Goal: Task Accomplishment & Management: Complete application form

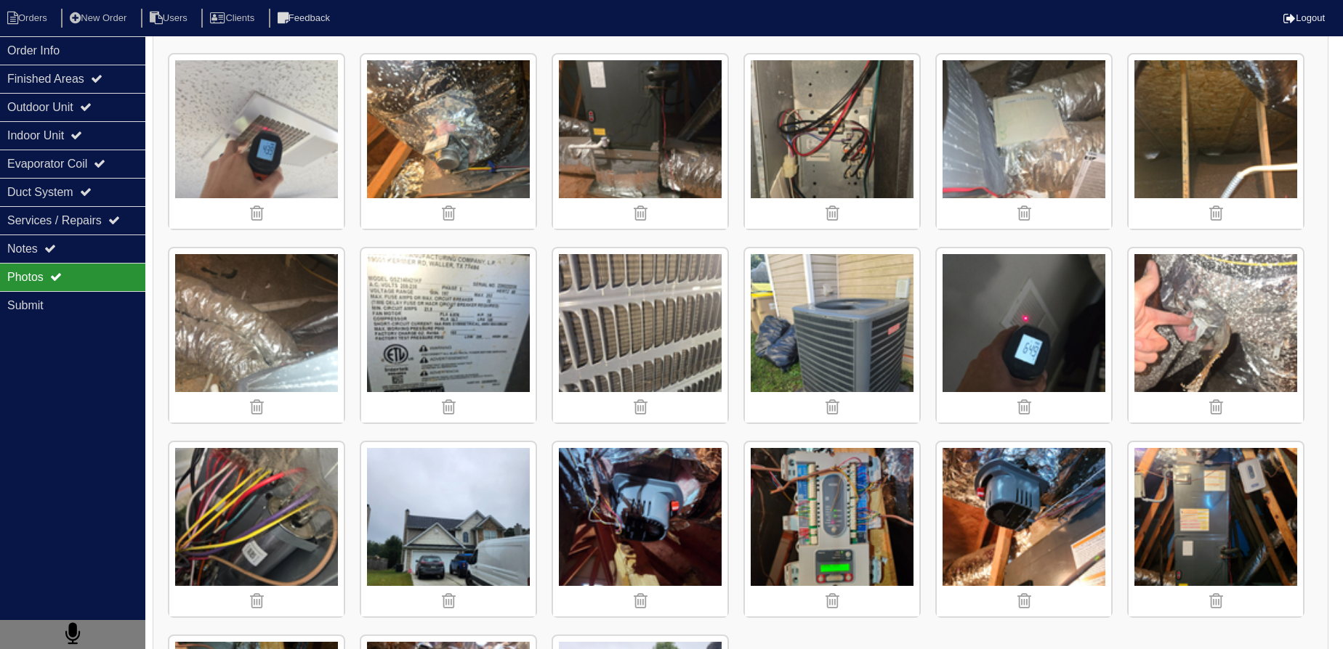
scroll to position [1361, 0]
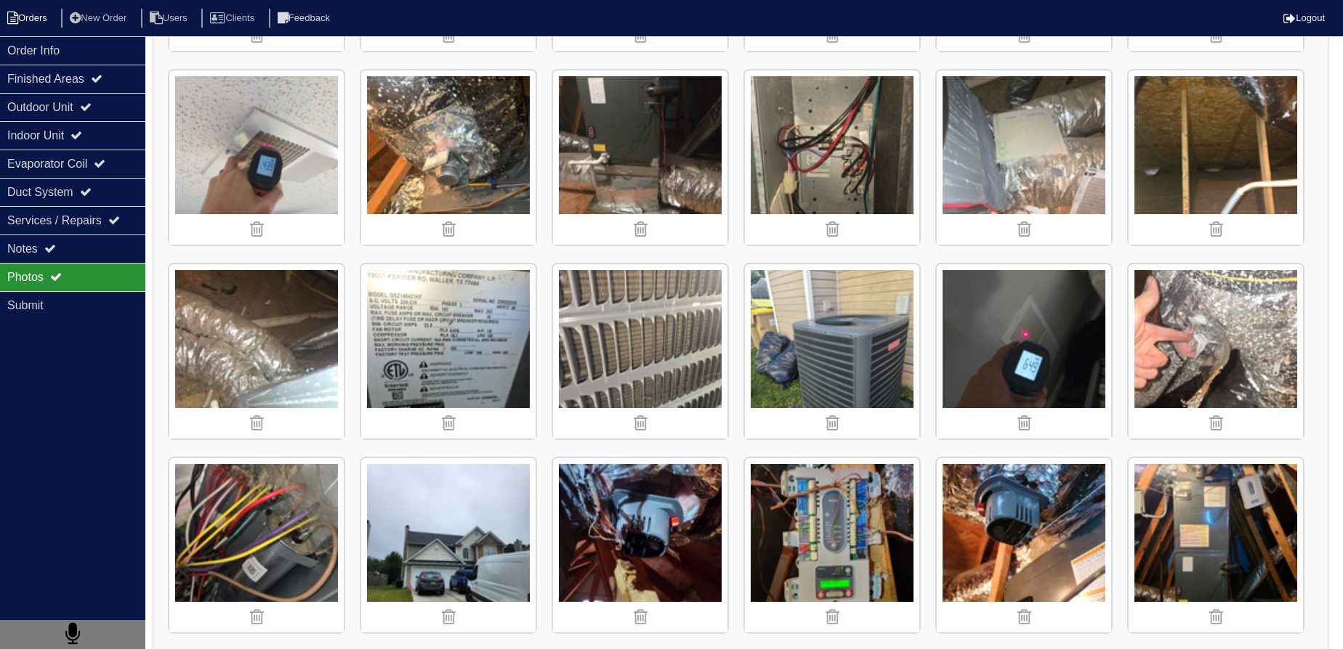
click at [41, 18] on li "Orders" at bounding box center [29, 19] width 59 height 20
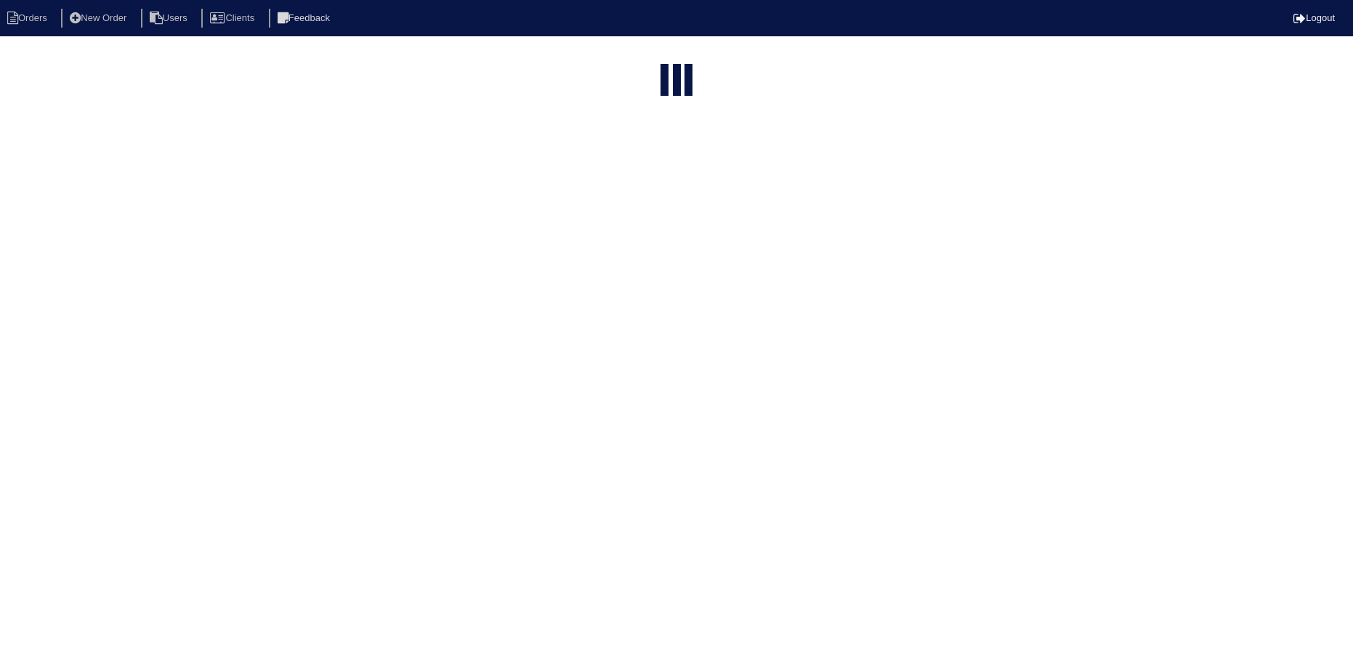
select select "15"
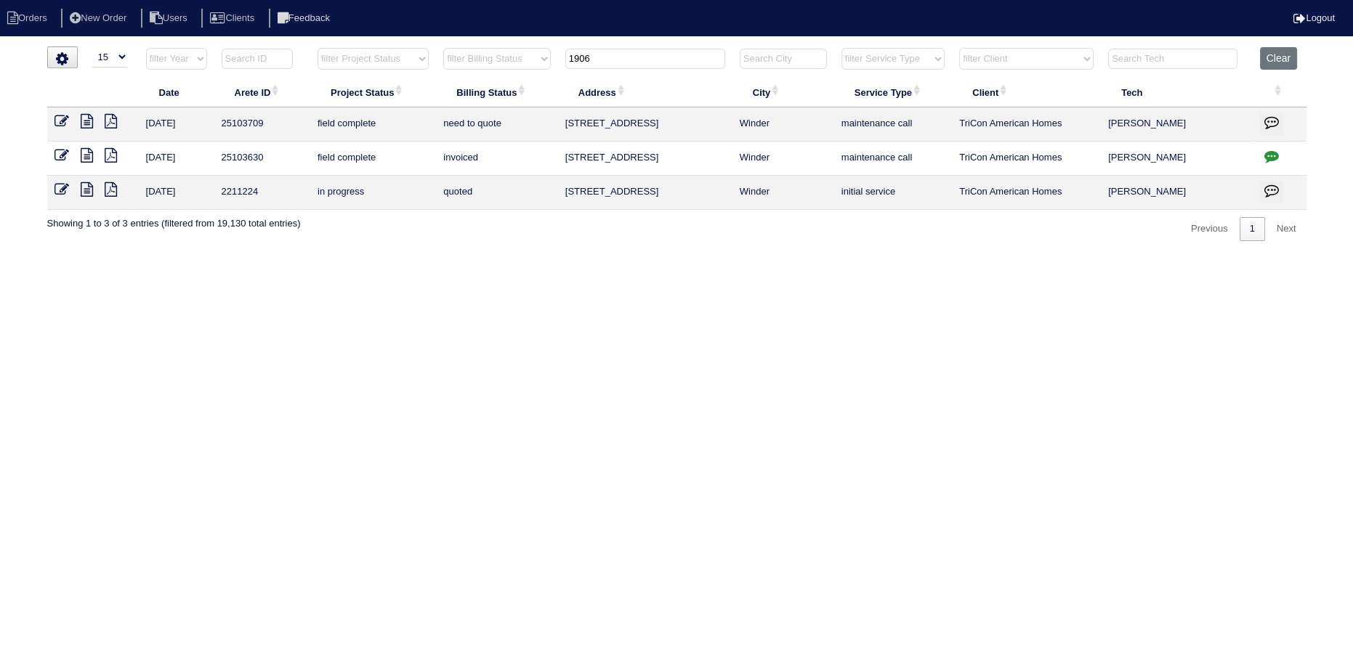
click at [674, 54] on input "1906" at bounding box center [645, 59] width 160 height 20
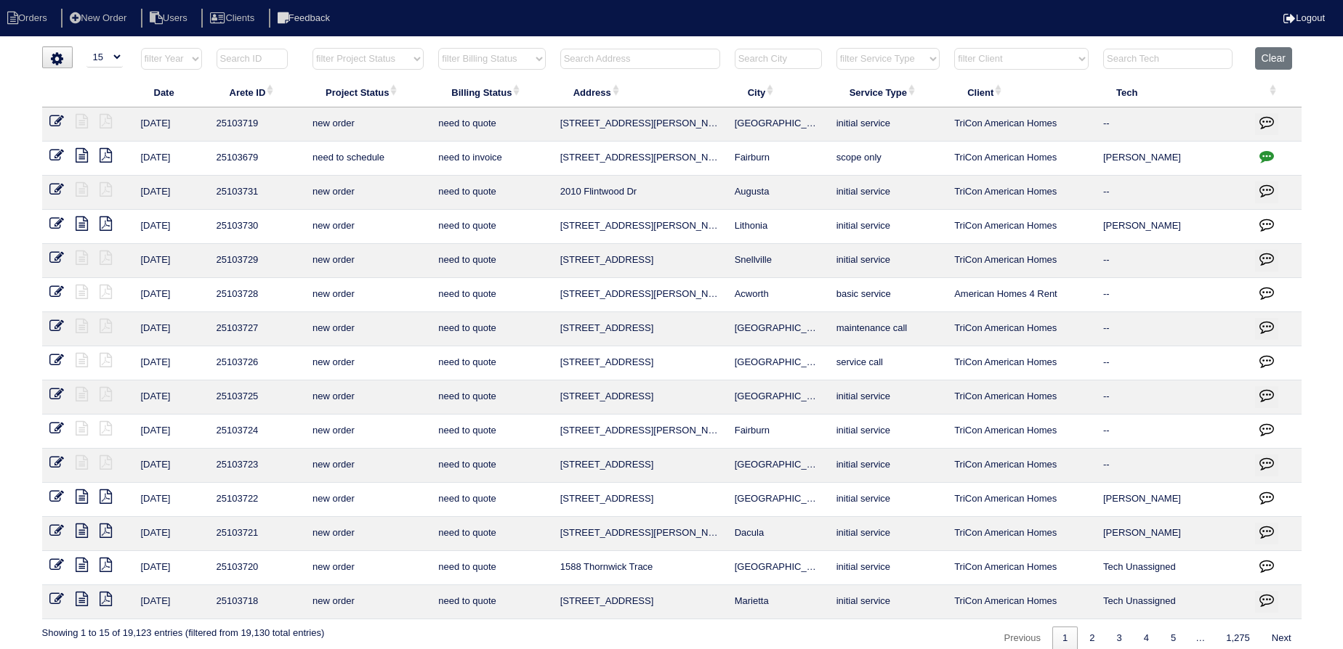
type input "i"
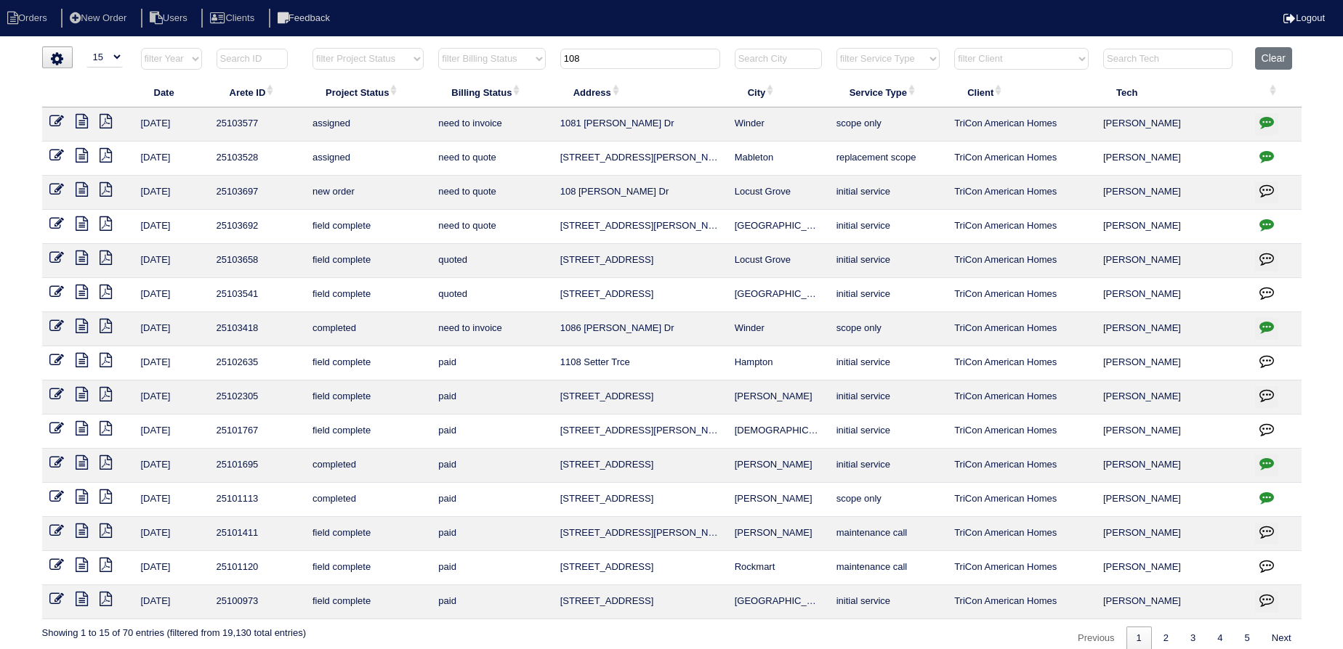
type input "108"
click at [79, 222] on icon at bounding box center [82, 223] width 12 height 15
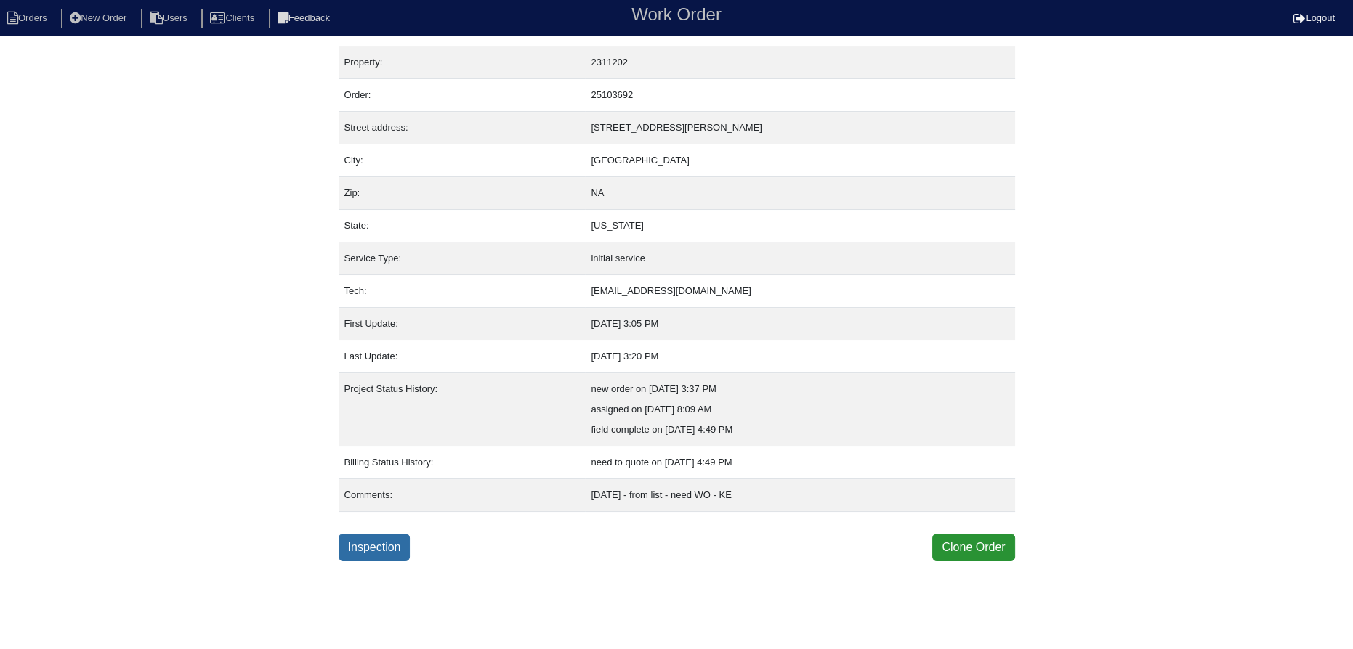
click at [378, 545] on link "Inspection" at bounding box center [375, 548] width 72 height 28
select select "0"
select select "[PERSON_NAME]"
select select "0"
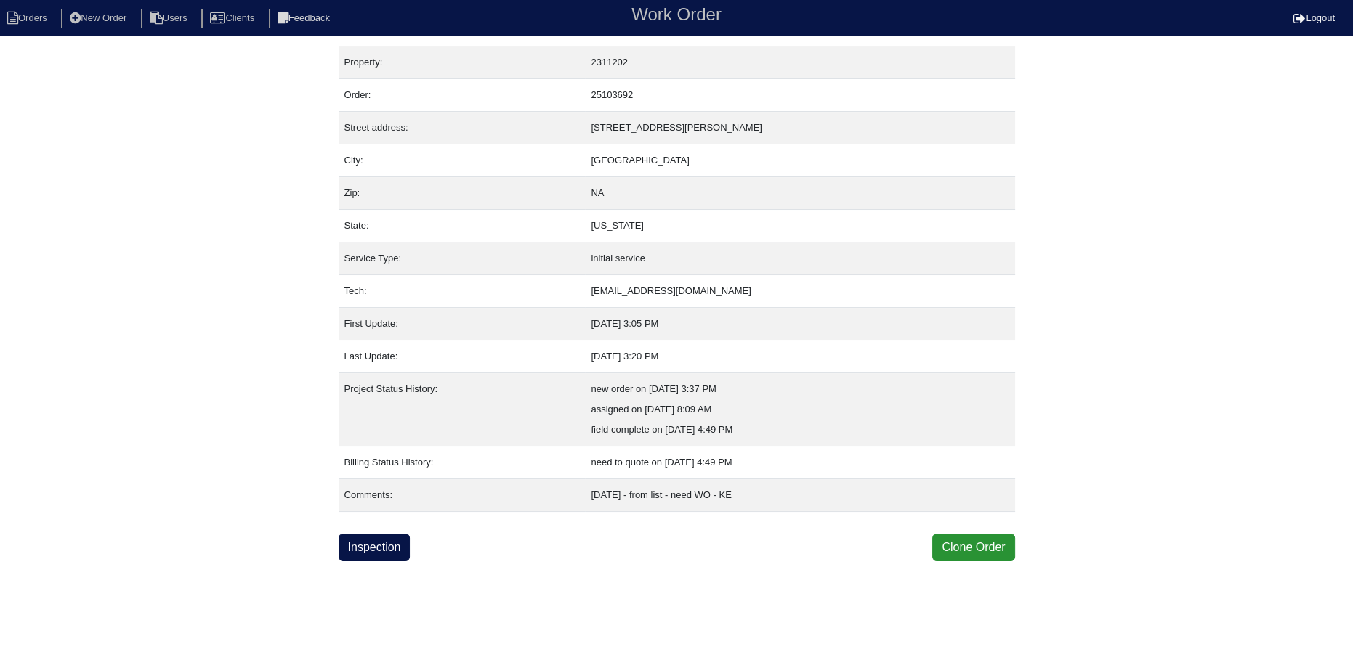
select select "0"
select select "2"
select select "0"
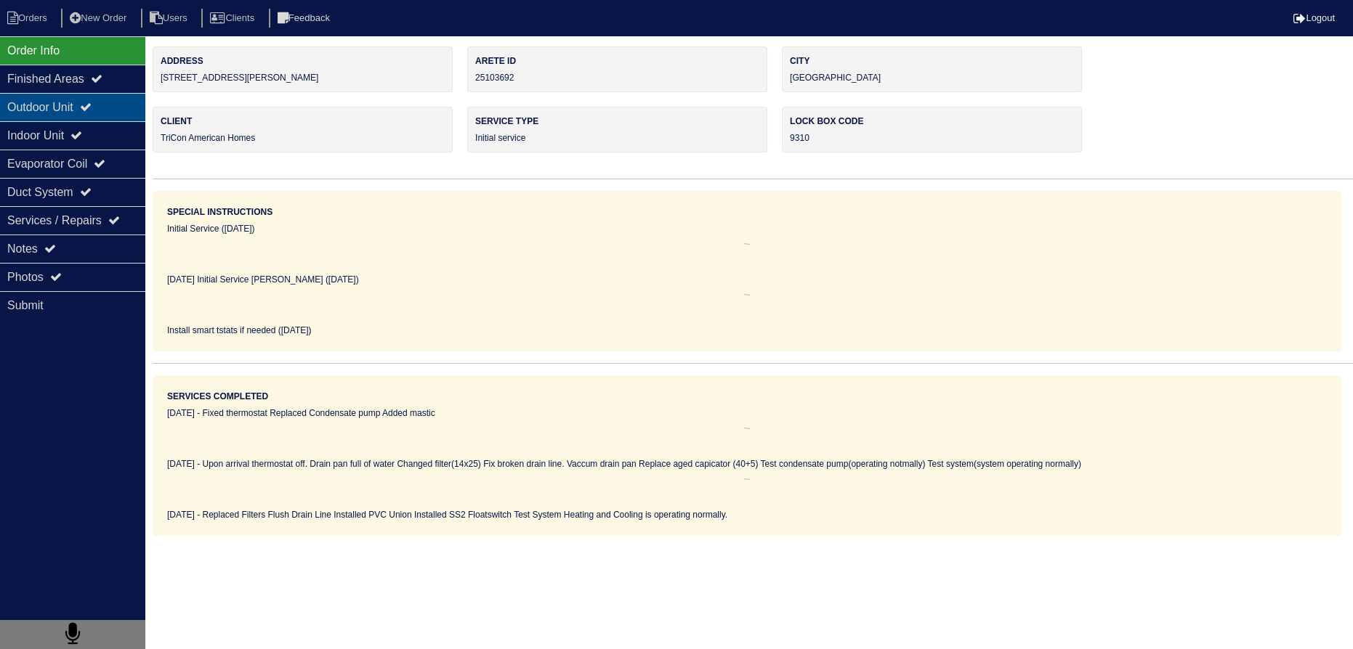
click at [102, 94] on div "Outdoor Unit" at bounding box center [72, 107] width 145 height 28
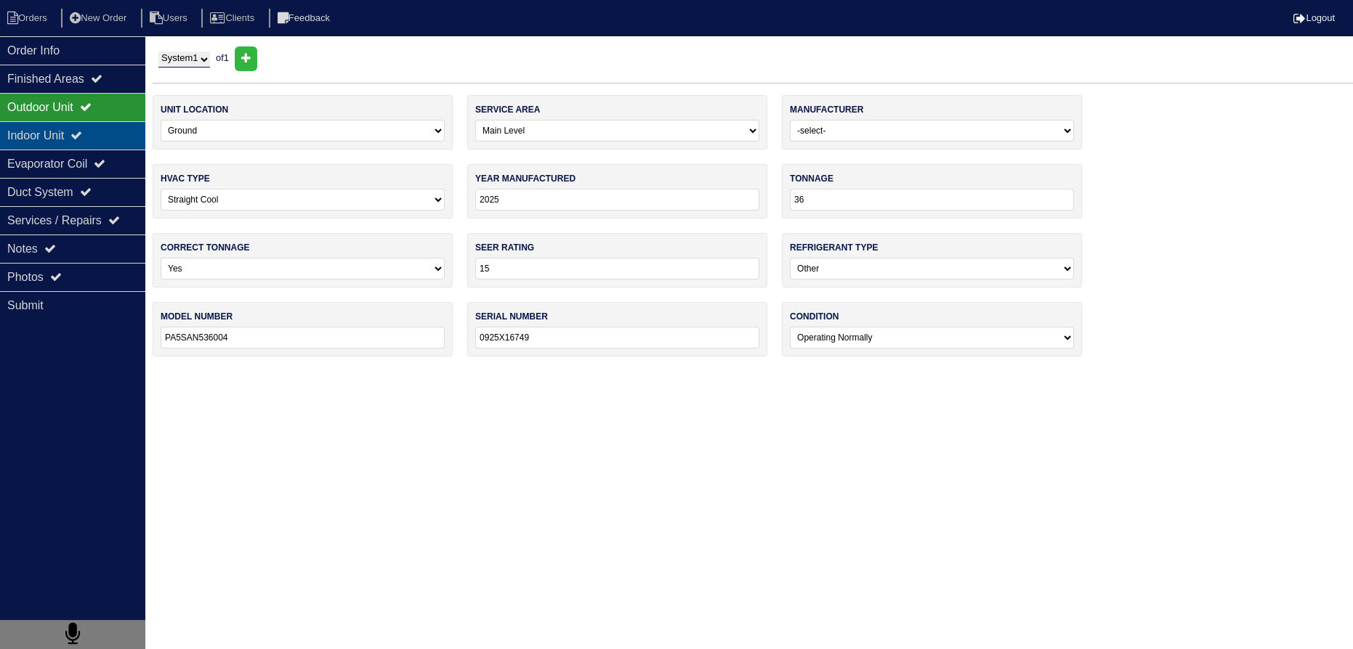
click at [110, 132] on div "Indoor Unit" at bounding box center [72, 135] width 145 height 28
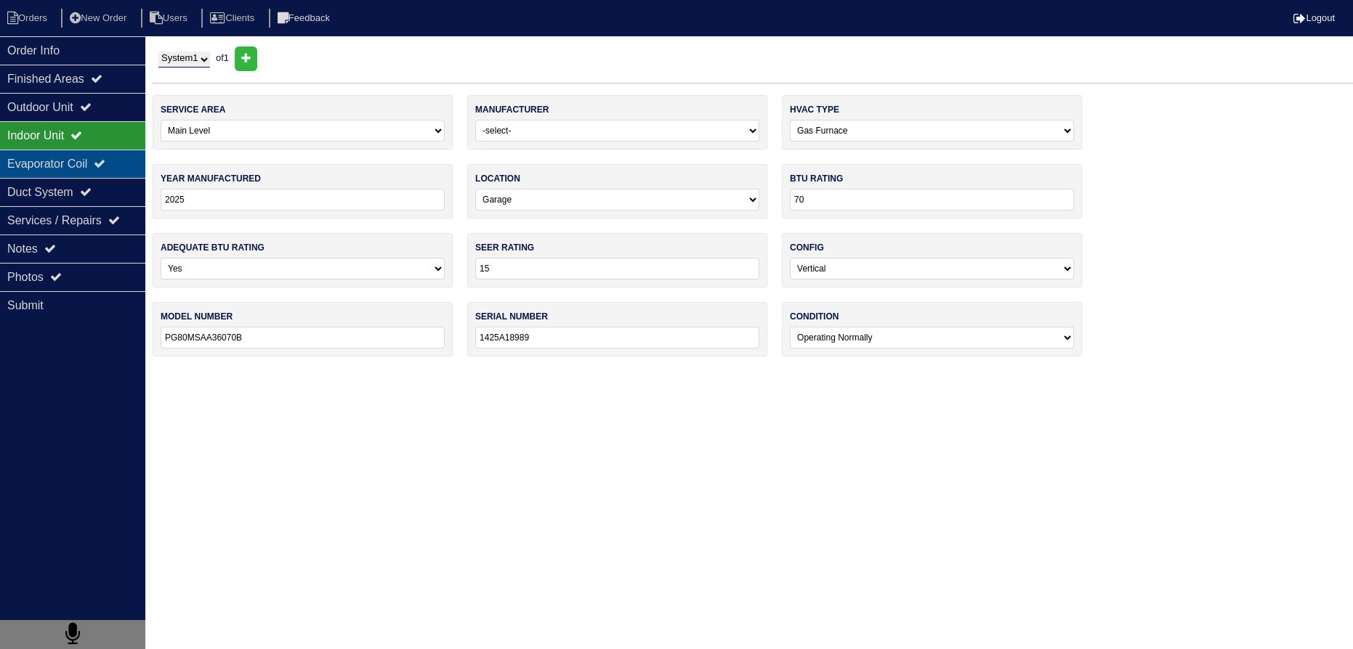
click at [105, 161] on icon at bounding box center [100, 164] width 12 height 12
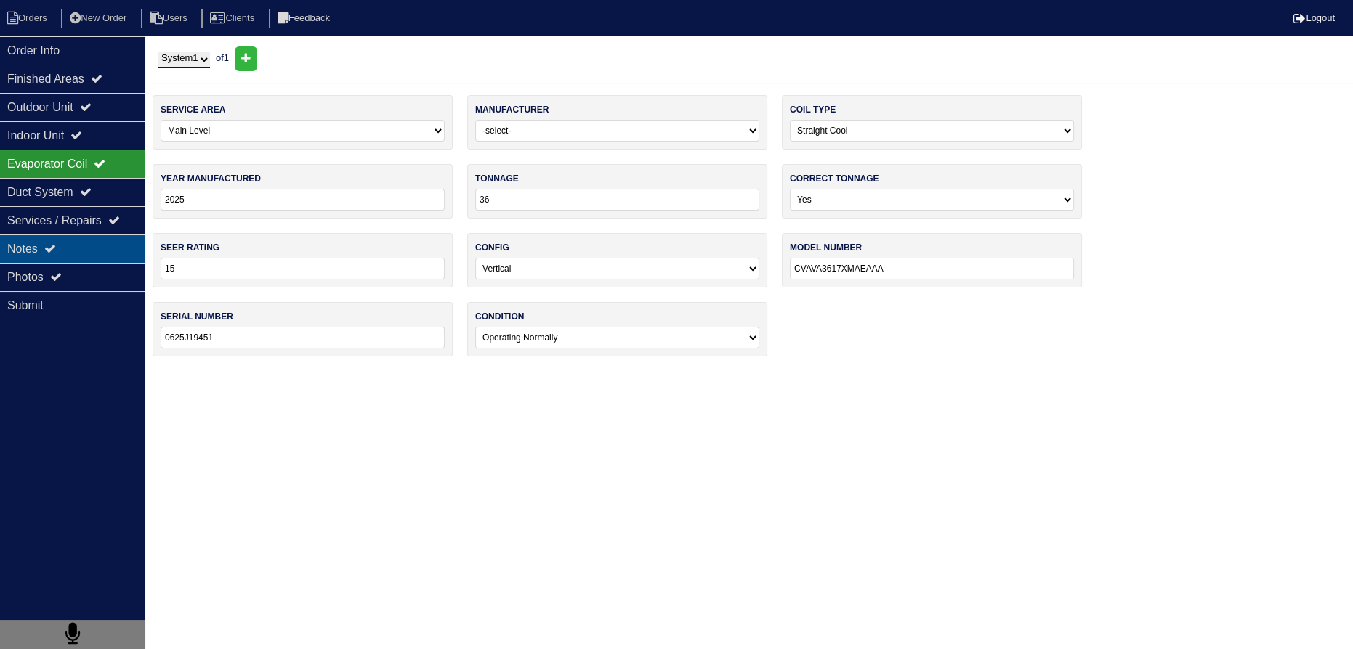
click at [118, 248] on div "Notes" at bounding box center [72, 249] width 145 height 28
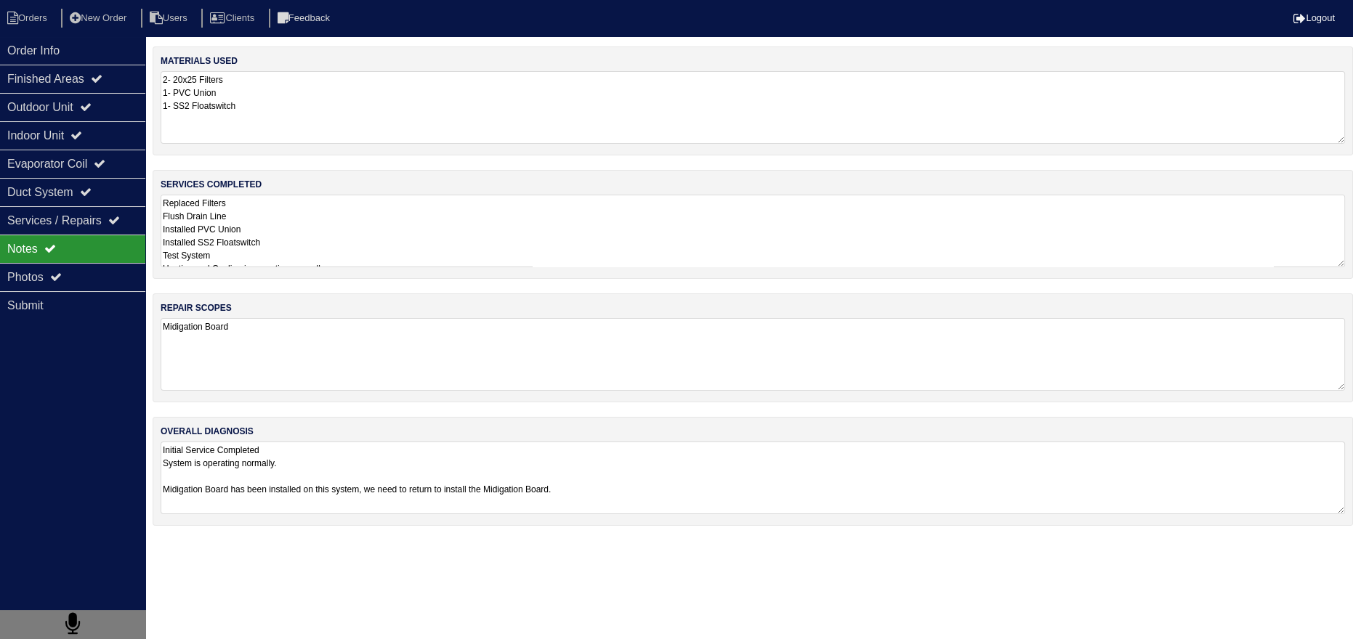
click at [262, 214] on textarea "Replaced Filters Flush Drain Line Installed PVC Union Installed SS2 Floatswitch…" at bounding box center [753, 231] width 1184 height 73
click at [304, 471] on textarea "Initial Service Completed System is operating normally. Midigation Board has be…" at bounding box center [753, 478] width 1184 height 72
click at [283, 475] on textarea "Initial Service Completed System is operating normally. Midigation Board has be…" at bounding box center [753, 478] width 1184 height 72
click at [115, 272] on div "Photos" at bounding box center [72, 277] width 145 height 28
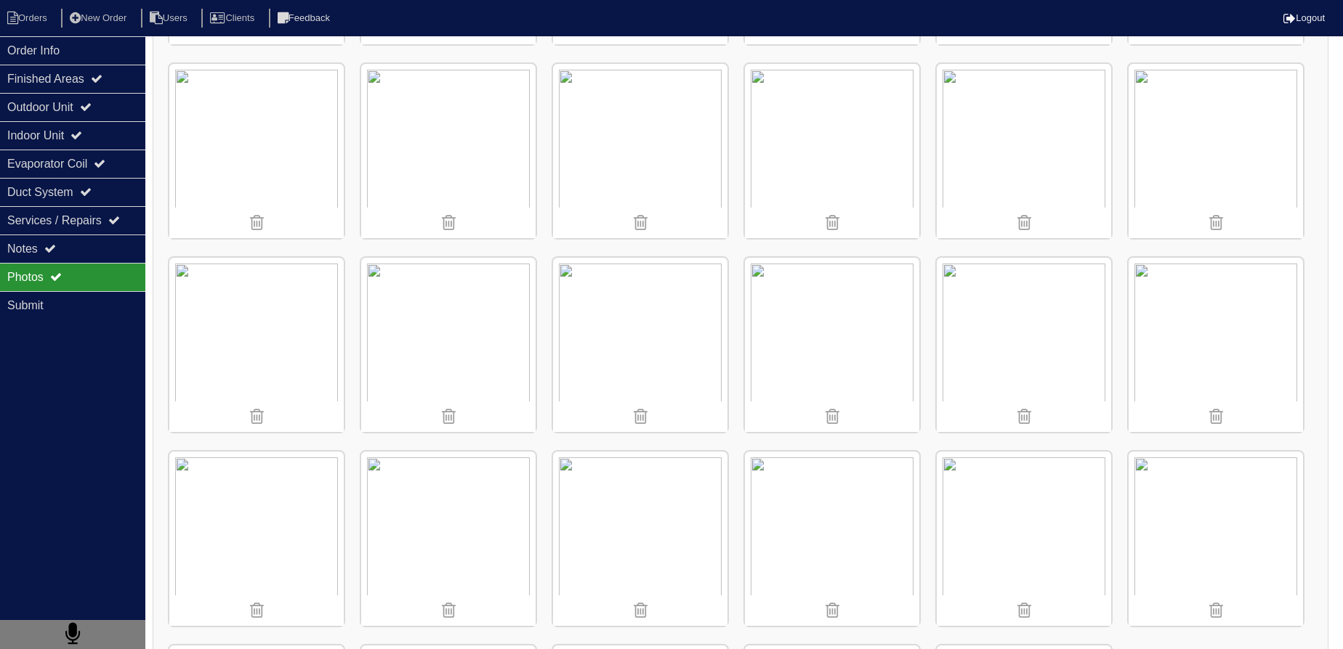
scroll to position [396, 0]
click at [1034, 323] on img at bounding box center [1023, 347] width 174 height 174
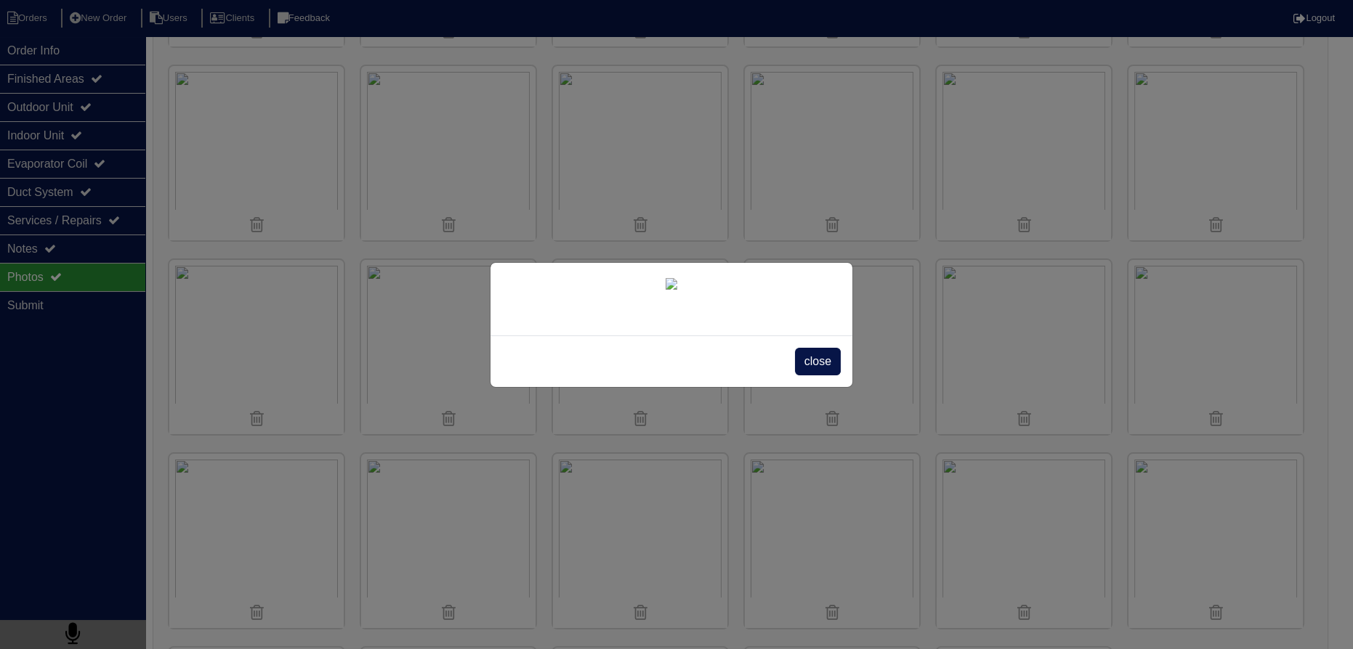
click at [831, 376] on span "close" at bounding box center [818, 362] width 46 height 28
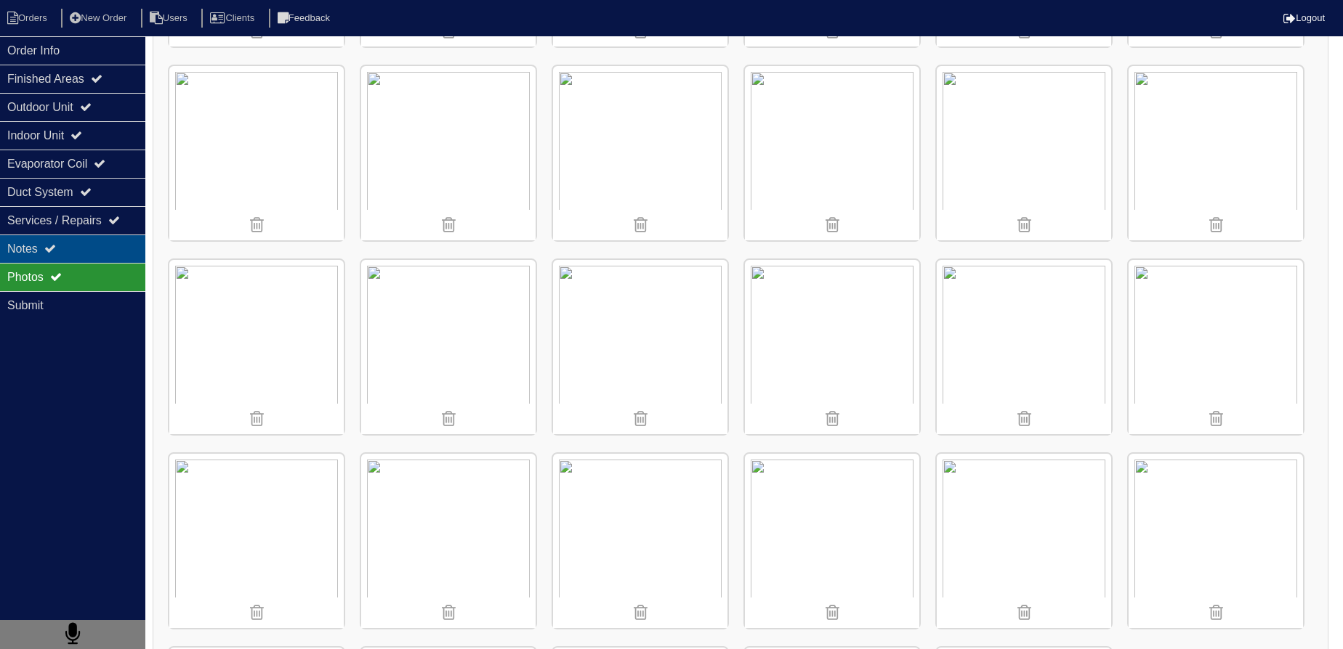
click at [76, 243] on div "Notes" at bounding box center [72, 249] width 145 height 28
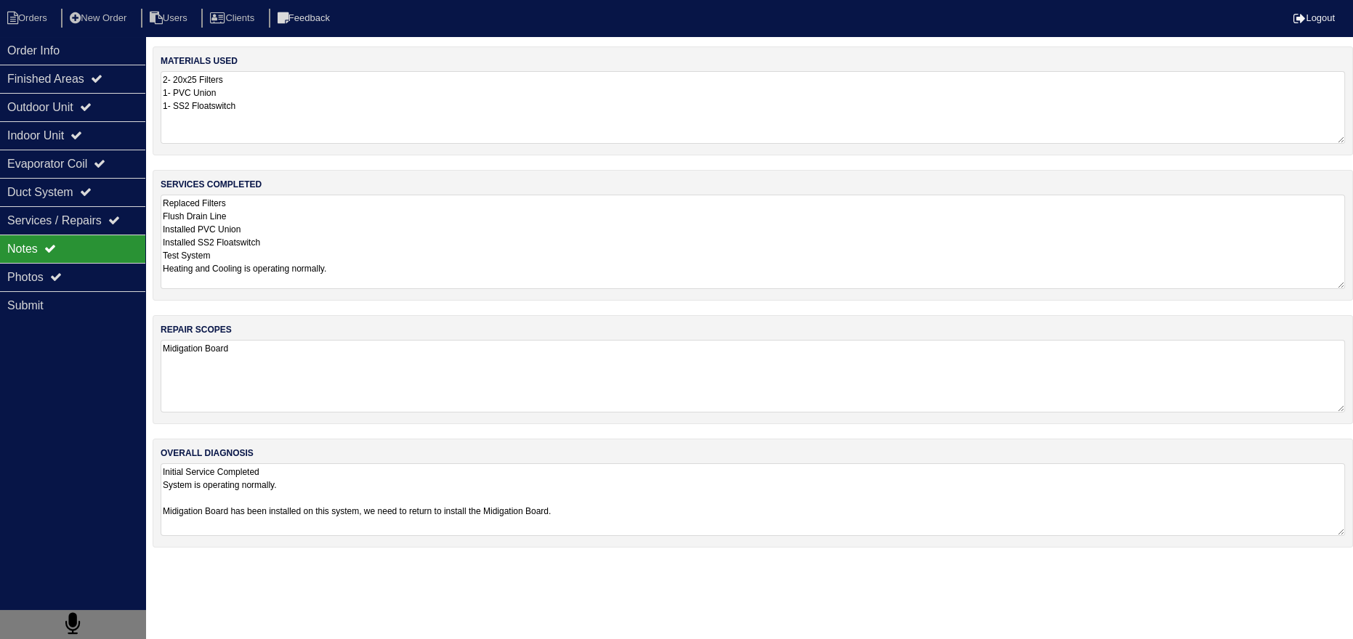
click at [307, 251] on textarea "Replaced Filters Flush Drain Line Installed PVC Union Installed SS2 Floatswitch…" at bounding box center [753, 242] width 1184 height 94
click at [83, 293] on div "Submit" at bounding box center [72, 305] width 145 height 28
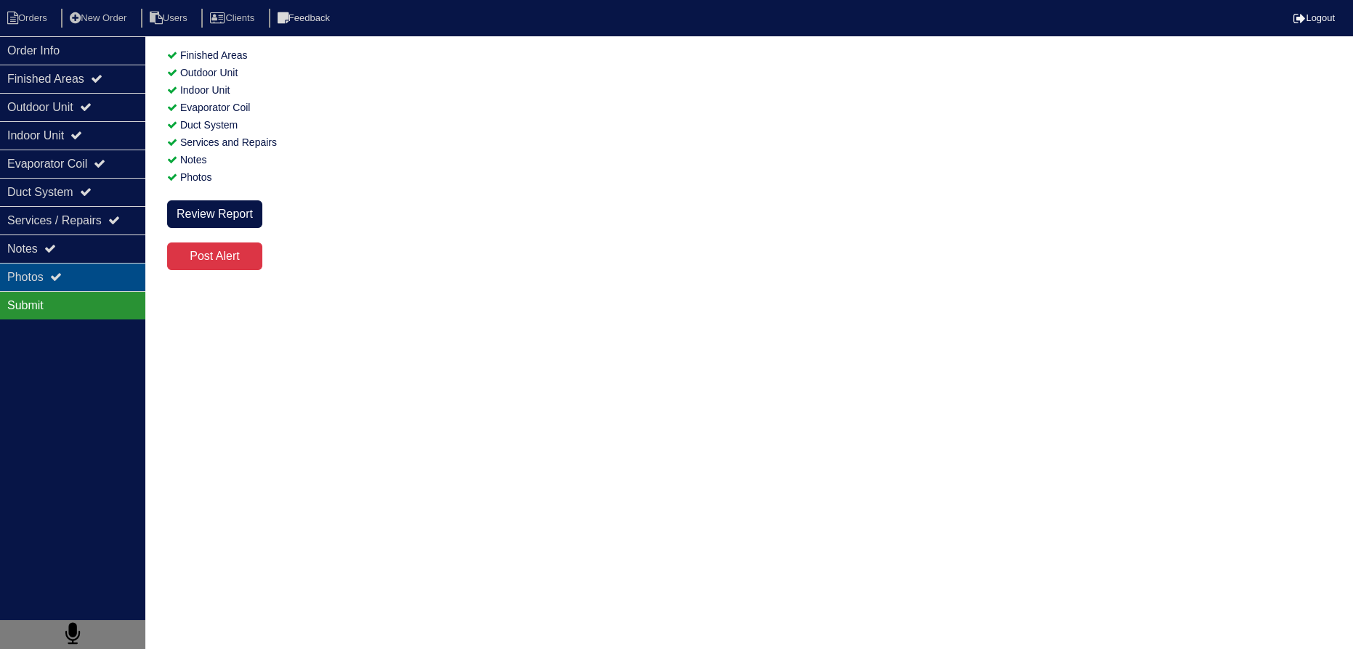
click at [85, 280] on div "Photos" at bounding box center [72, 277] width 145 height 28
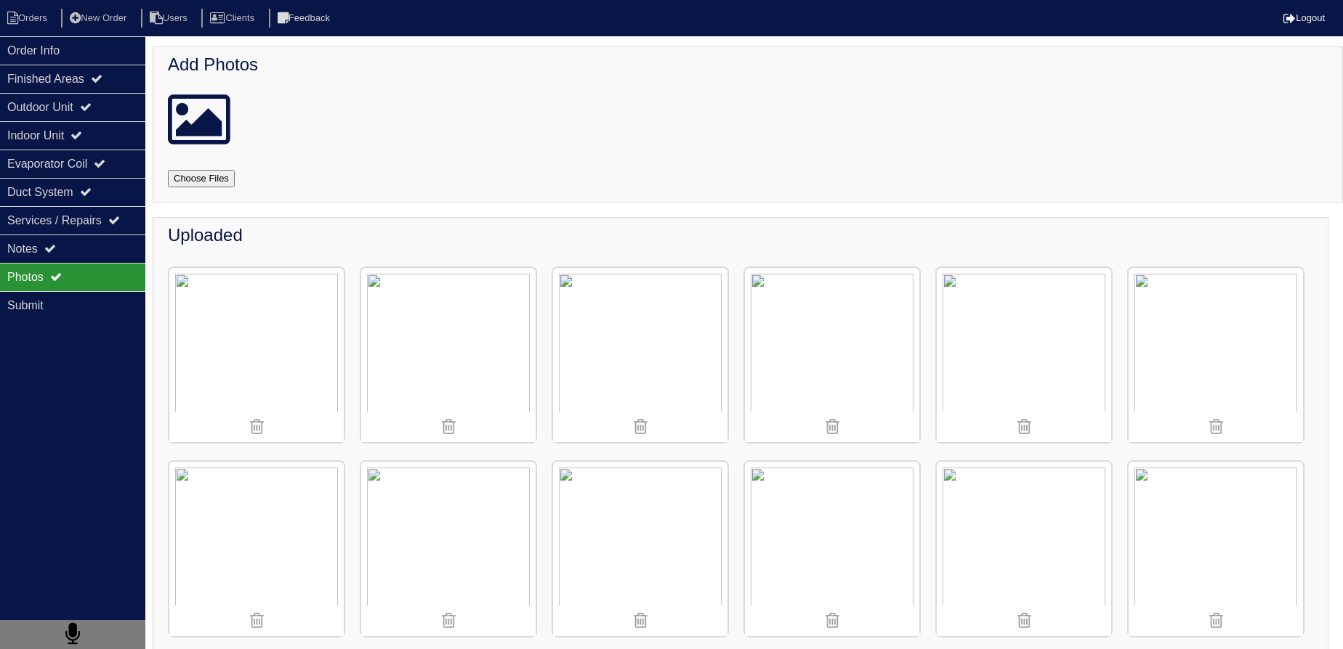
click at [71, 263] on div "Photos" at bounding box center [72, 277] width 145 height 28
click at [76, 258] on div "Notes" at bounding box center [72, 249] width 145 height 28
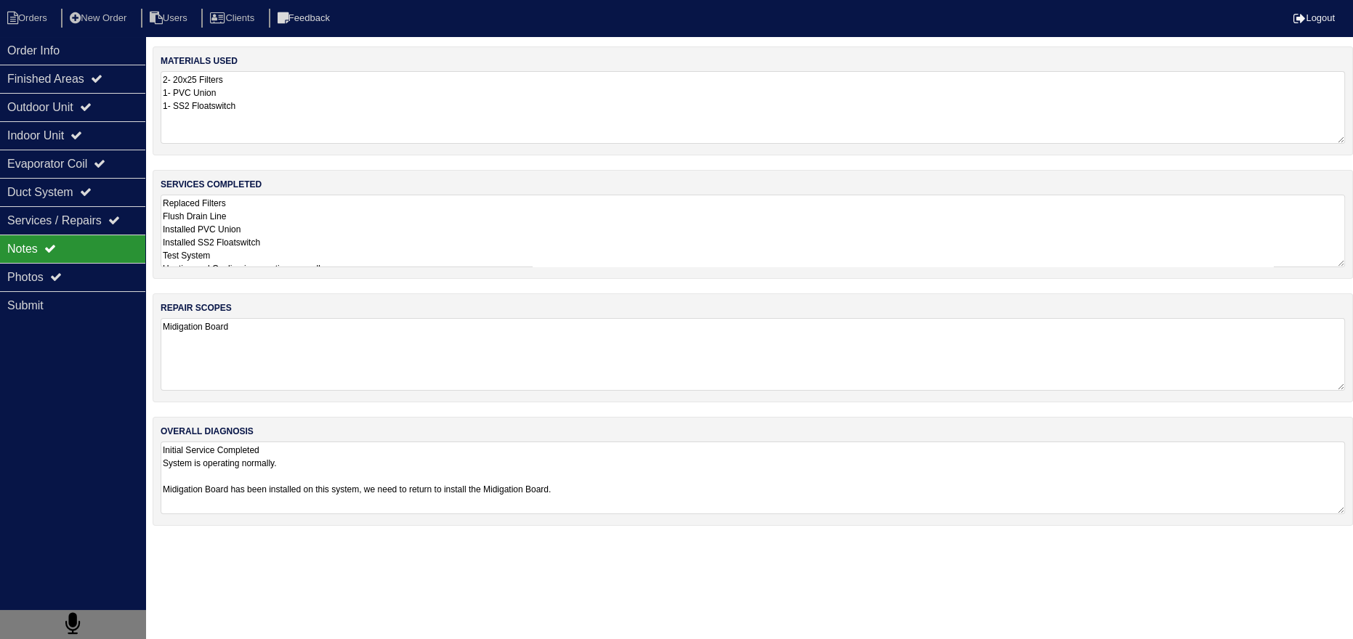
click at [363, 232] on textarea "Replaced Filters Flush Drain Line Installed PVC Union Installed SS2 Floatswitch…" at bounding box center [753, 231] width 1184 height 73
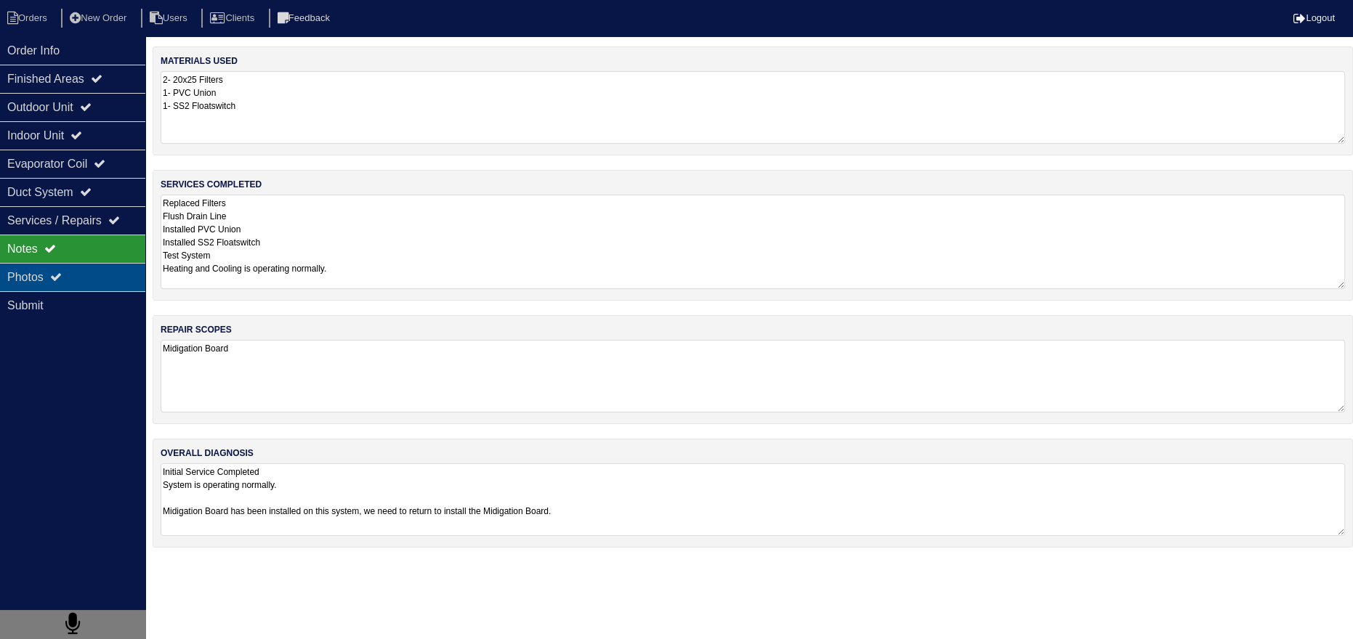
click at [119, 261] on div "Notes" at bounding box center [72, 249] width 145 height 28
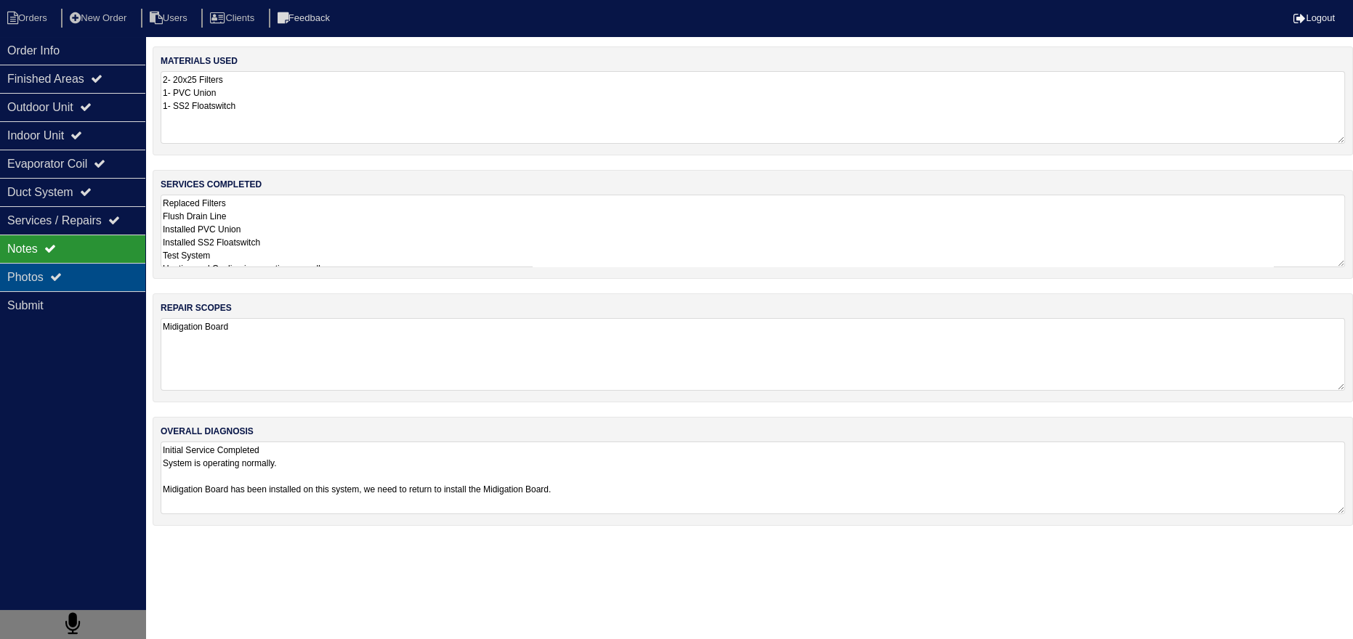
click at [108, 275] on div "Photos" at bounding box center [72, 277] width 145 height 28
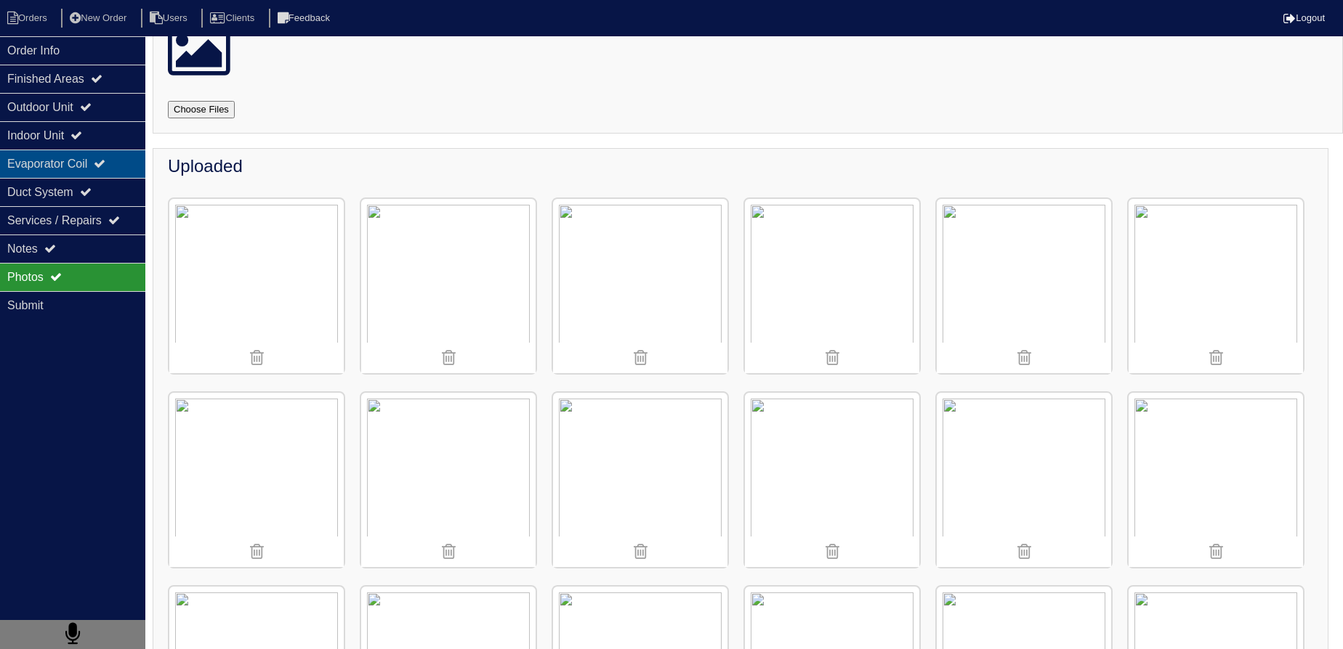
scroll to position [67, 0]
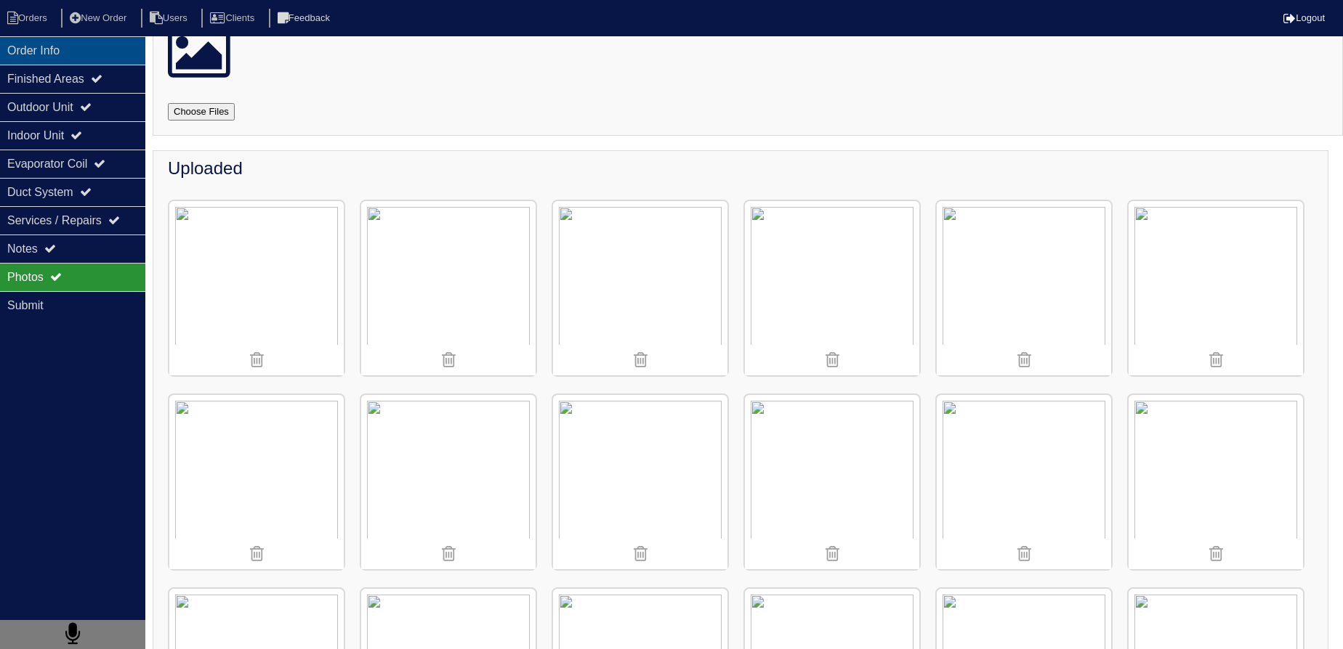
click at [100, 55] on div "Order Info" at bounding box center [72, 50] width 145 height 28
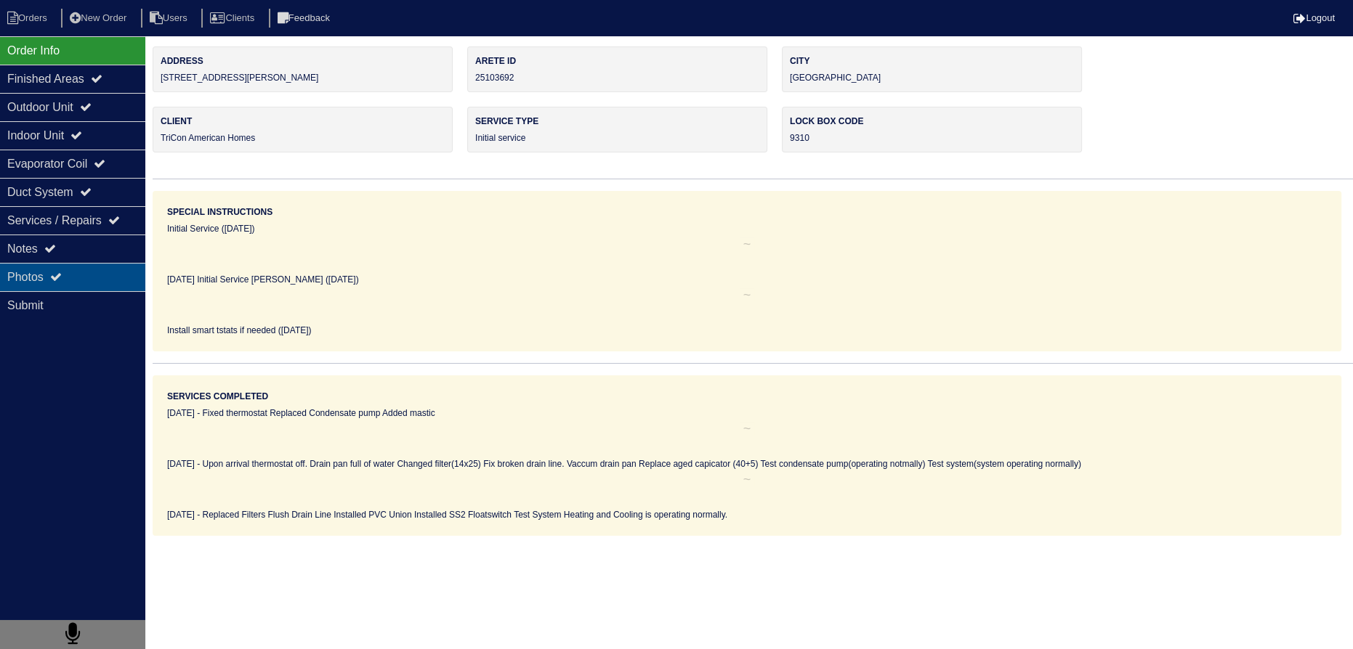
click at [76, 270] on div "Photos" at bounding box center [72, 277] width 145 height 28
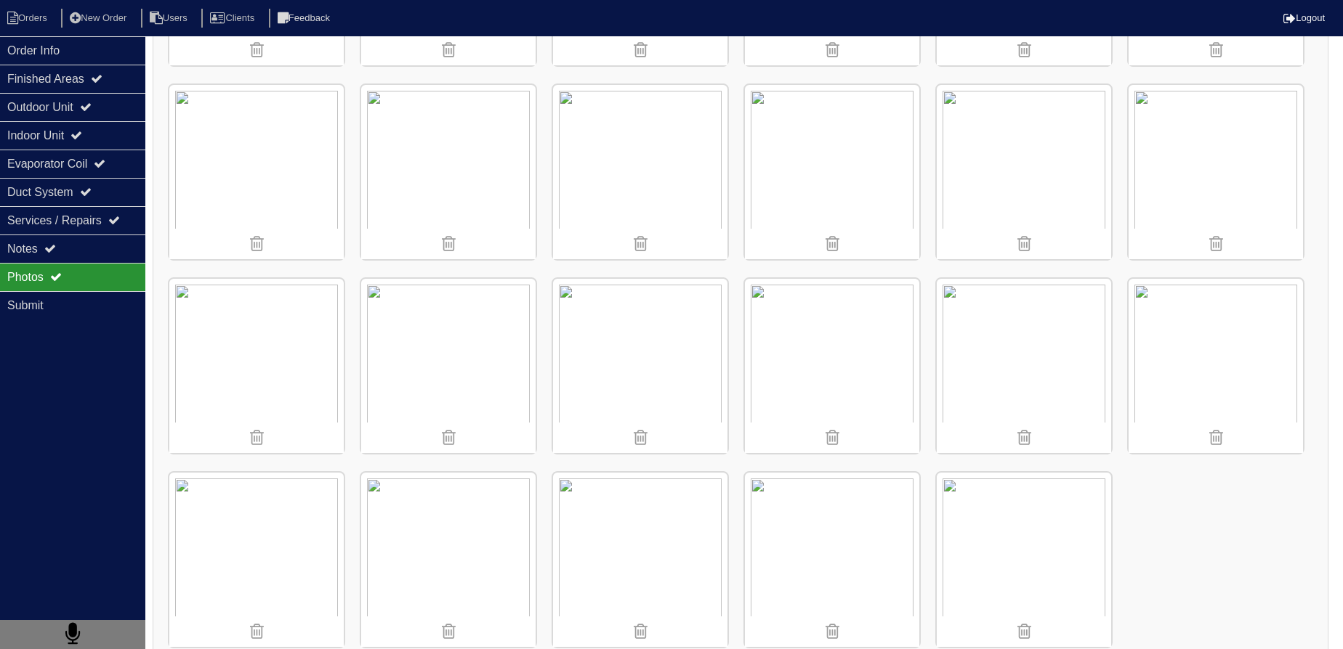
scroll to position [594, 0]
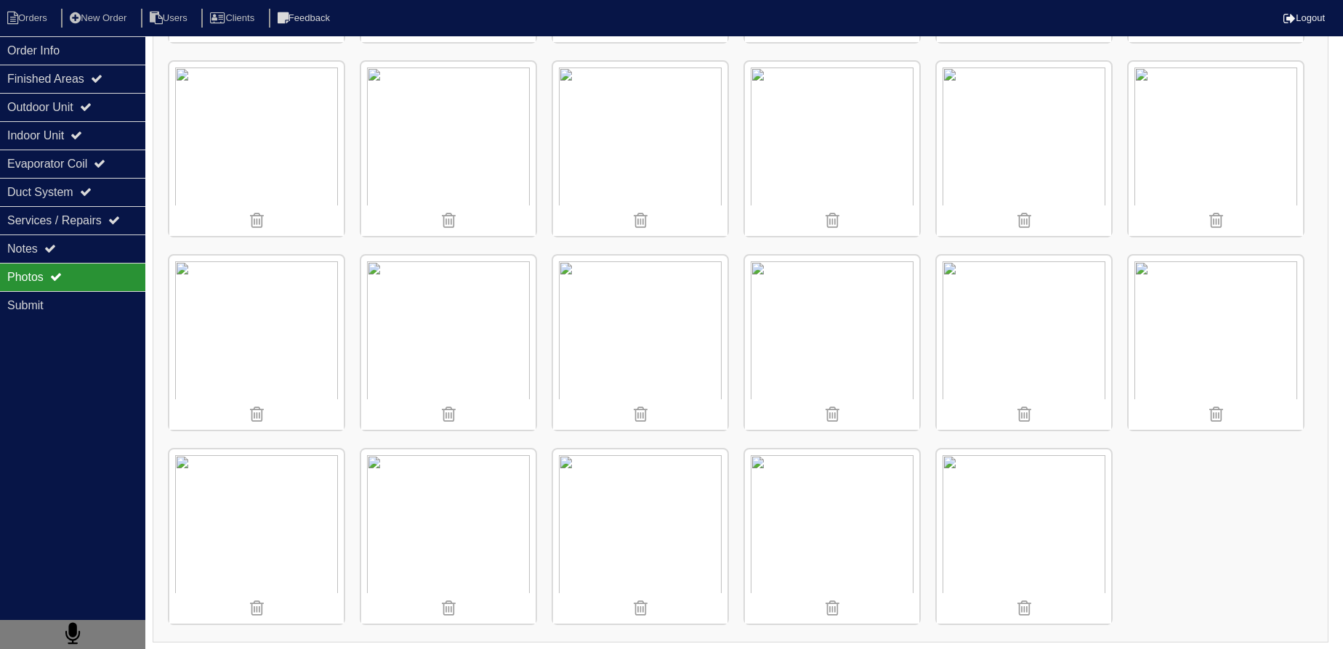
click at [1203, 151] on img at bounding box center [1215, 149] width 174 height 174
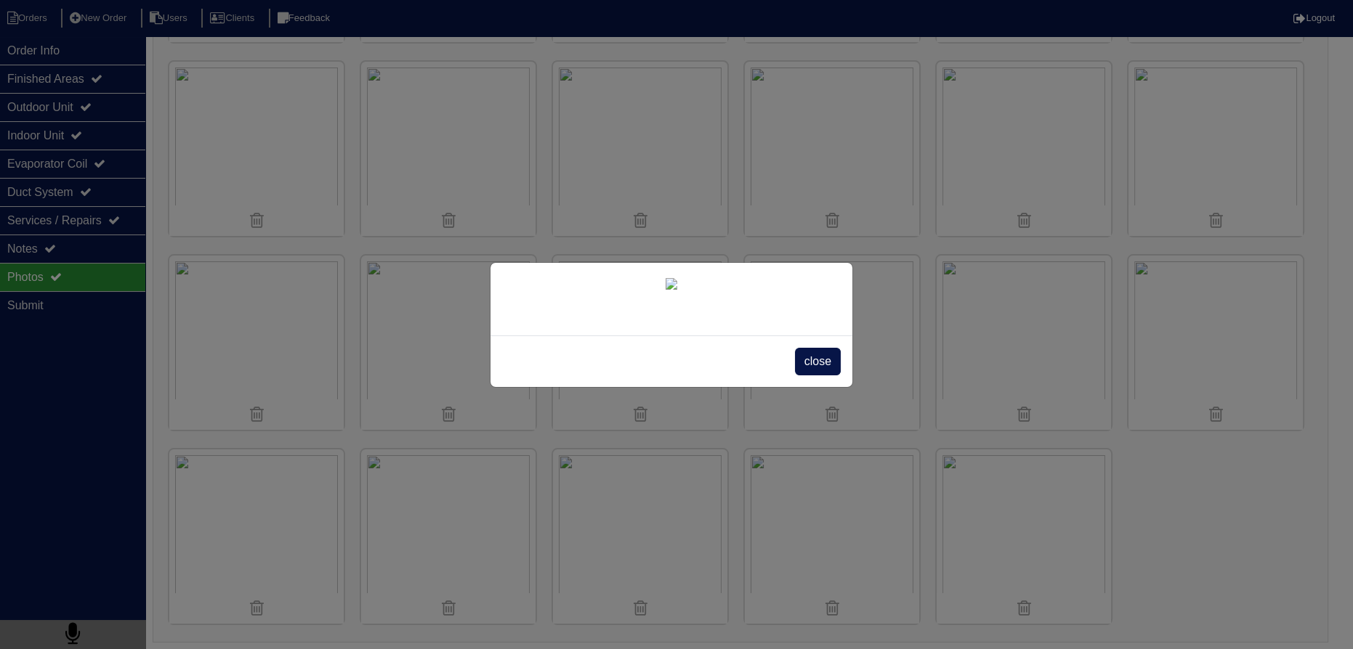
drag, startPoint x: 580, startPoint y: 437, endPoint x: 582, endPoint y: 429, distance: 8.1
drag, startPoint x: 582, startPoint y: 429, endPoint x: 1186, endPoint y: 543, distance: 614.4
click at [1186, 543] on div "close" at bounding box center [676, 324] width 1353 height 649
click at [823, 376] on span "close" at bounding box center [818, 362] width 46 height 28
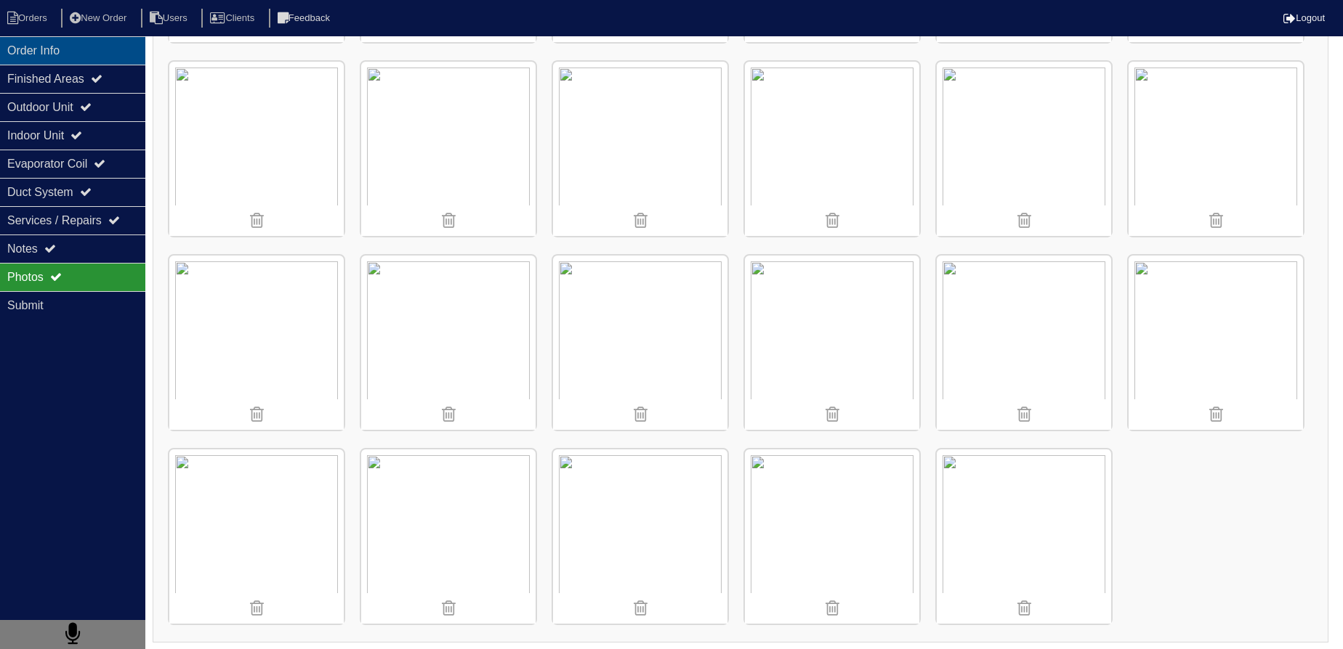
click at [103, 49] on div "Order Info" at bounding box center [72, 50] width 145 height 28
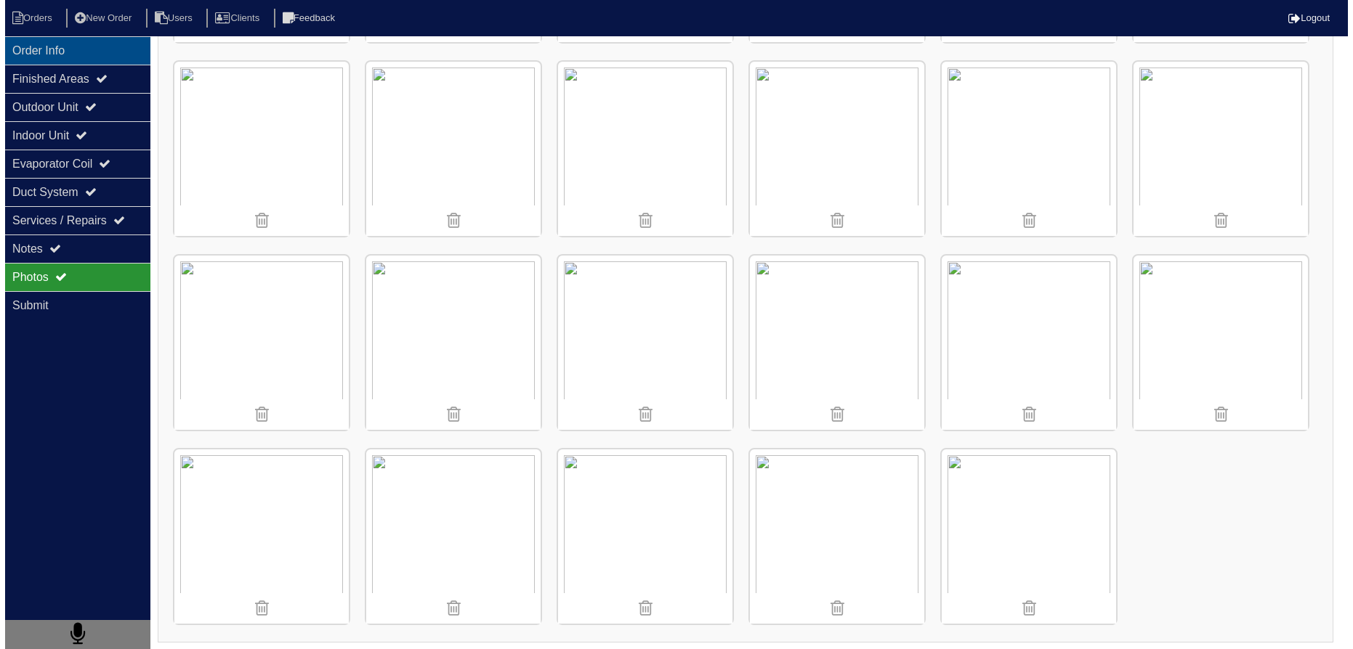
scroll to position [0, 0]
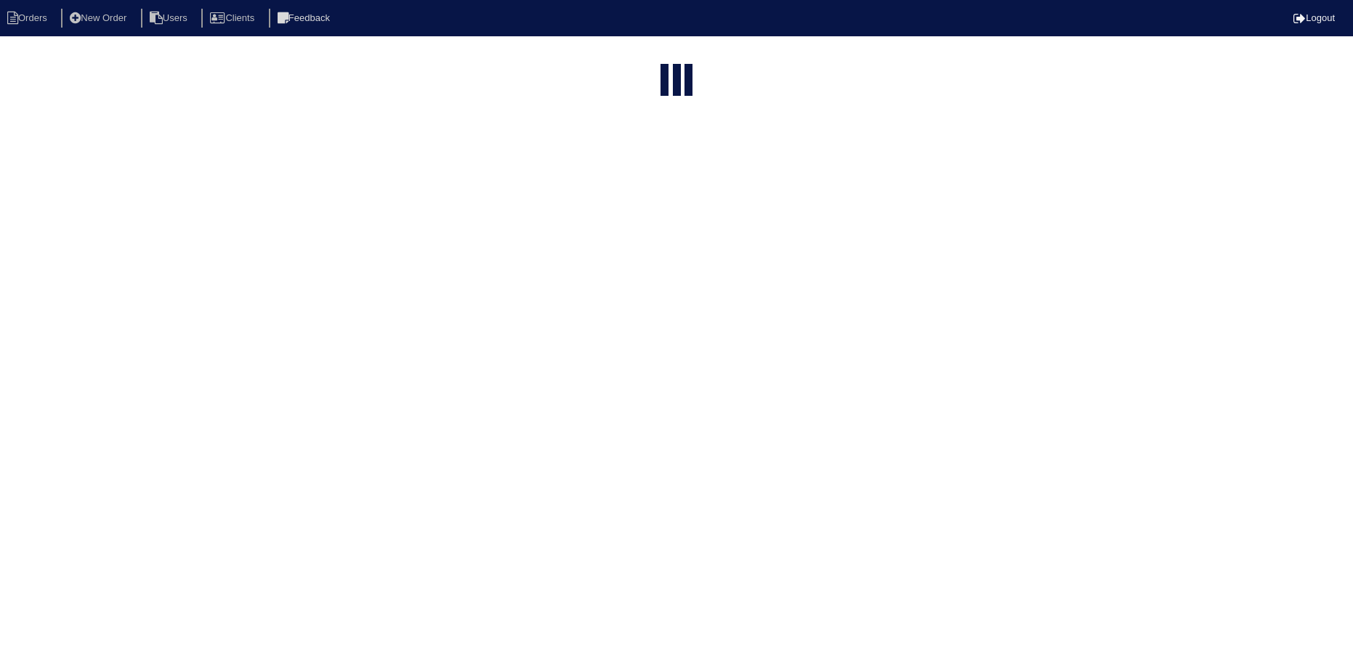
select select "15"
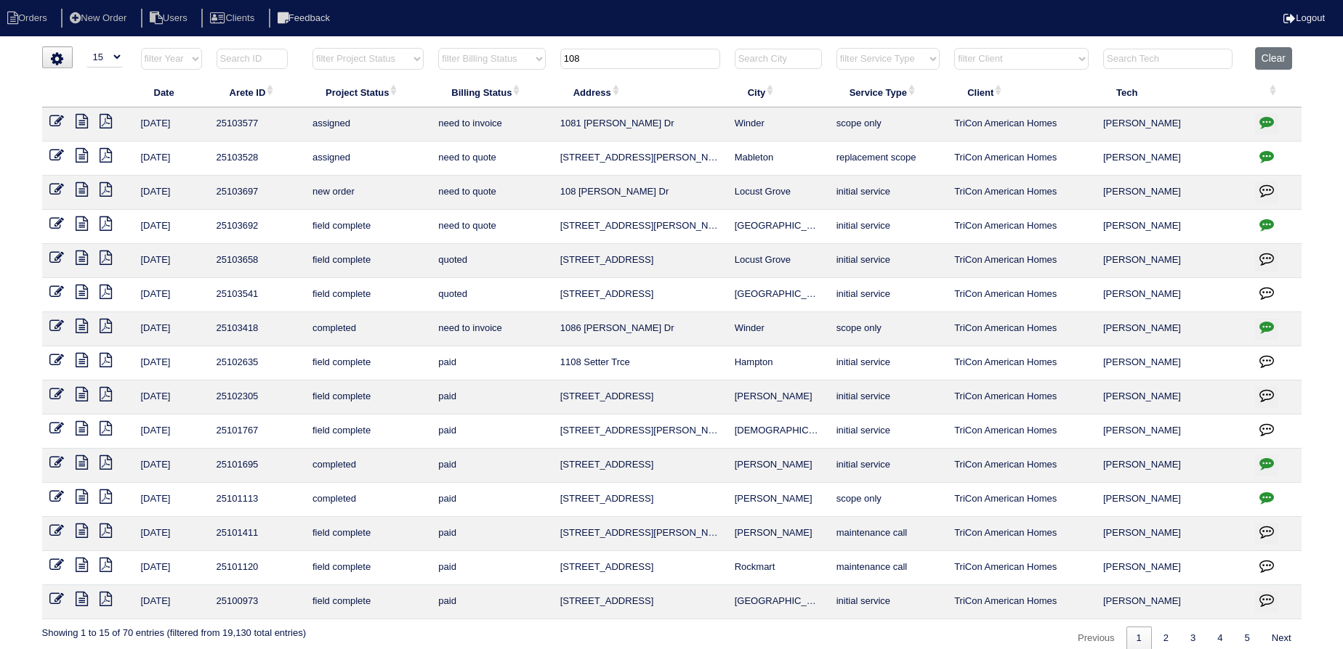
click at [610, 54] on input "108" at bounding box center [640, 59] width 160 height 20
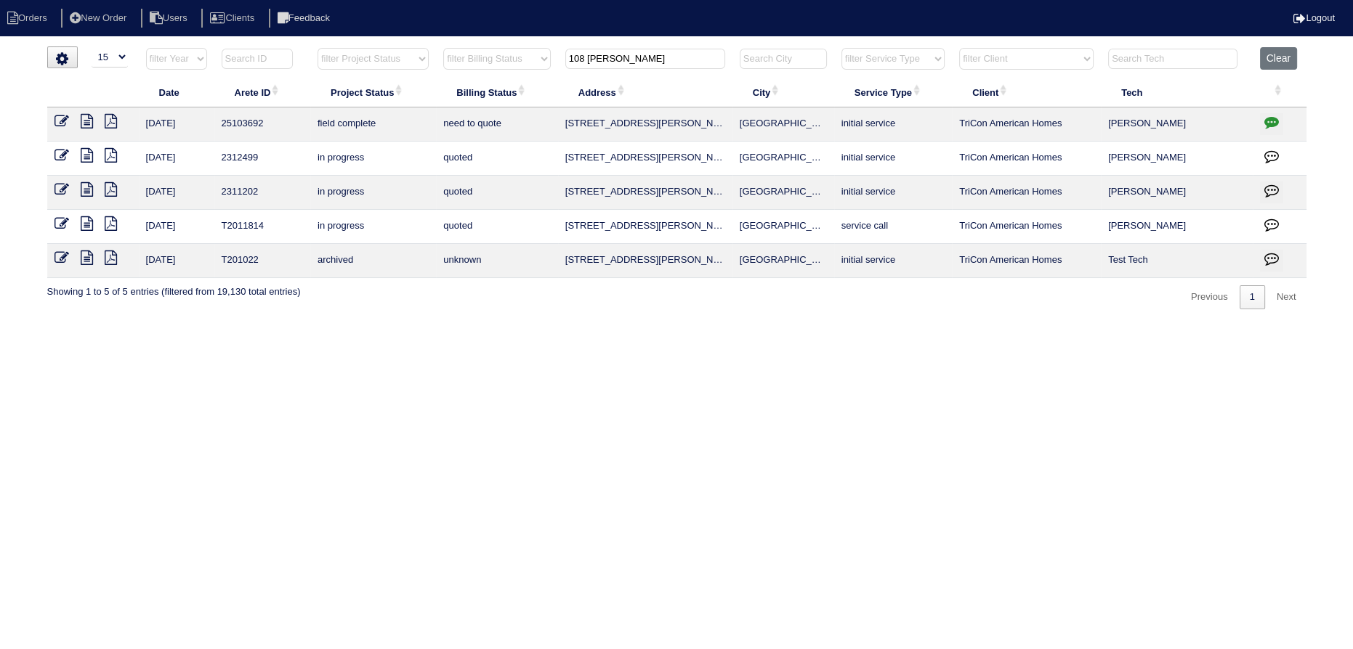
type input "108 ivey"
click at [87, 155] on icon at bounding box center [87, 155] width 12 height 15
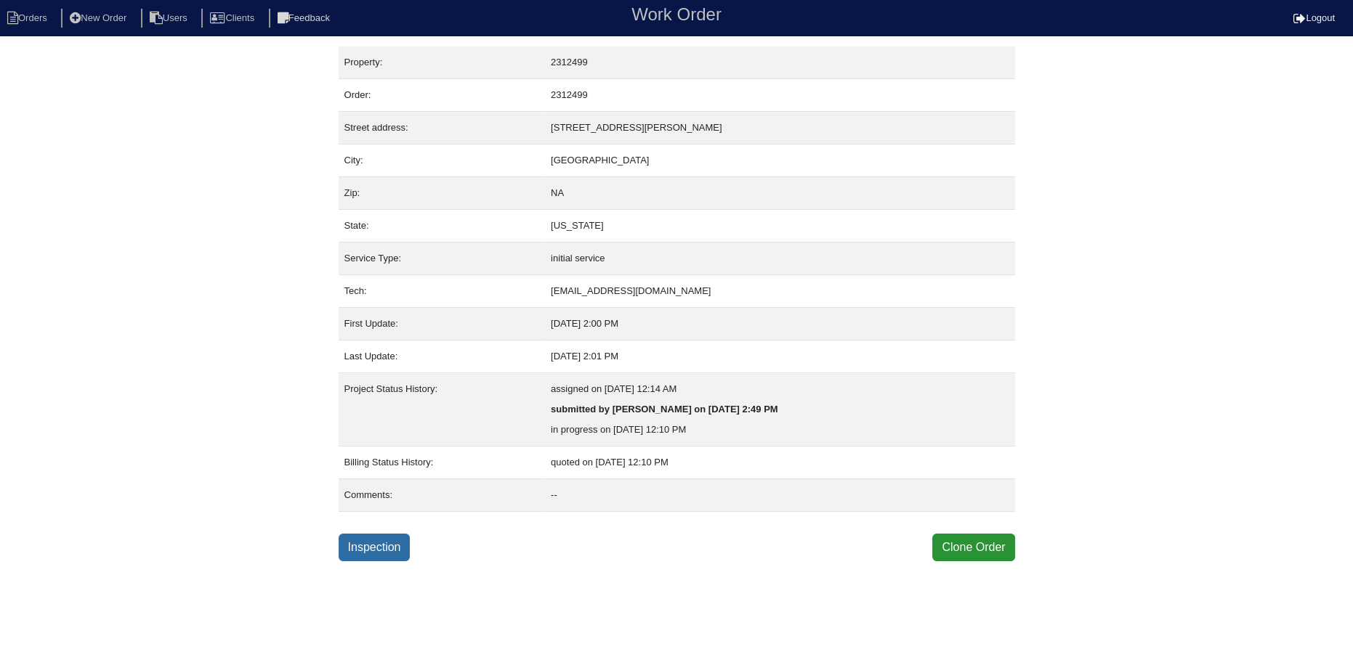
click at [410, 549] on link "Inspection" at bounding box center [375, 548] width 72 height 28
select select "0"
select select "Other"
select select "0"
select select "4"
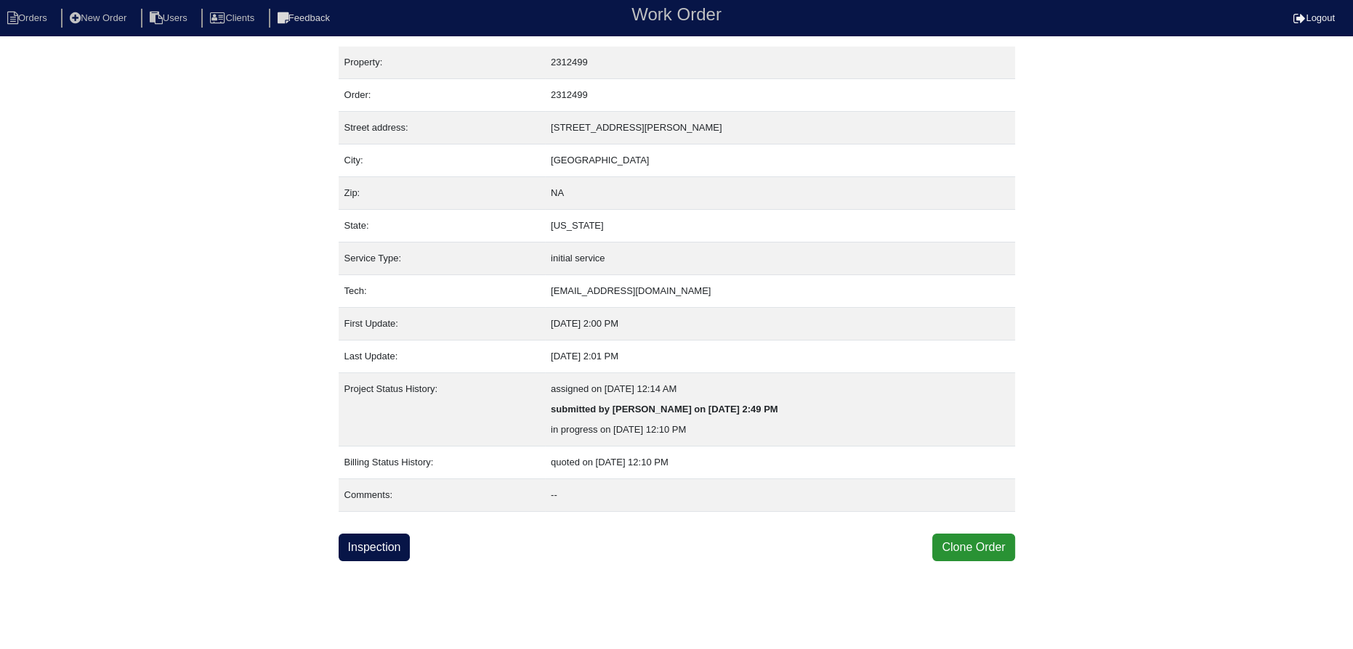
select select "0"
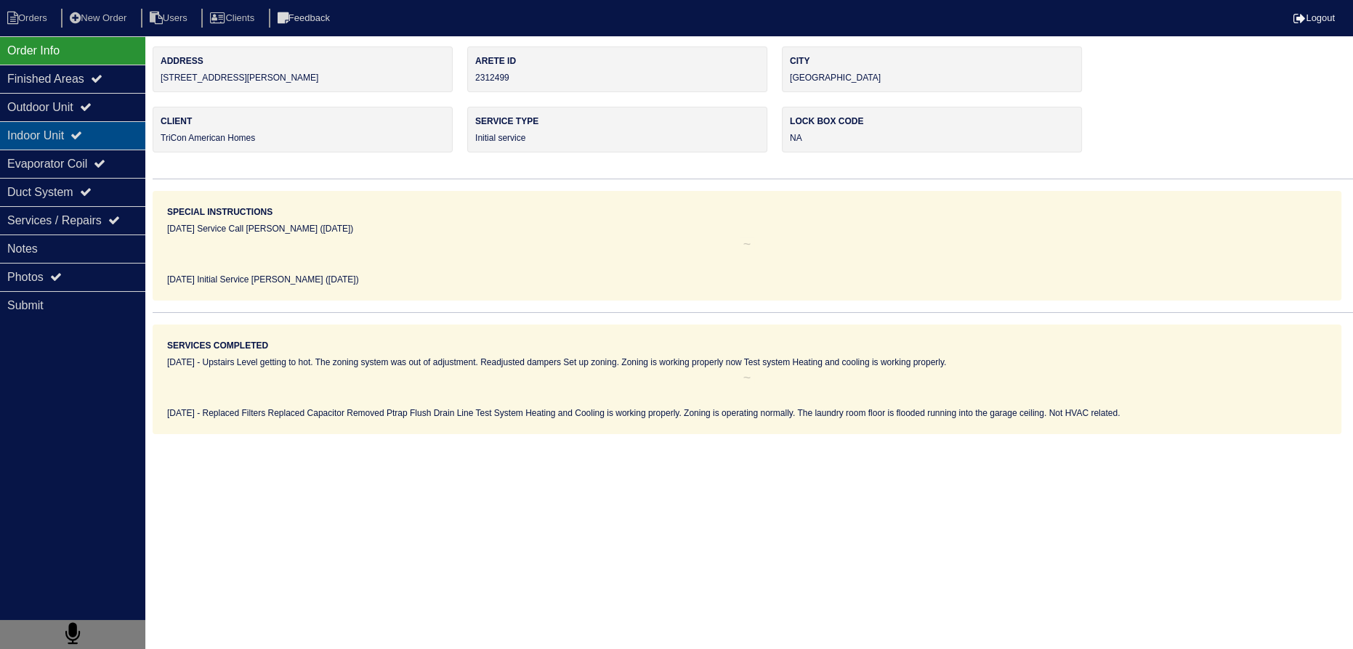
click at [86, 124] on div "Indoor Unit" at bounding box center [72, 135] width 145 height 28
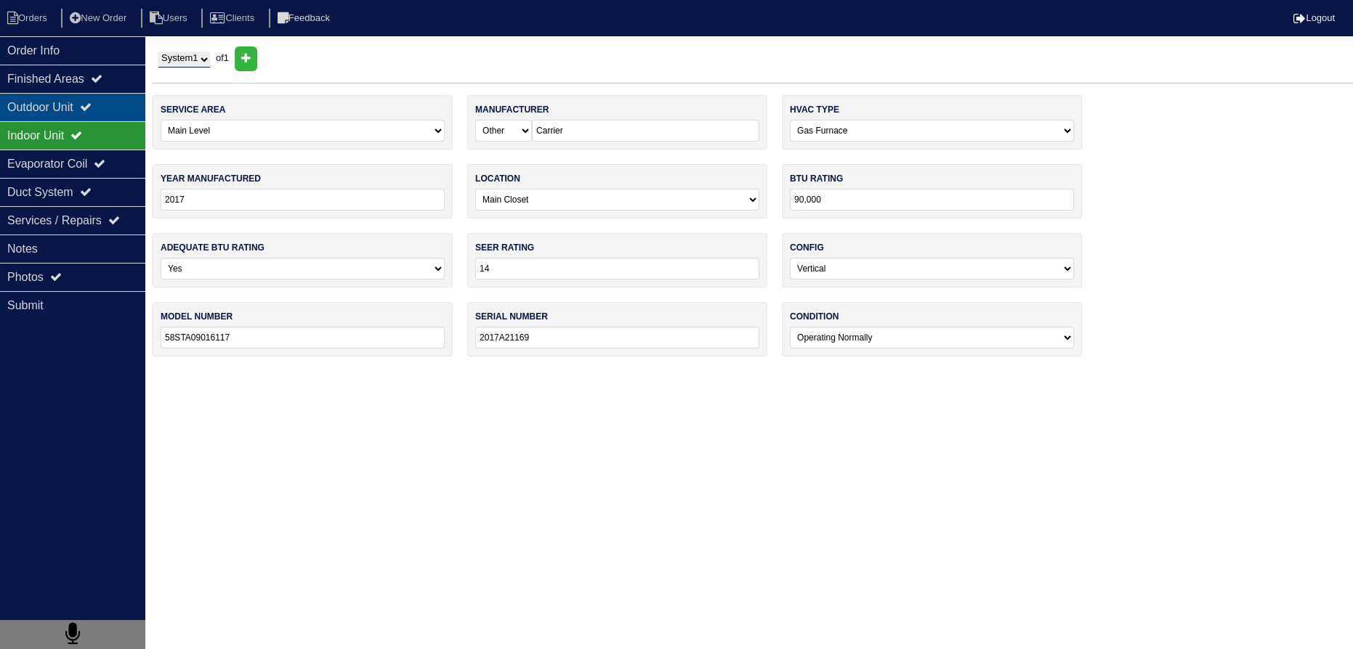
click at [86, 111] on div "Outdoor Unit" at bounding box center [72, 107] width 145 height 28
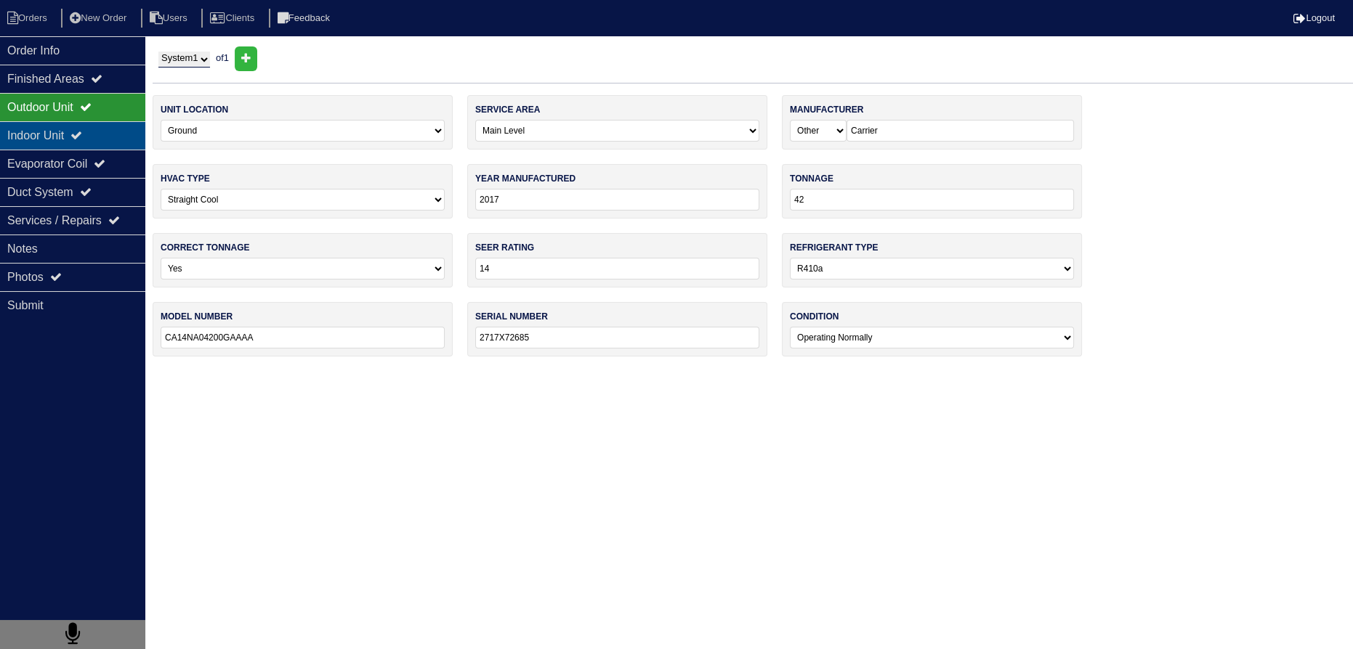
click at [88, 128] on div "Indoor Unit" at bounding box center [72, 135] width 145 height 28
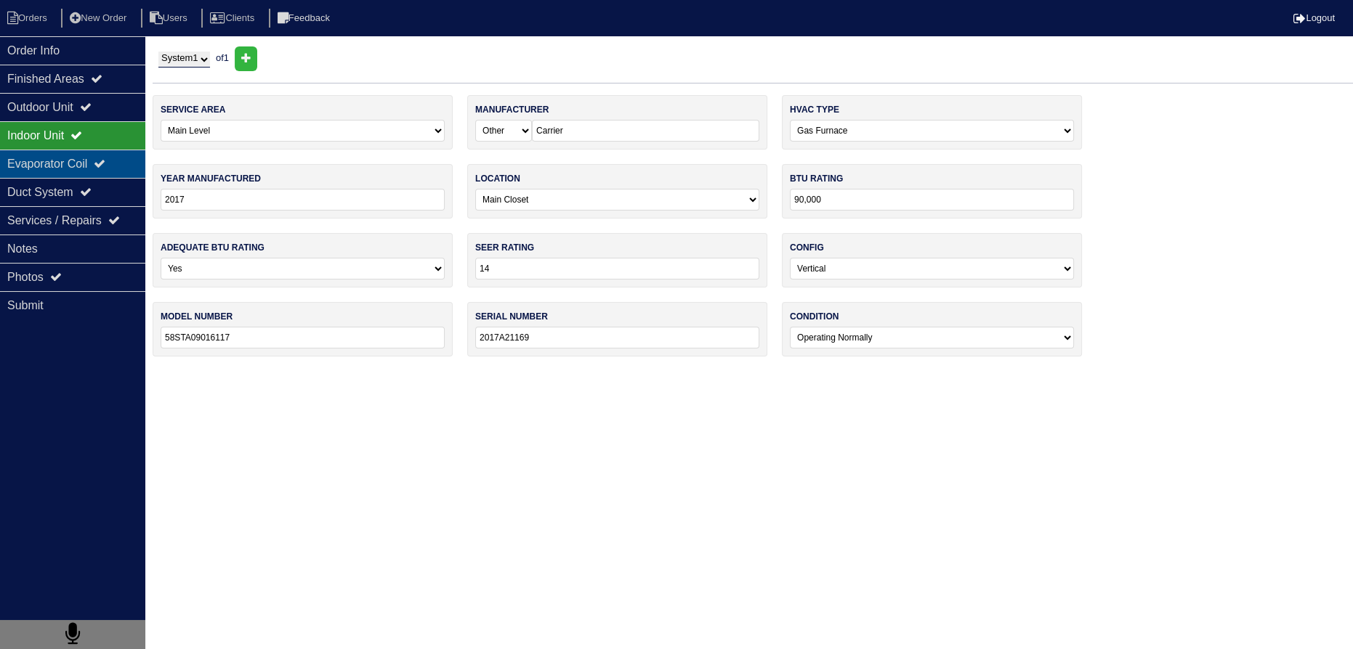
click at [85, 155] on div "Evaporator Coil" at bounding box center [72, 164] width 145 height 28
type textarea "2- 16x25 Filters 1- 50+5 Capacitor 1- PVC Coupling 1- PVC 90"
type textarea "Replaced Filters Replaced Capacitor Removed Ptrap Flush Drain Line Test System …"
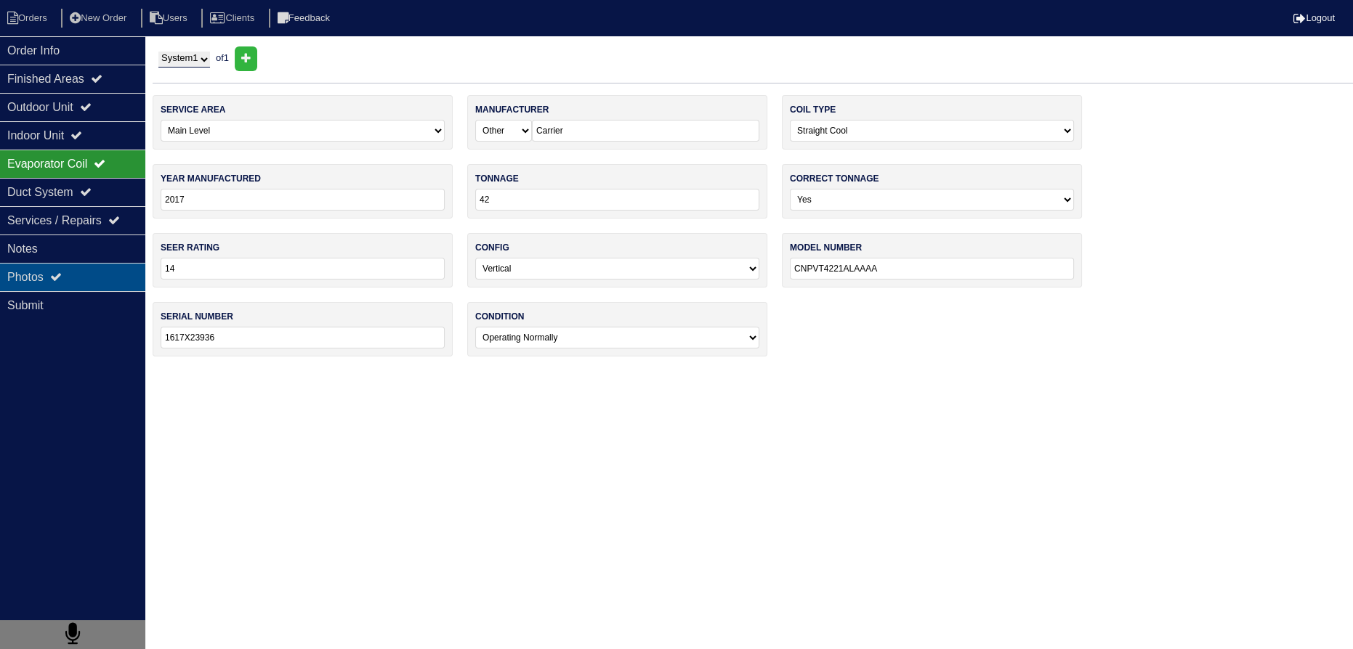
click at [91, 269] on div "Photos" at bounding box center [72, 277] width 145 height 28
type textarea "2- 16x25 Filters 1- 50+5 Capacitor 1- PVC Coupling 1- PVC 90"
type textarea "Replaced Filters Replaced Capacitor Removed Ptrap Flush Drain Line Test System …"
click at [86, 250] on div "Notes" at bounding box center [72, 249] width 145 height 28
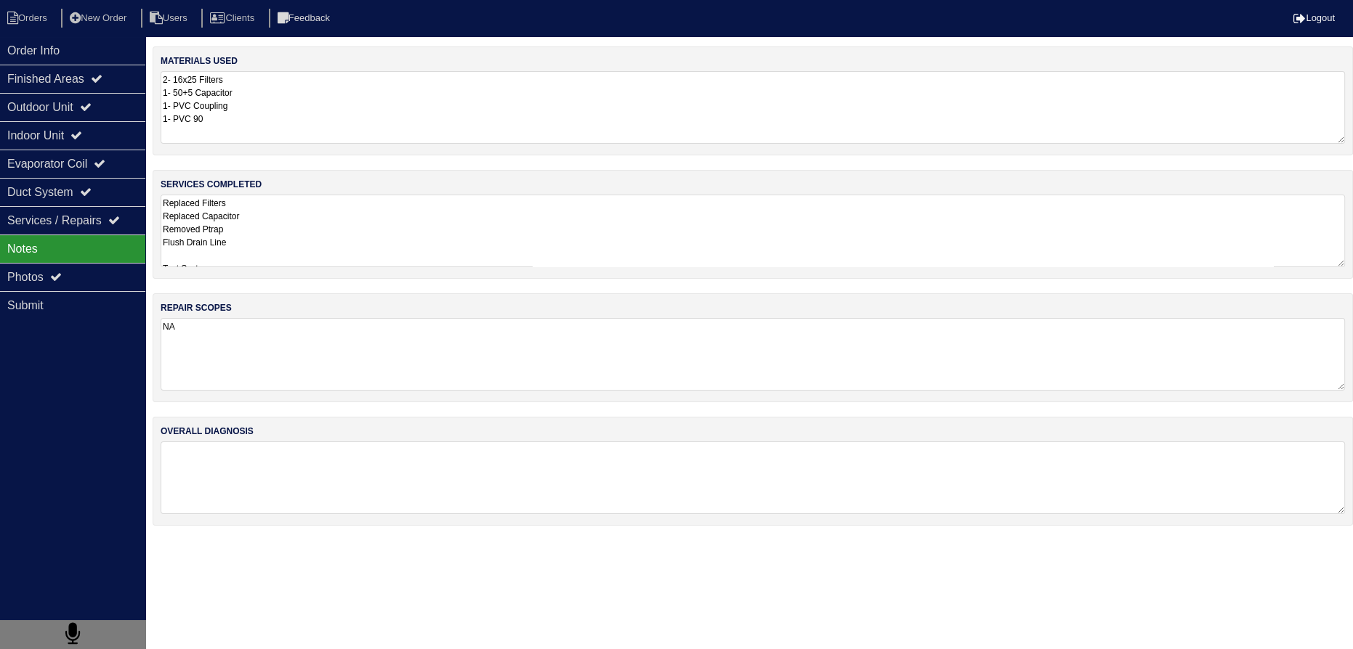
type textarea "2- 16x25 Filters 1- 50+5 Capacitor 1- PVC Coupling 1- PVC 90"
type textarea "Replaced Filters Replaced Capacitor Removed Ptrap Flush Drain Line Test System …"
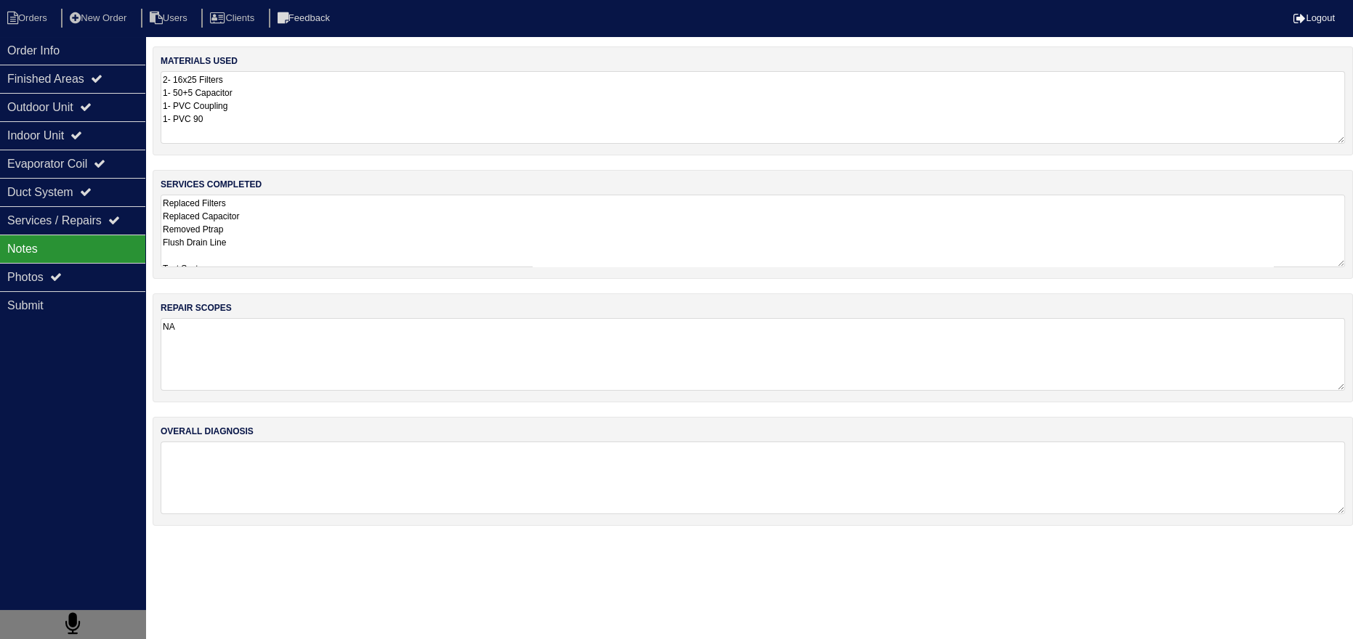
click at [81, 259] on div "Notes" at bounding box center [72, 249] width 145 height 28
click at [81, 267] on div "Photos" at bounding box center [72, 277] width 145 height 28
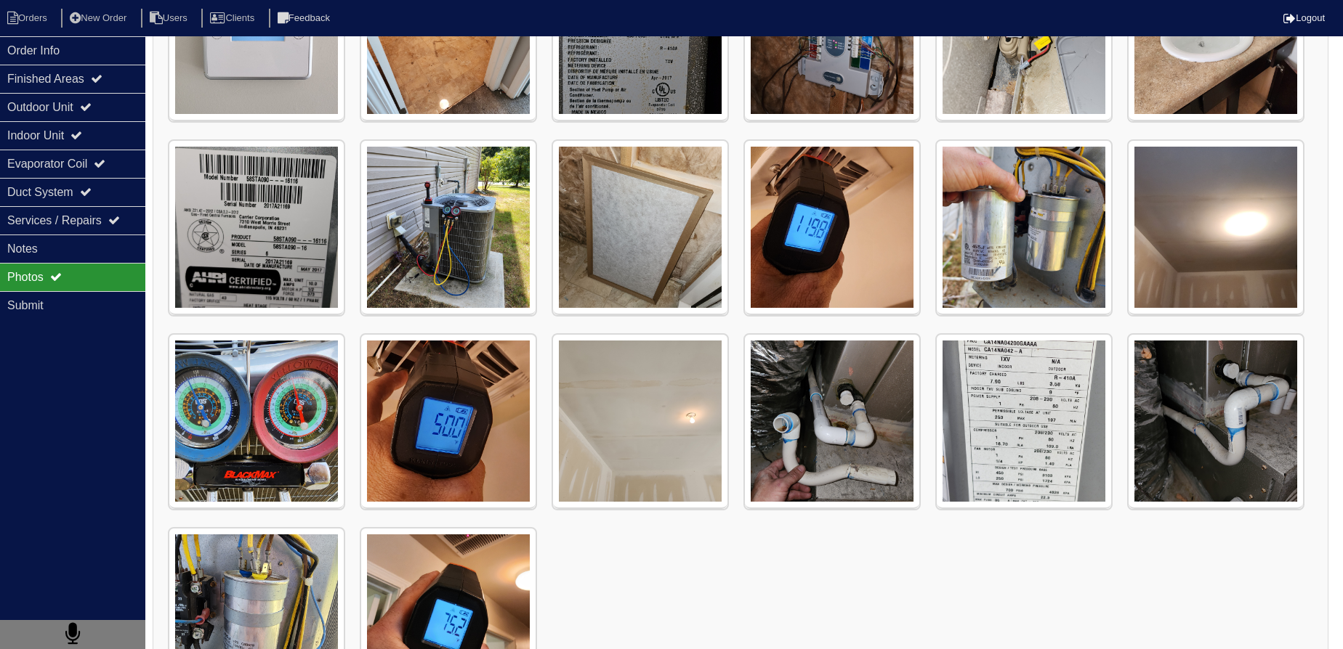
scroll to position [595, 0]
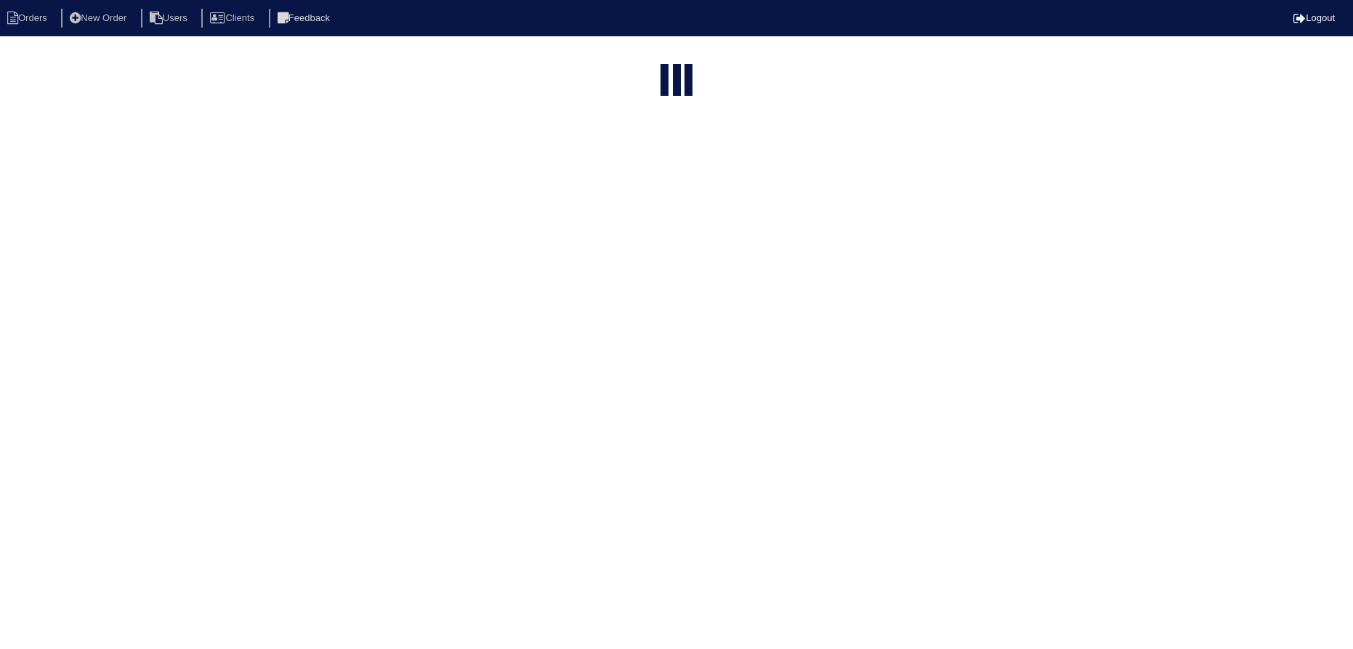
select select "15"
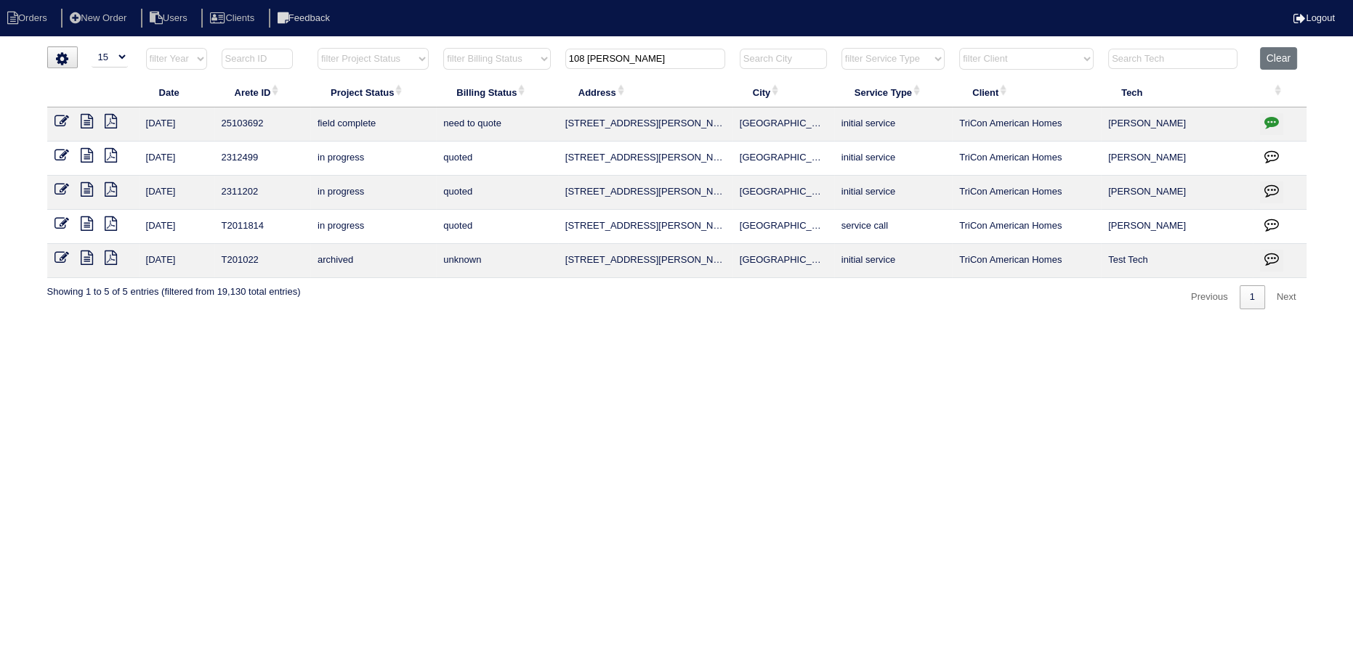
click at [85, 190] on icon at bounding box center [87, 189] width 12 height 15
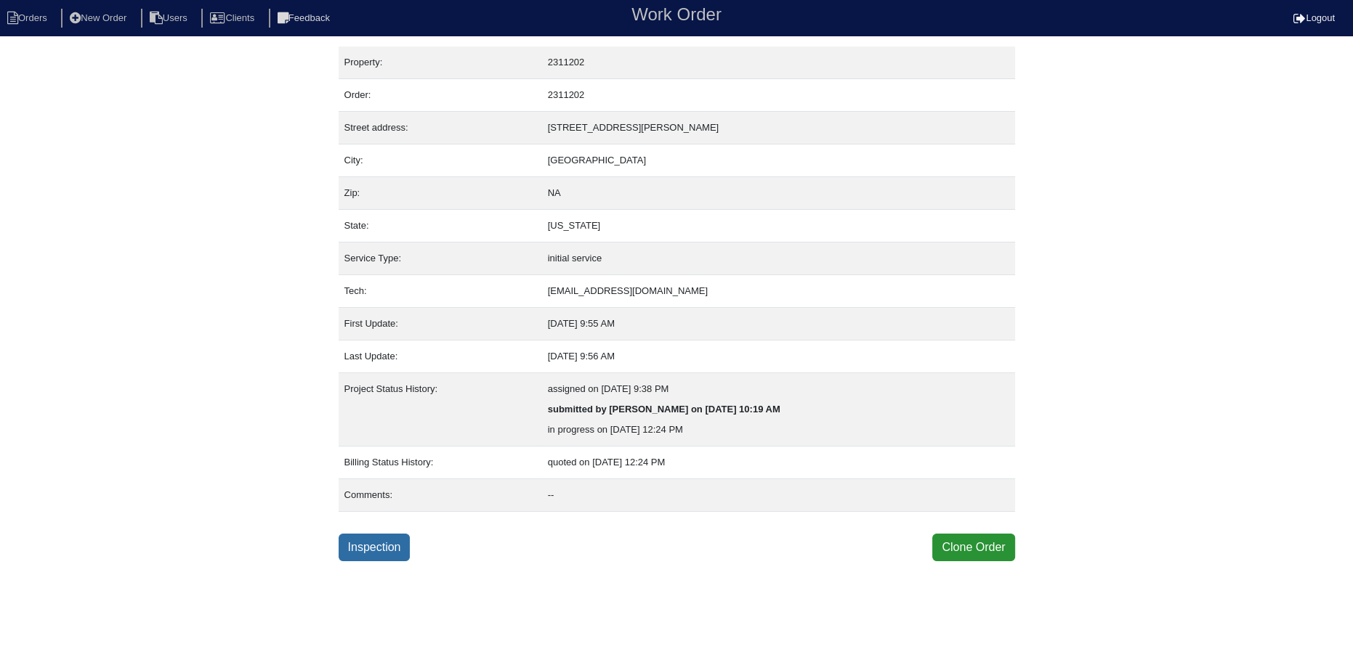
click at [383, 548] on link "Inspection" at bounding box center [375, 548] width 72 height 28
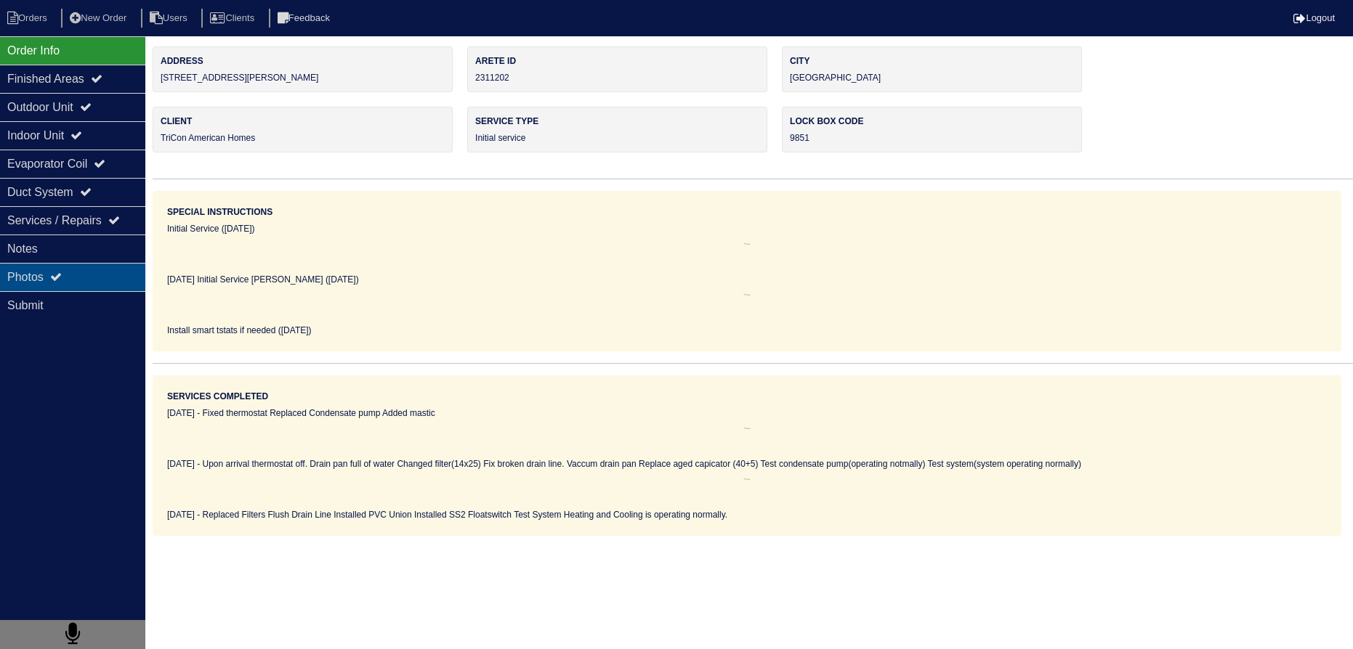
click at [118, 282] on div "Photos" at bounding box center [72, 277] width 145 height 28
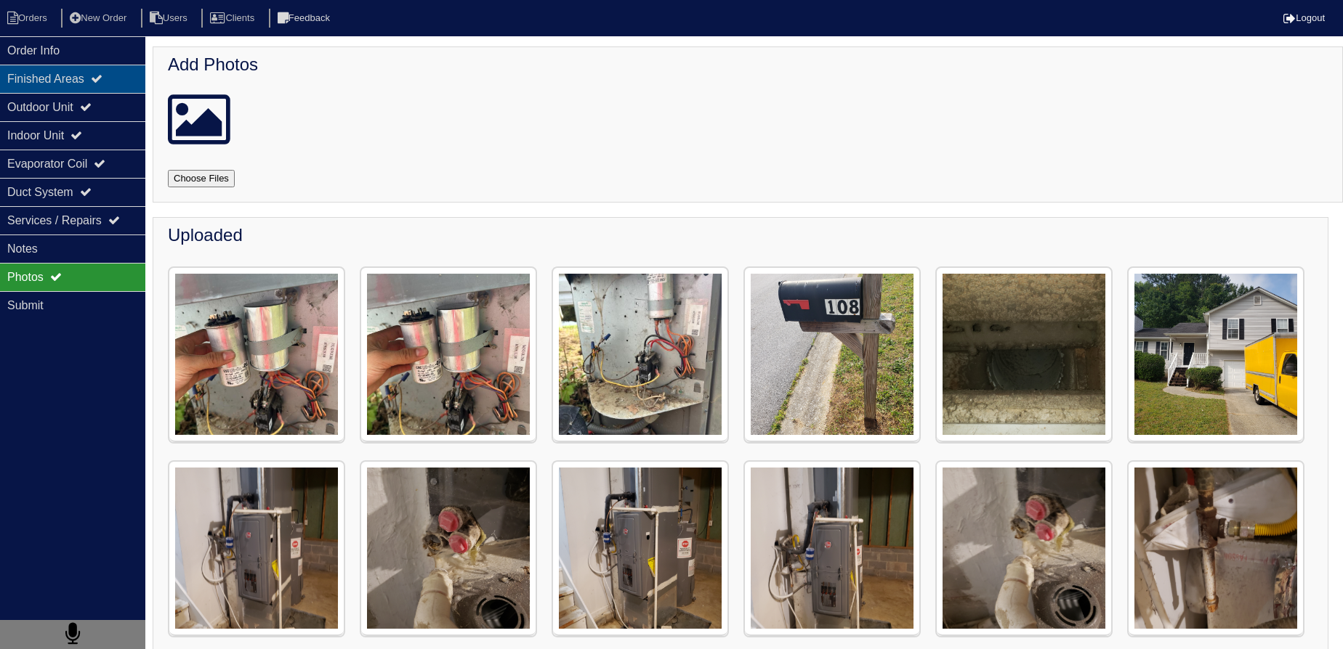
click at [77, 90] on div "Finished Areas" at bounding box center [72, 79] width 145 height 28
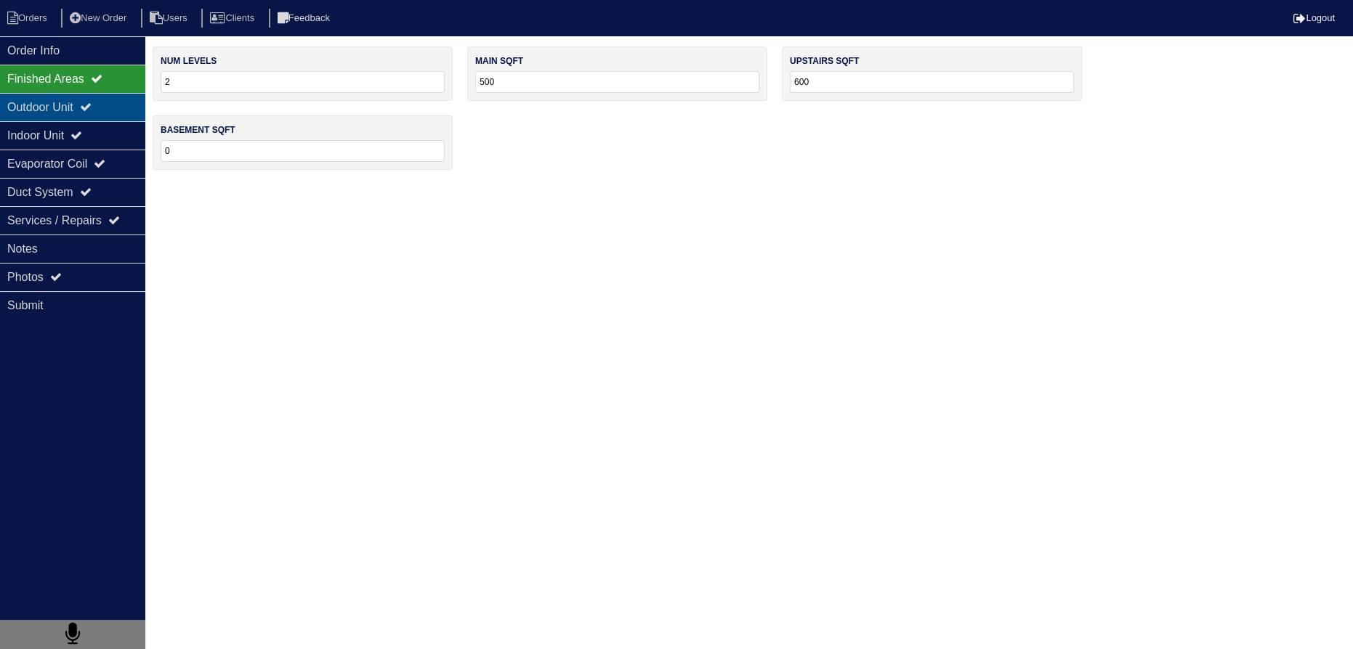
click at [80, 103] on div "Outdoor Unit" at bounding box center [72, 107] width 145 height 28
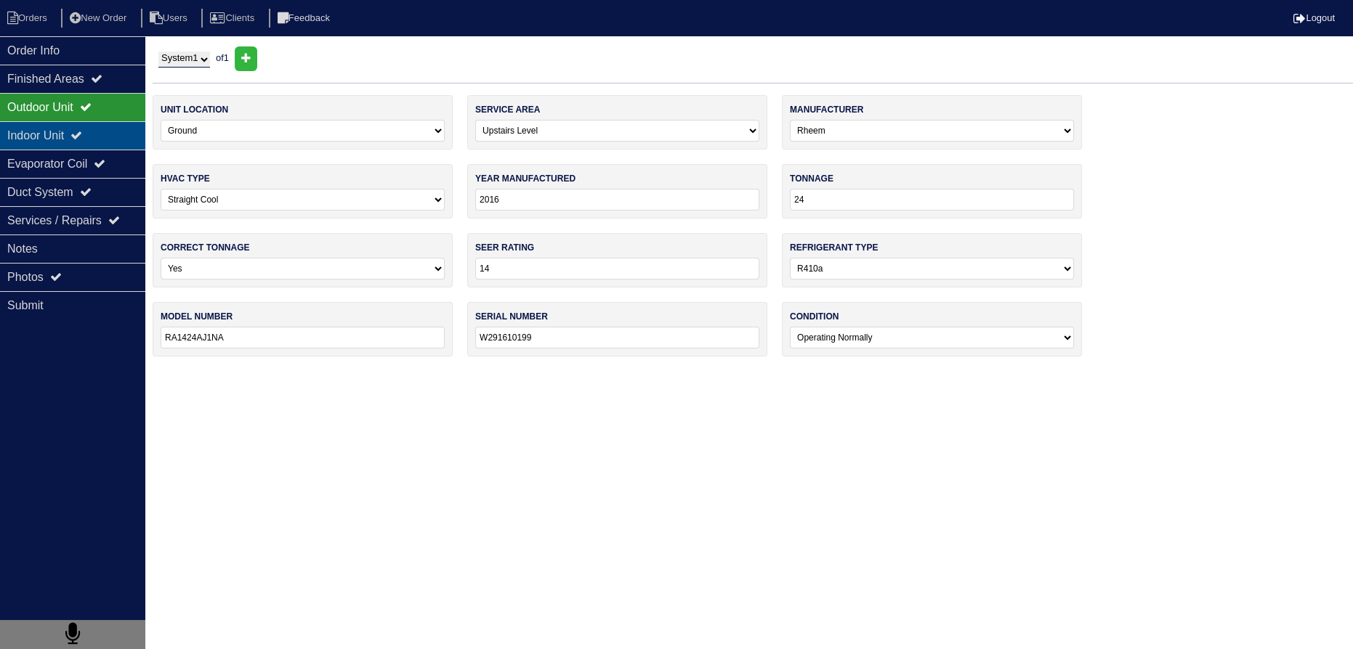
click at [82, 127] on div "Indoor Unit" at bounding box center [72, 135] width 145 height 28
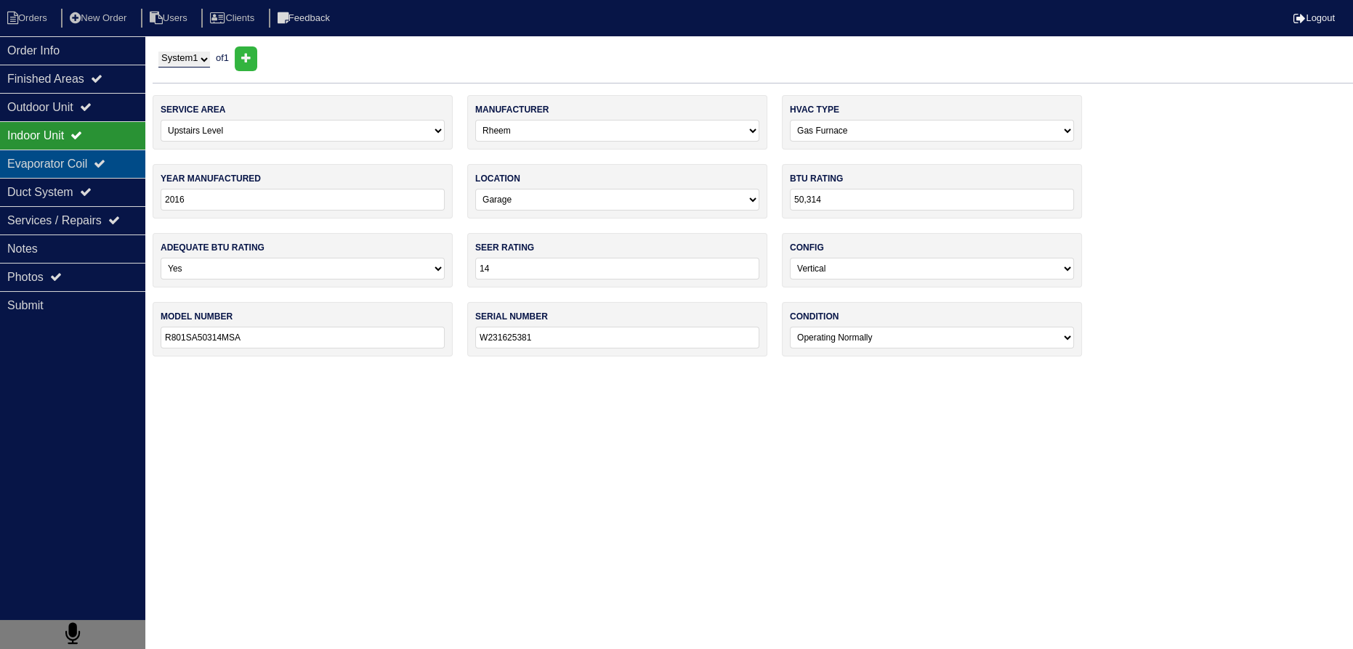
click at [82, 153] on div "Evaporator Coil" at bounding box center [72, 164] width 145 height 28
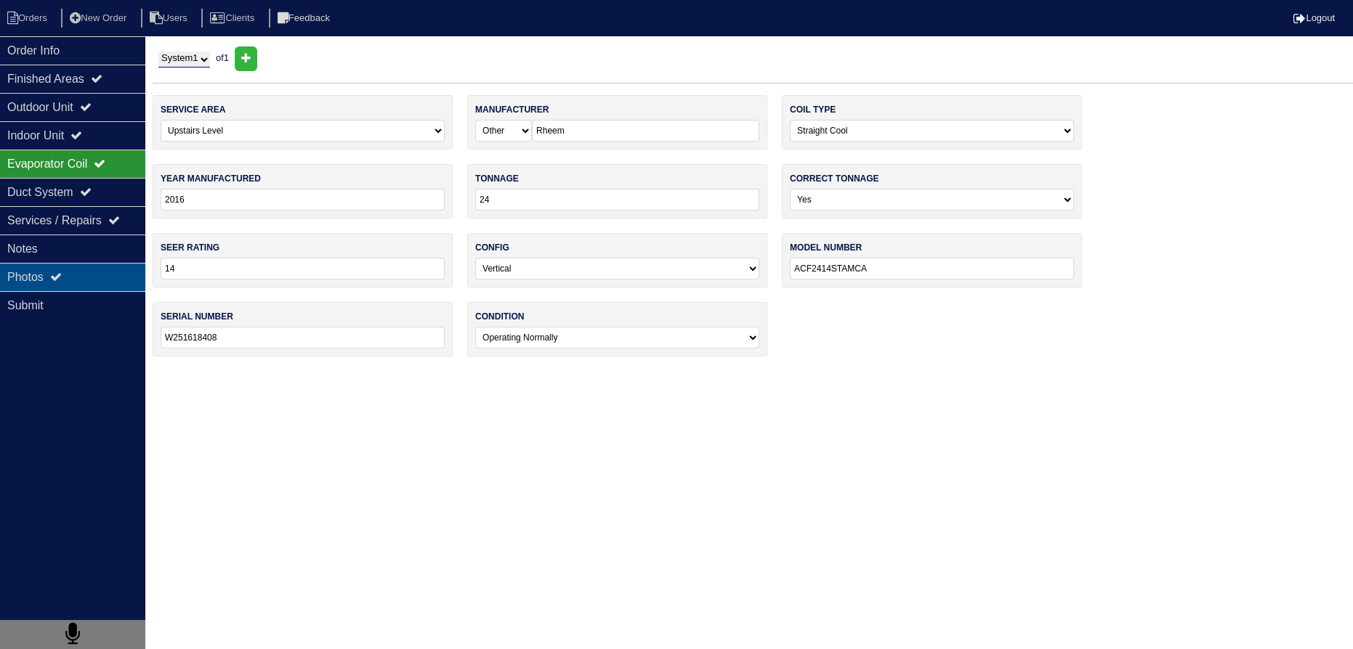
click at [100, 286] on div "Photos" at bounding box center [72, 277] width 145 height 28
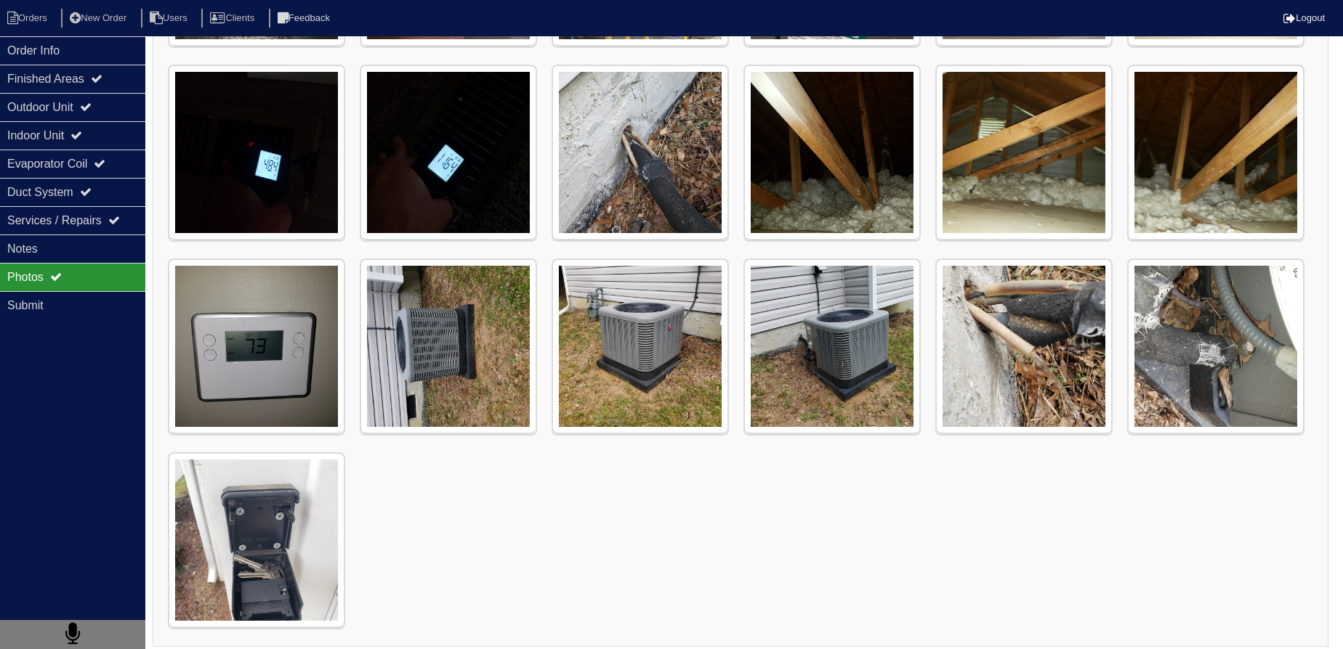
scroll to position [1174, 0]
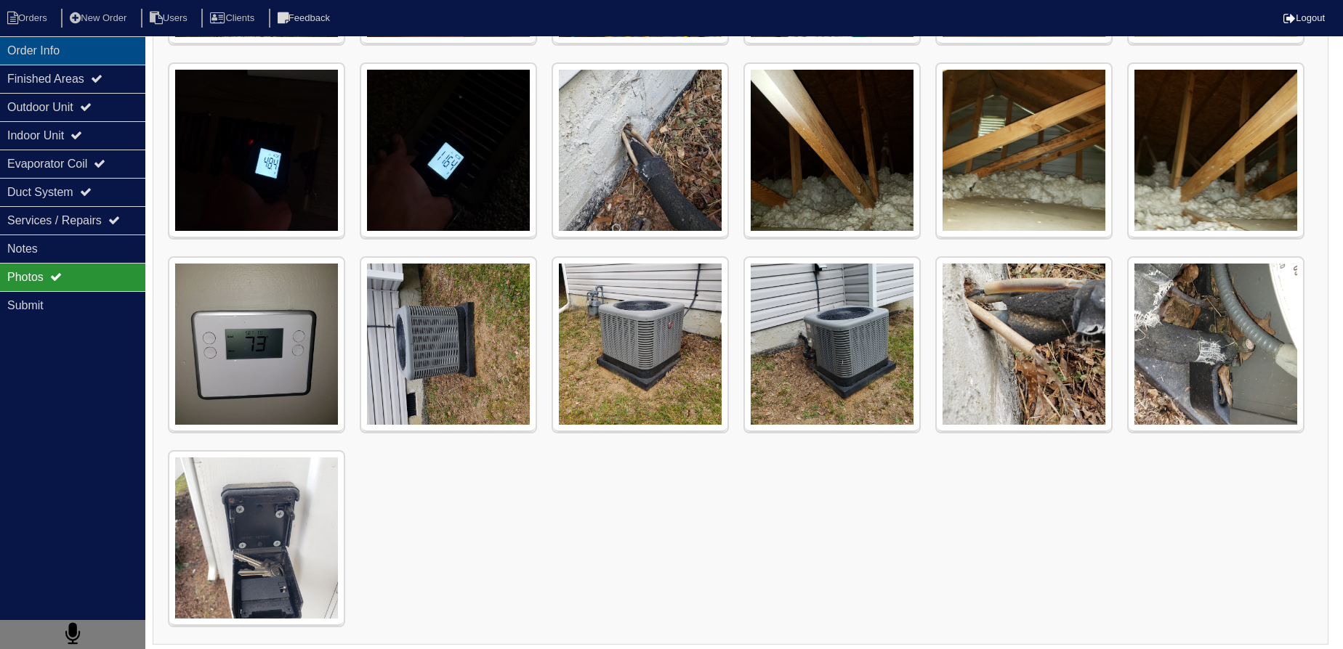
click at [60, 48] on div "Order Info" at bounding box center [72, 50] width 145 height 28
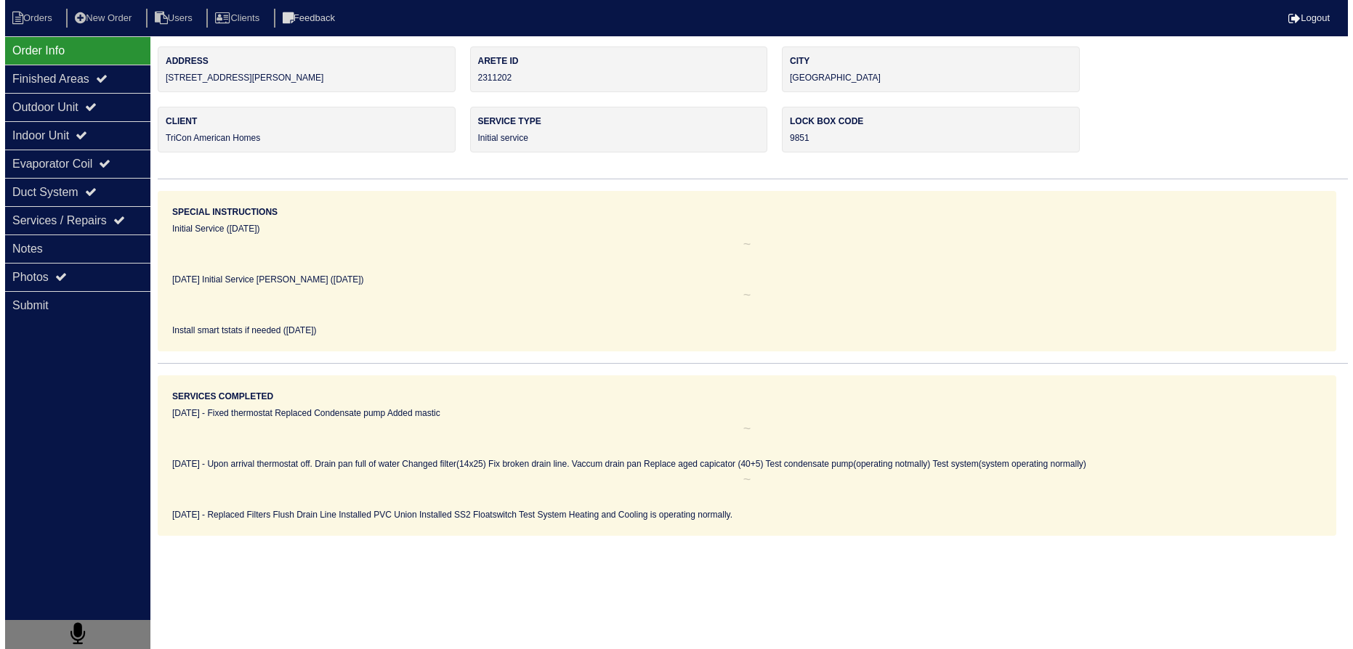
scroll to position [0, 0]
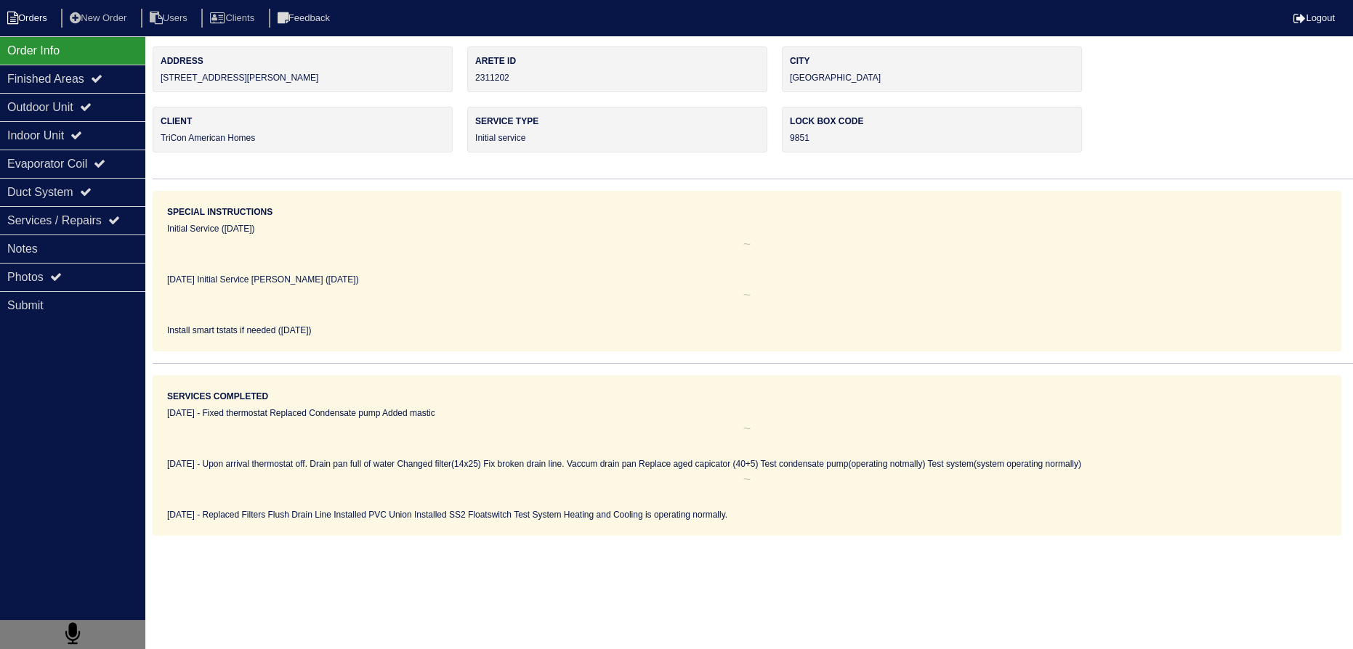
click at [41, 20] on li "Orders" at bounding box center [29, 19] width 59 height 20
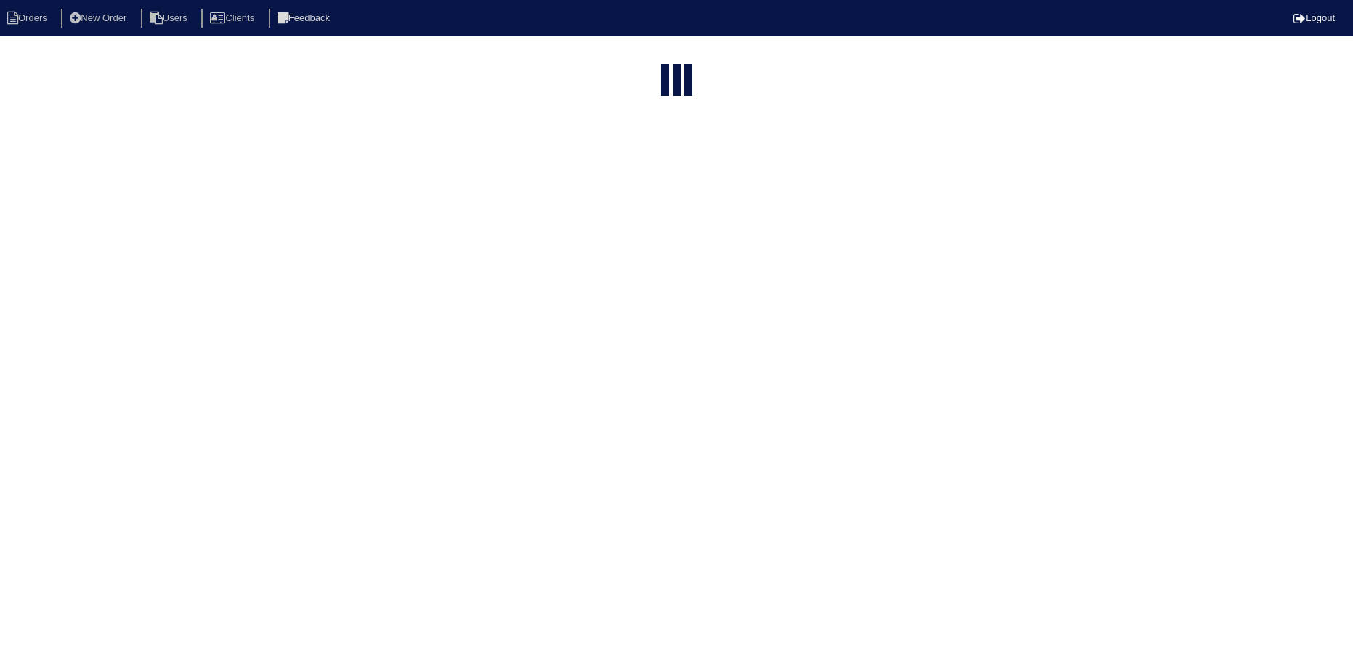
select select "15"
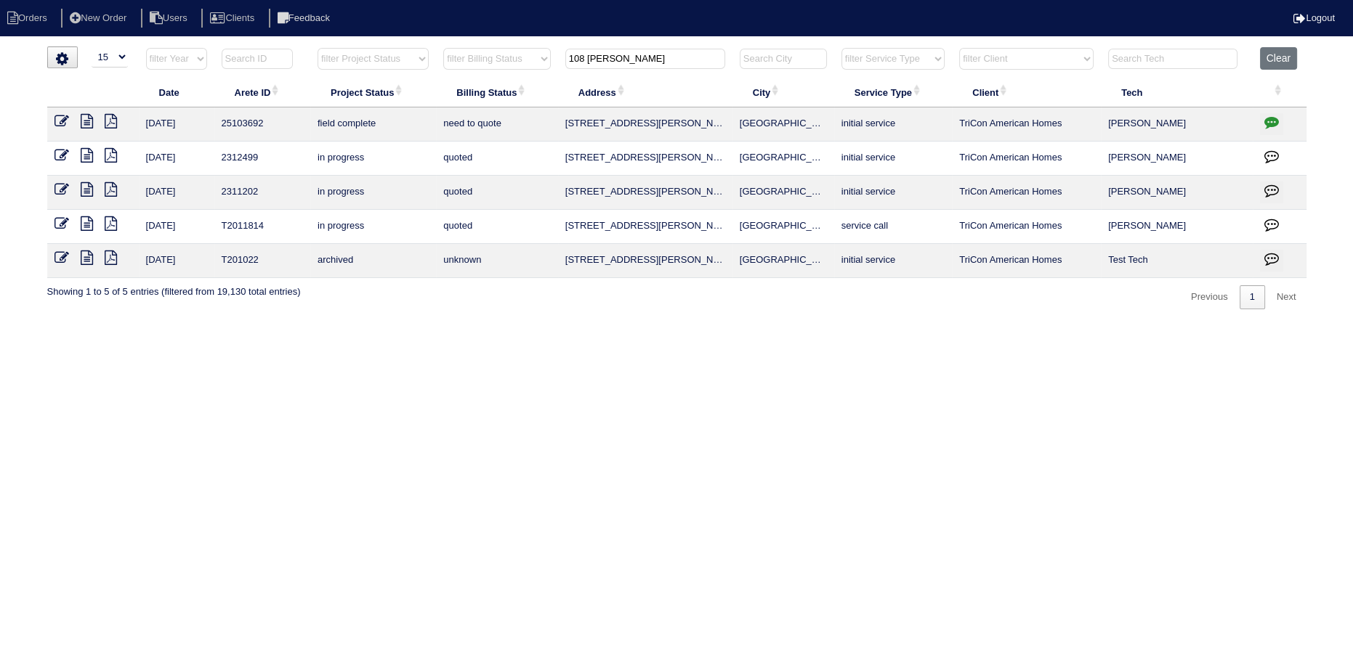
click at [89, 124] on icon at bounding box center [87, 121] width 12 height 15
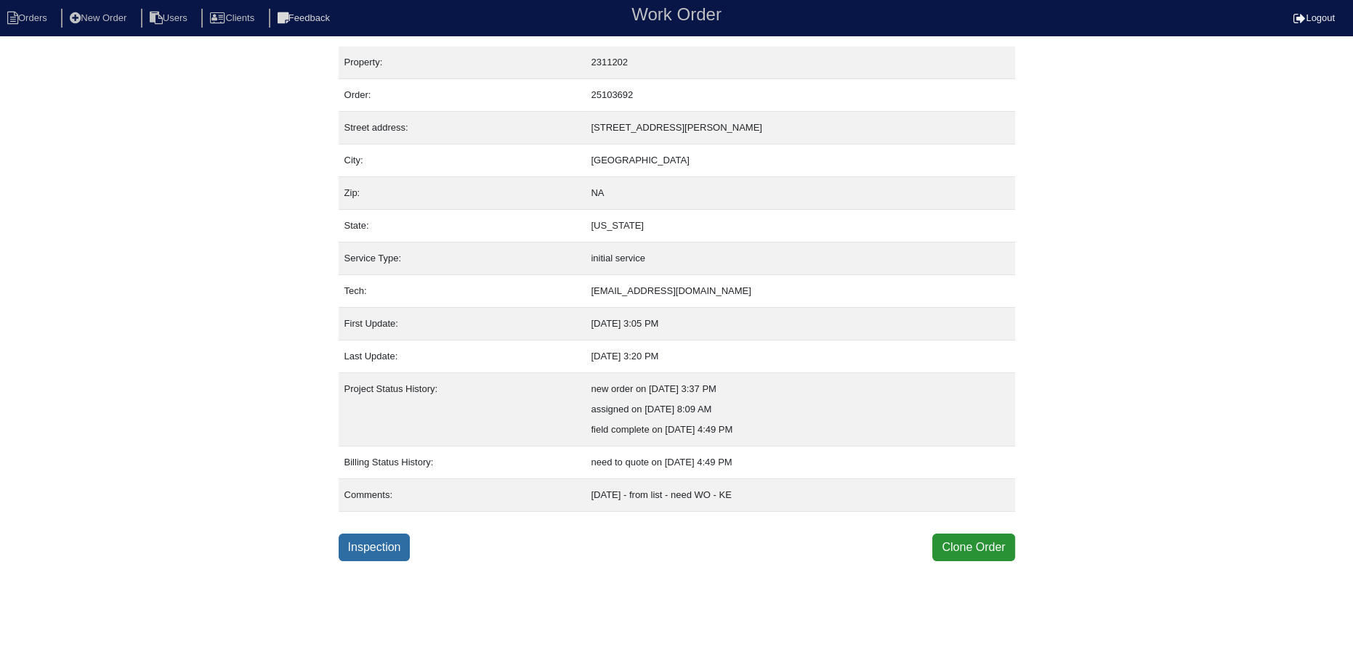
click at [385, 556] on link "Inspection" at bounding box center [375, 548] width 72 height 28
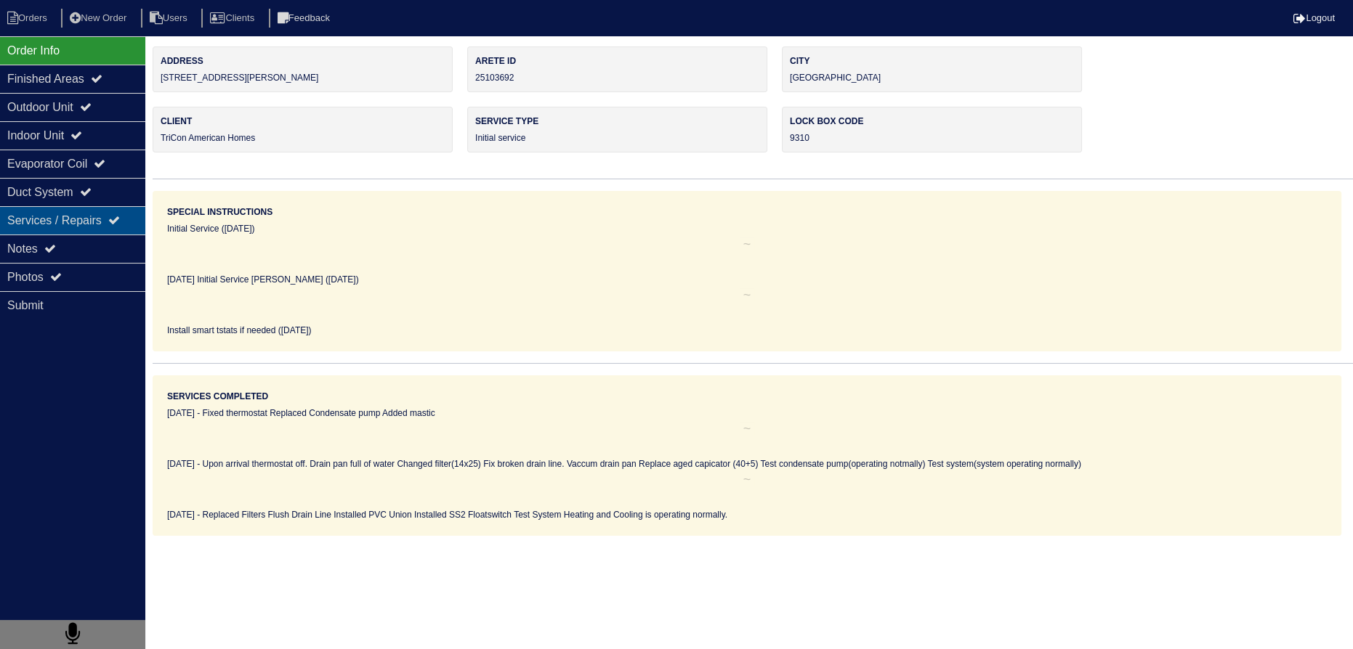
click at [73, 228] on div "Services / Repairs" at bounding box center [72, 220] width 145 height 28
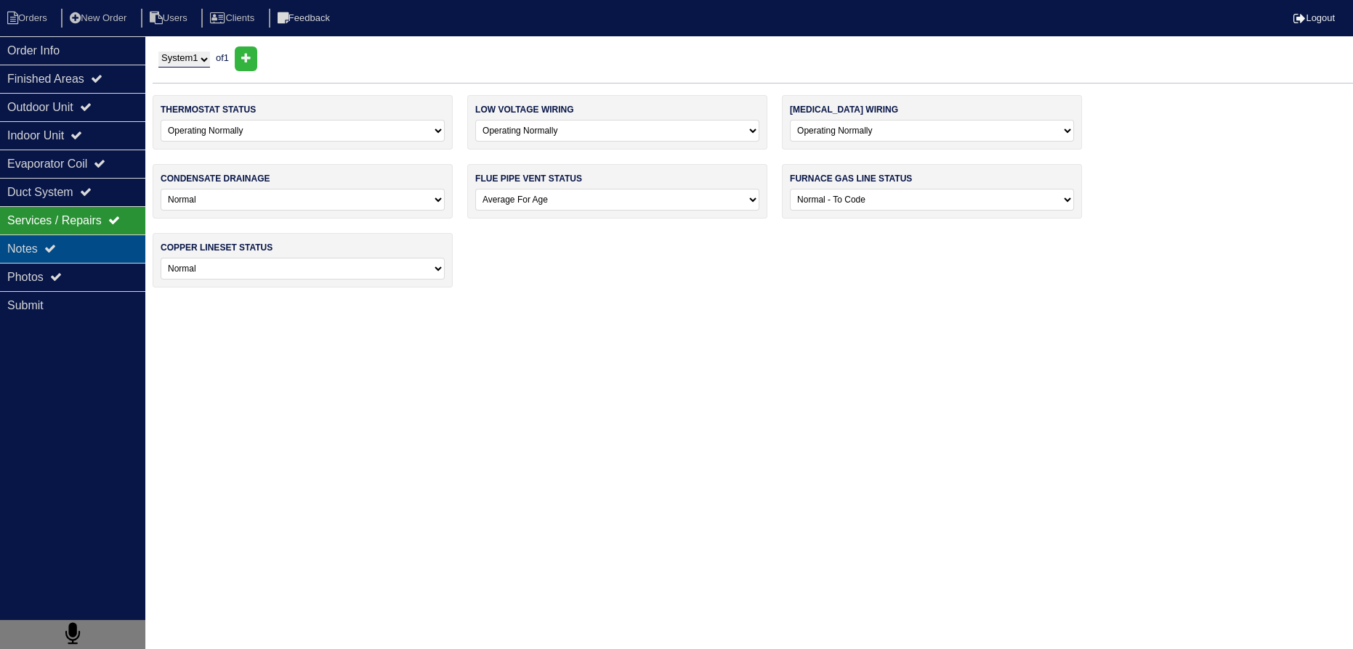
click at [76, 257] on div "Notes" at bounding box center [72, 249] width 145 height 28
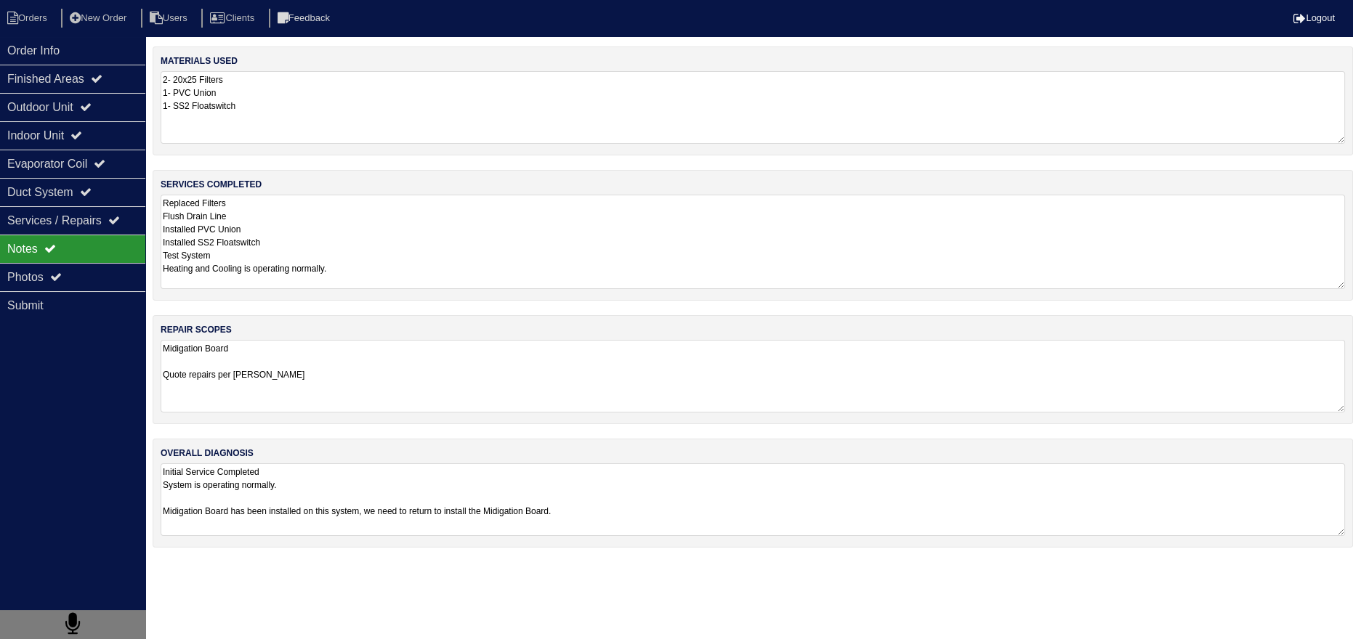
click at [300, 236] on textarea "Replaced Filters Flush Drain Line Installed PVC Union Installed SS2 Floatswitch…" at bounding box center [753, 242] width 1184 height 94
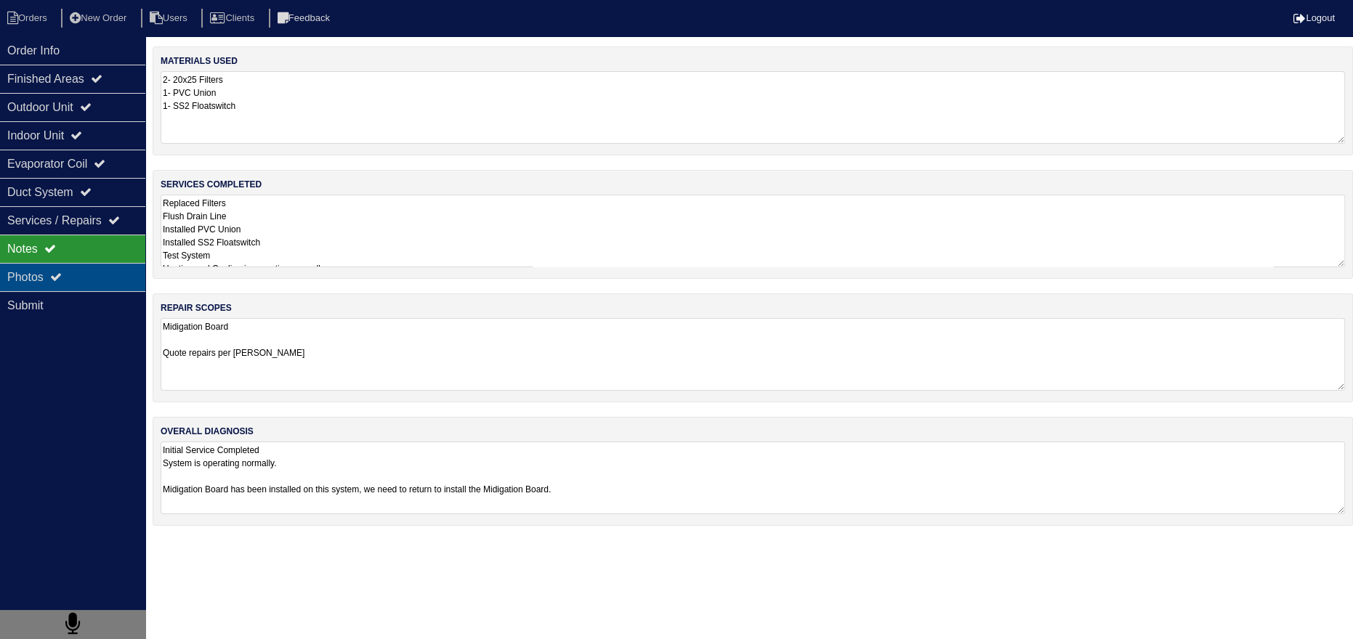
click at [116, 286] on div "Photos" at bounding box center [72, 277] width 145 height 28
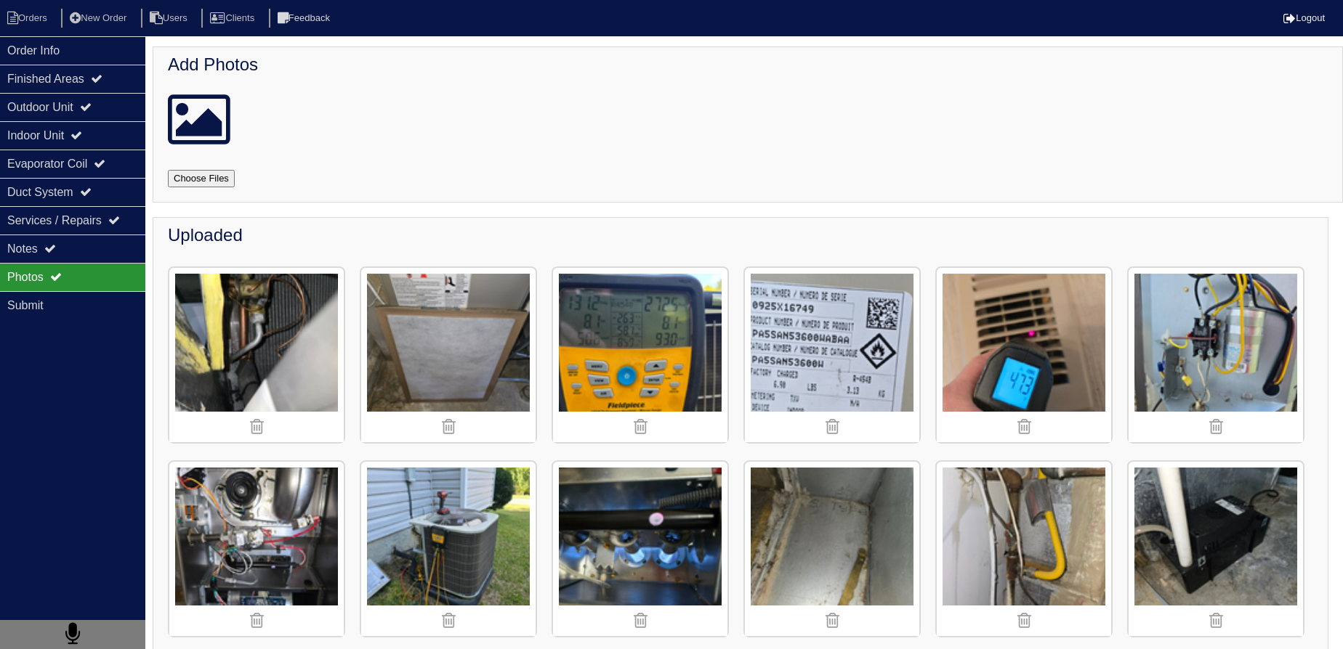
click at [1049, 543] on img at bounding box center [1023, 549] width 174 height 174
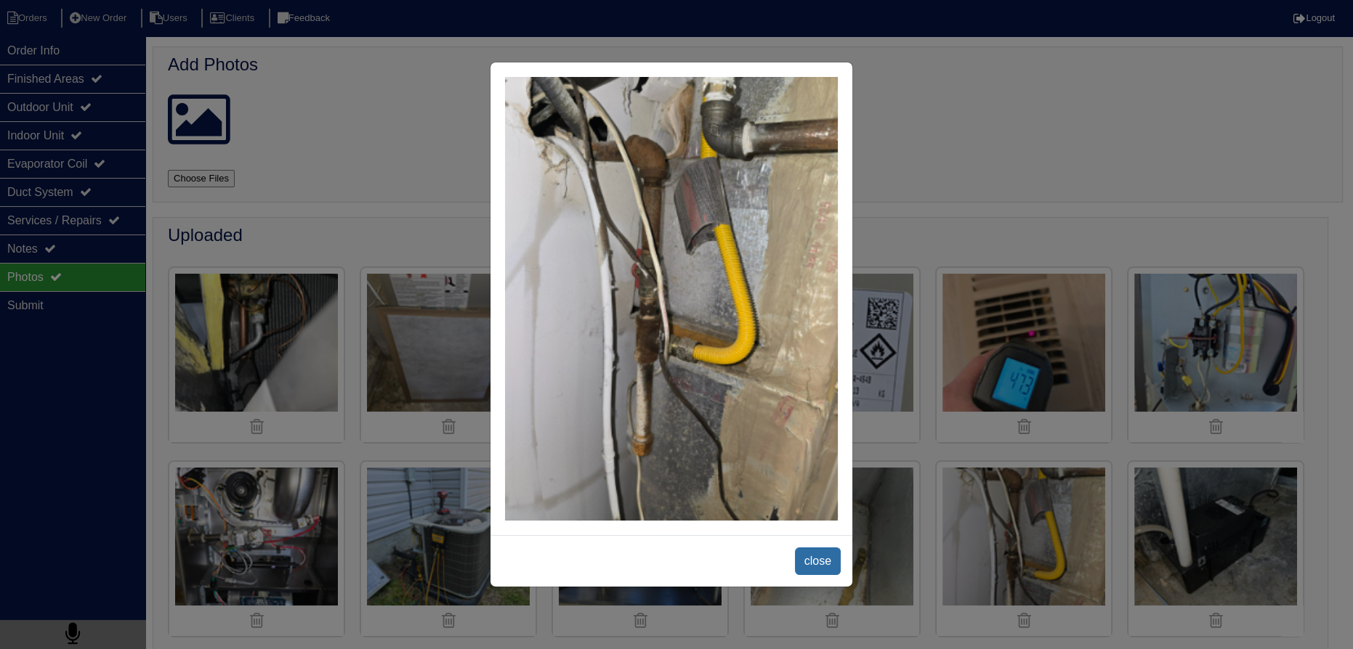
click at [819, 550] on span "close" at bounding box center [818, 562] width 46 height 28
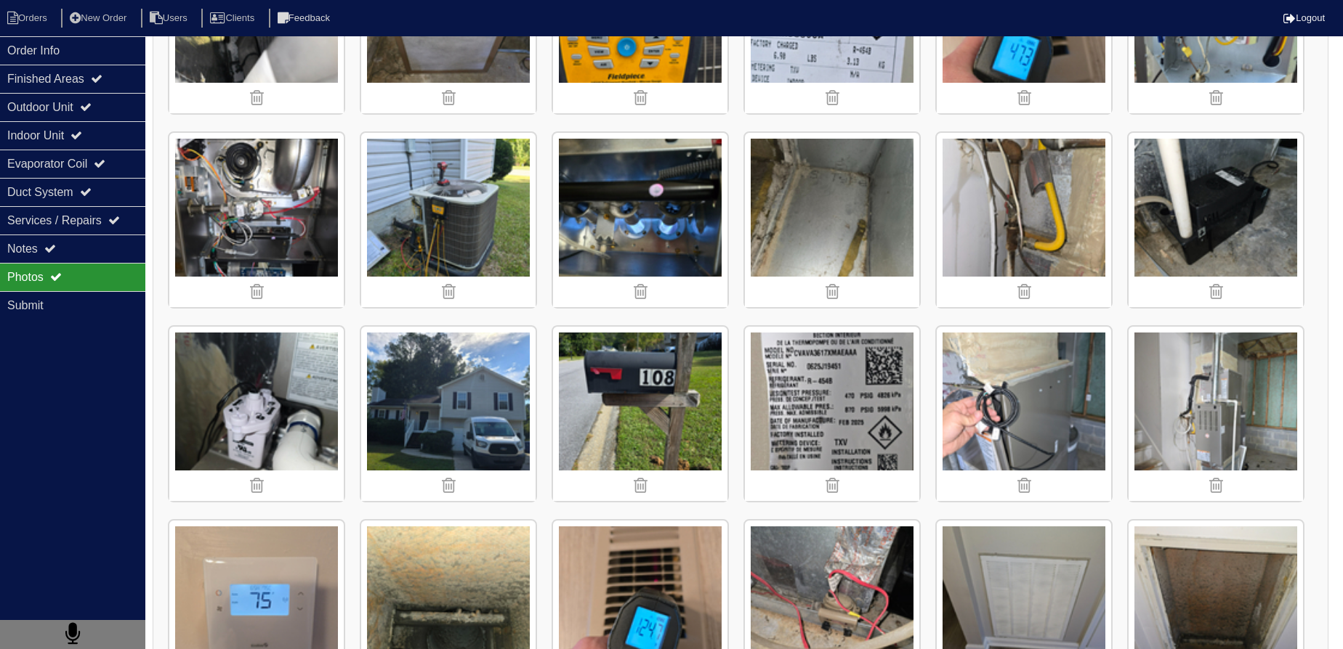
scroll to position [330, 0]
click at [1209, 379] on img at bounding box center [1215, 413] width 174 height 174
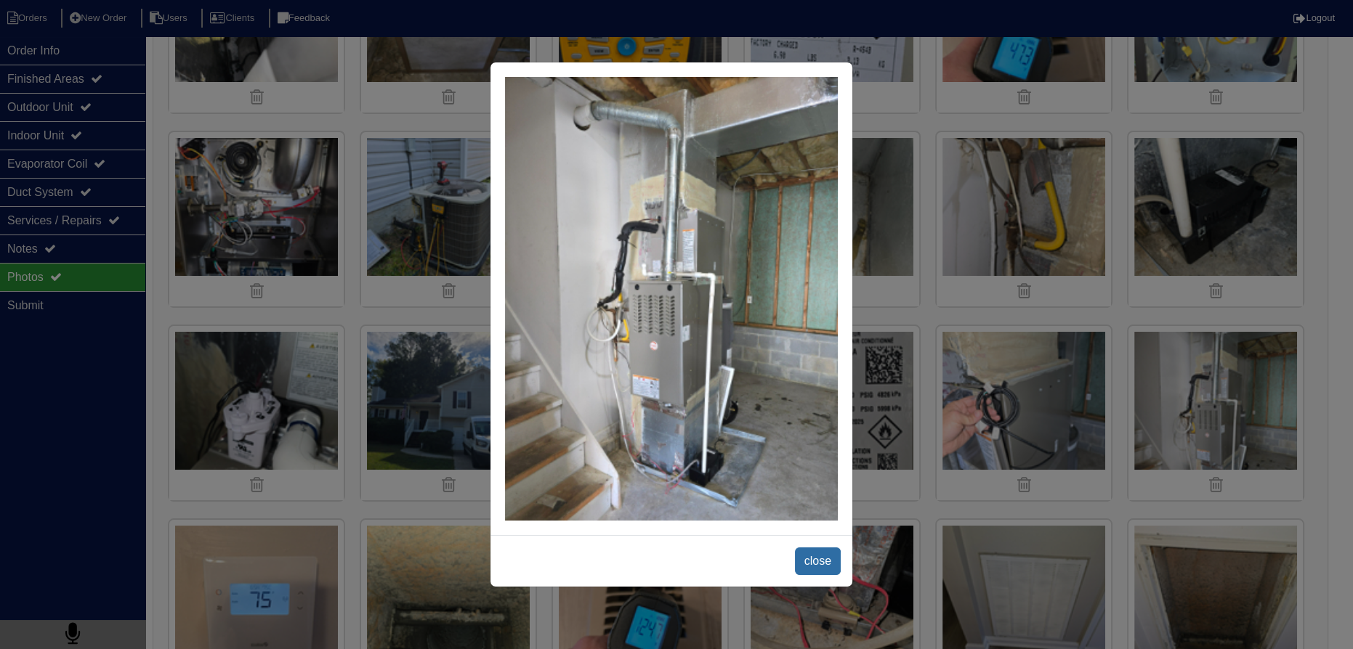
click at [803, 566] on span "close" at bounding box center [818, 562] width 46 height 28
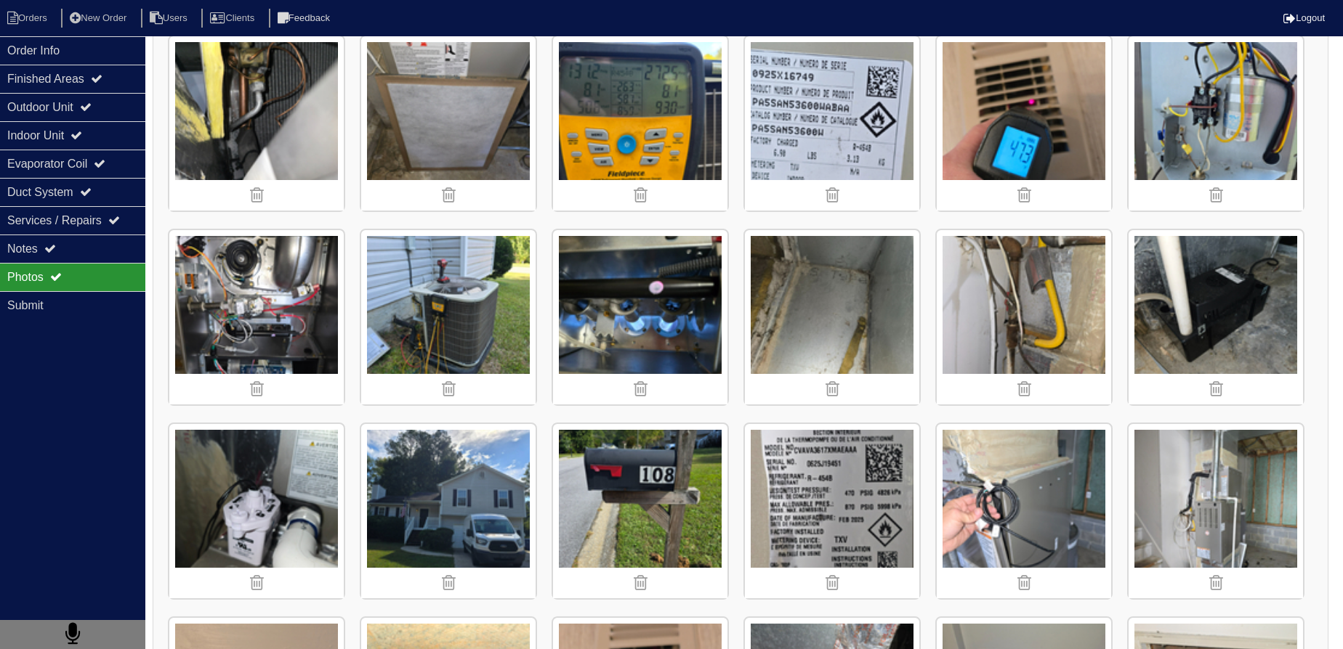
scroll to position [199, 0]
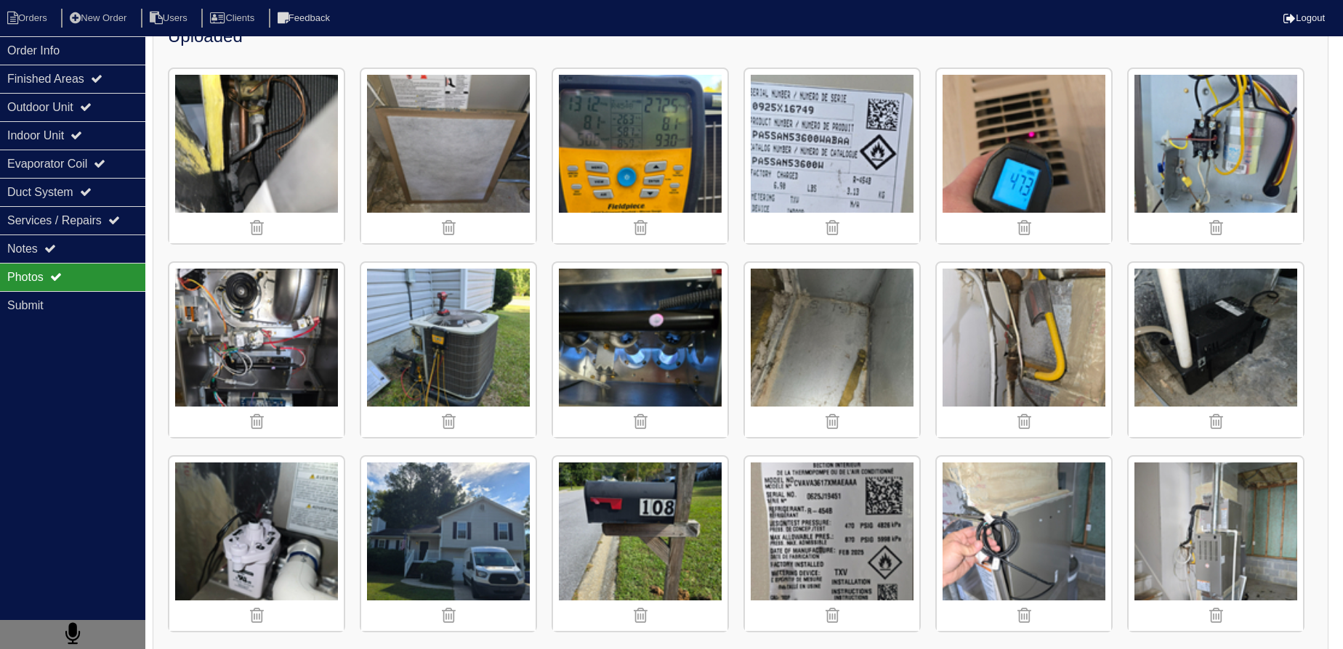
click at [205, 349] on img at bounding box center [256, 350] width 174 height 174
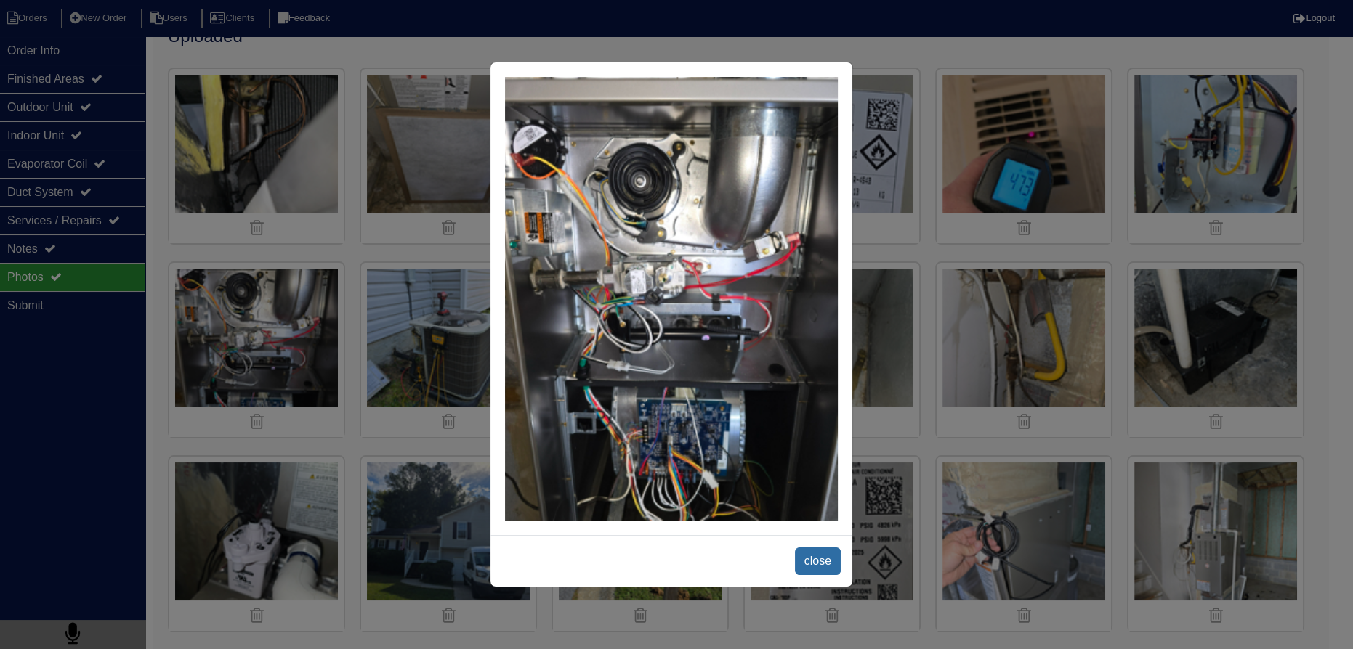
click at [813, 553] on span "close" at bounding box center [818, 562] width 46 height 28
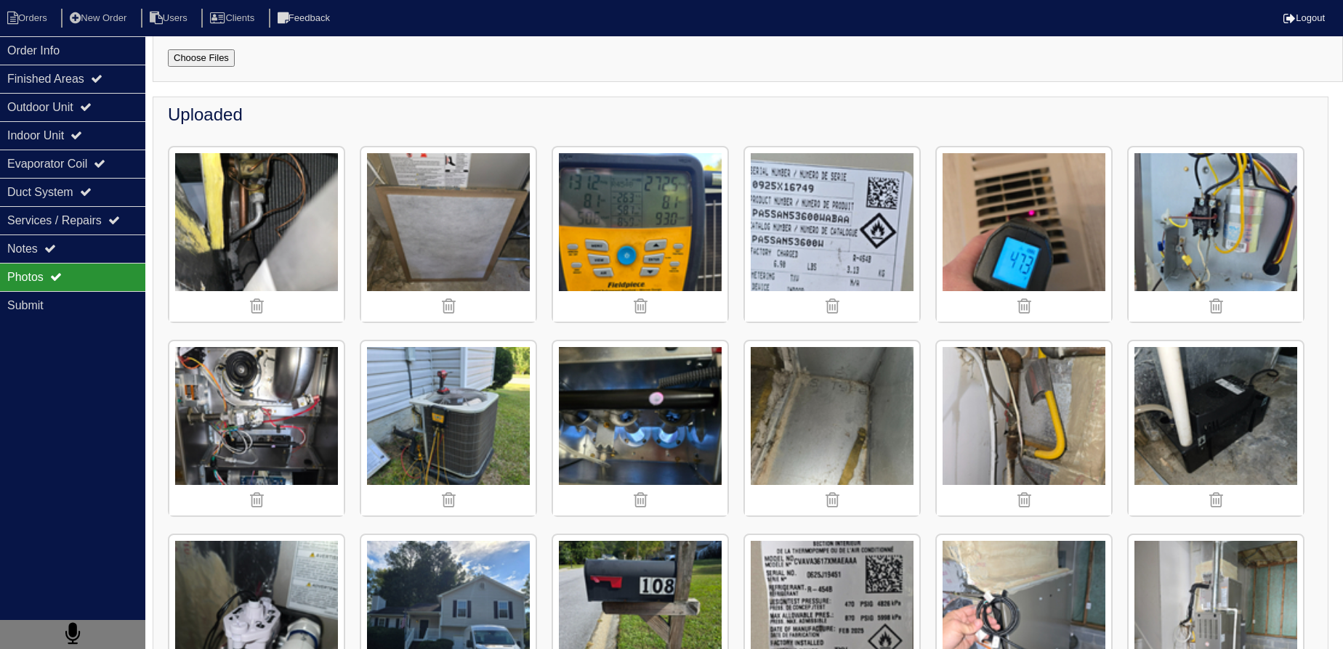
scroll to position [67, 0]
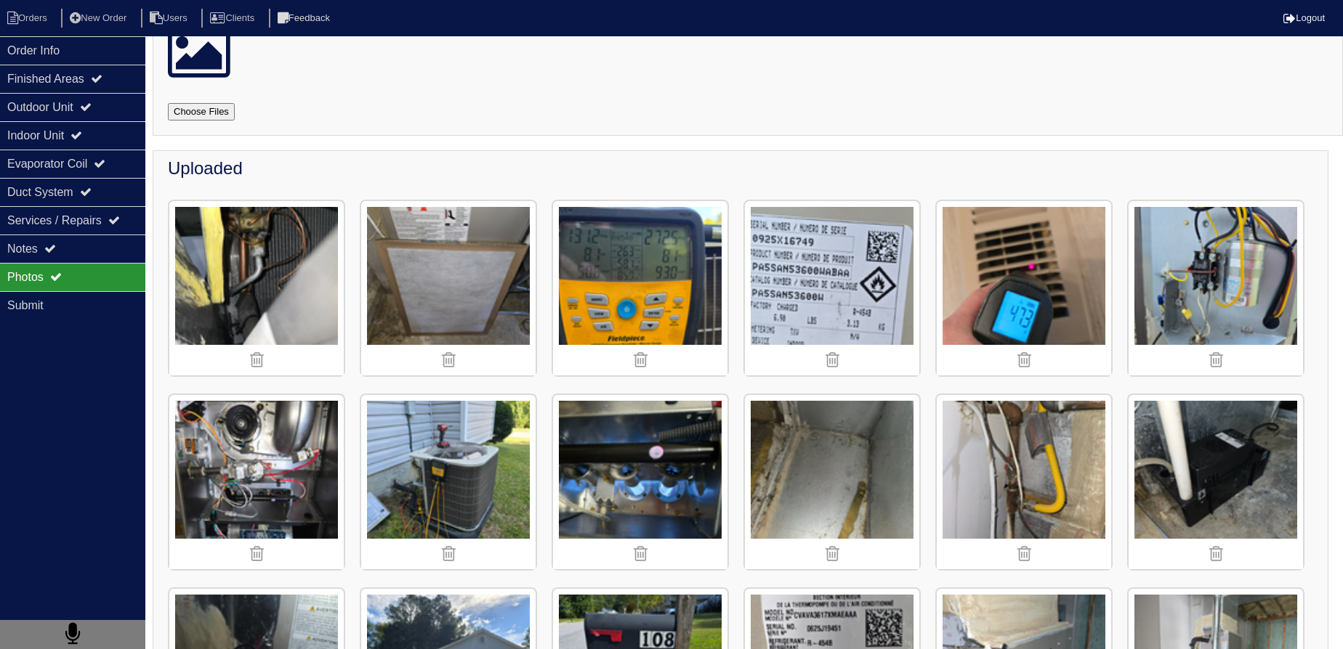
click at [1009, 426] on img at bounding box center [1023, 482] width 174 height 174
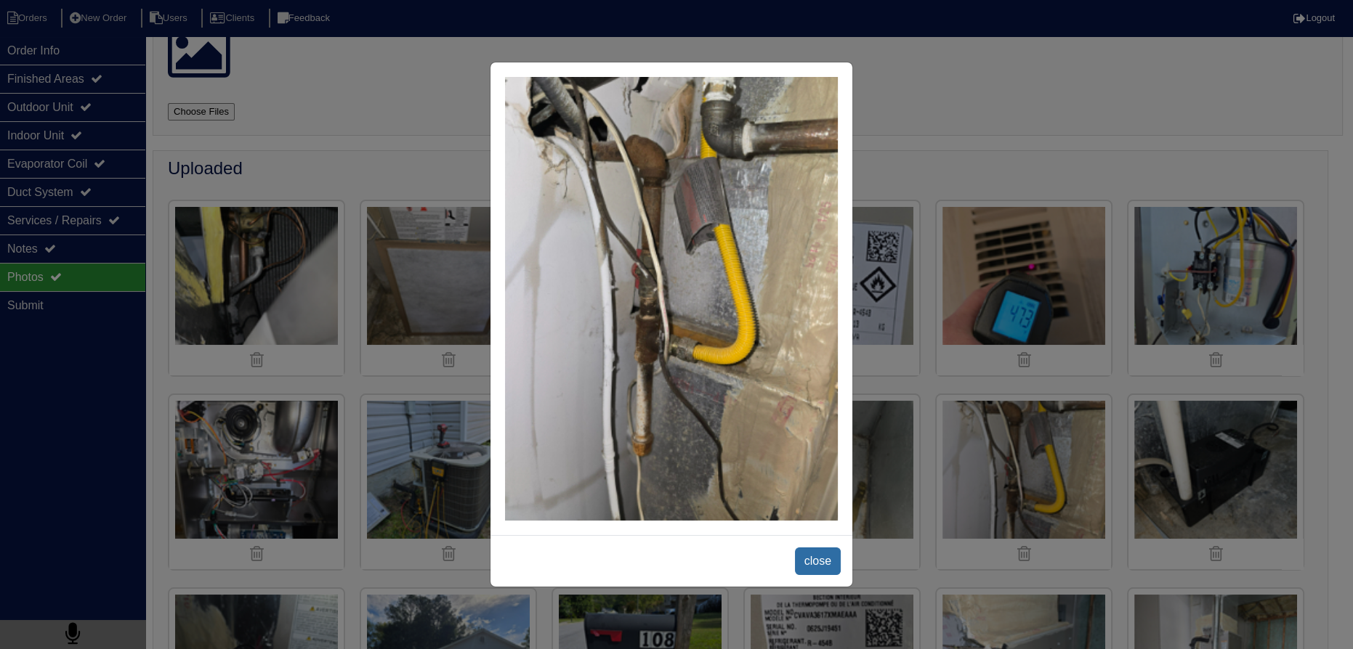
click at [812, 567] on span "close" at bounding box center [818, 562] width 46 height 28
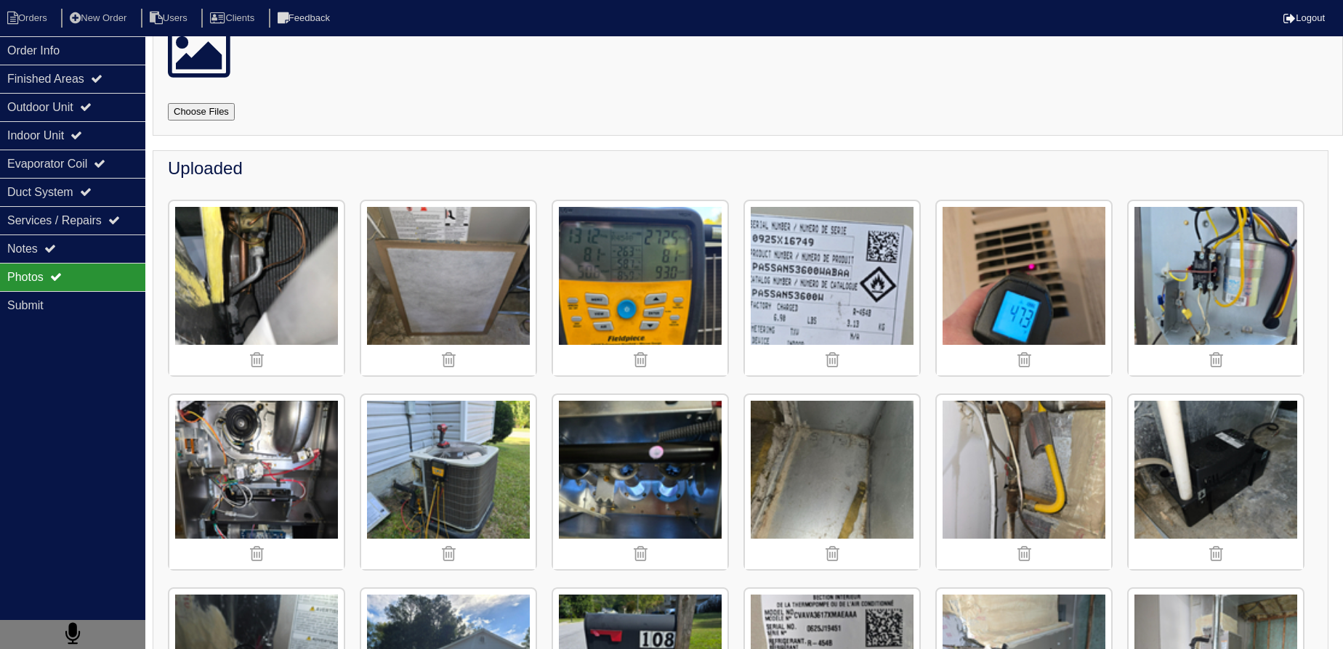
click at [490, 493] on img at bounding box center [448, 482] width 174 height 174
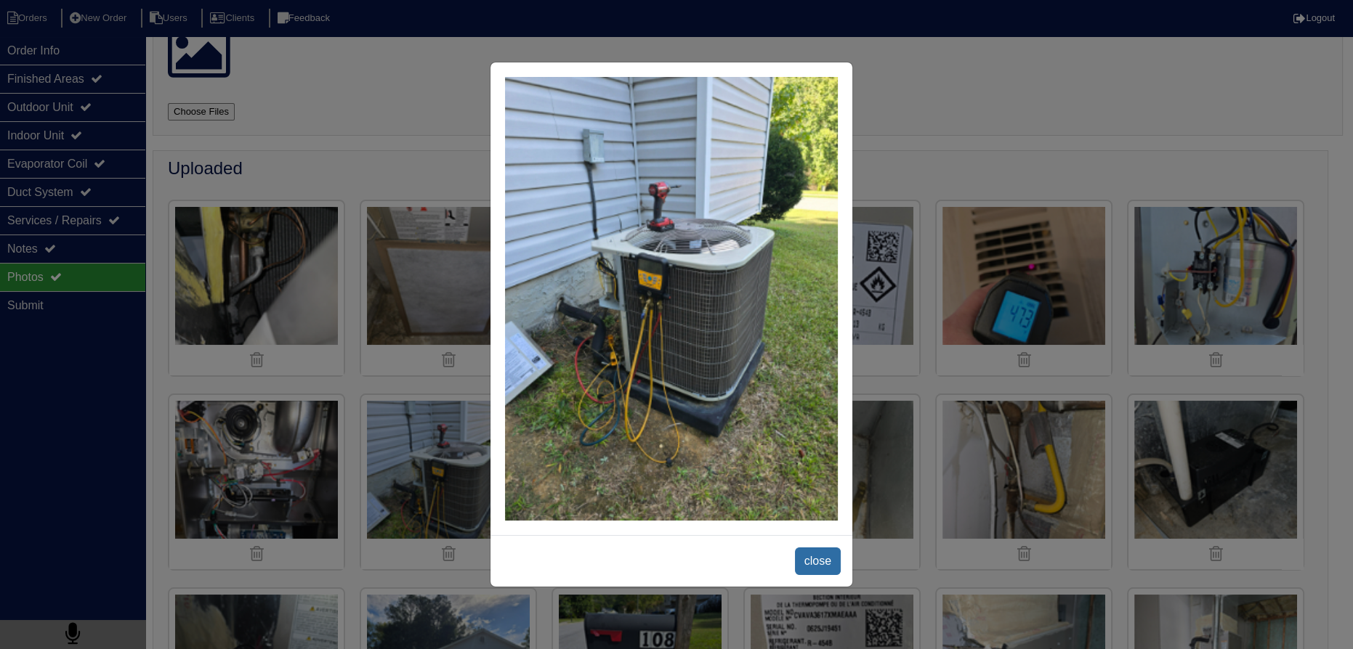
click at [806, 550] on span "close" at bounding box center [818, 562] width 46 height 28
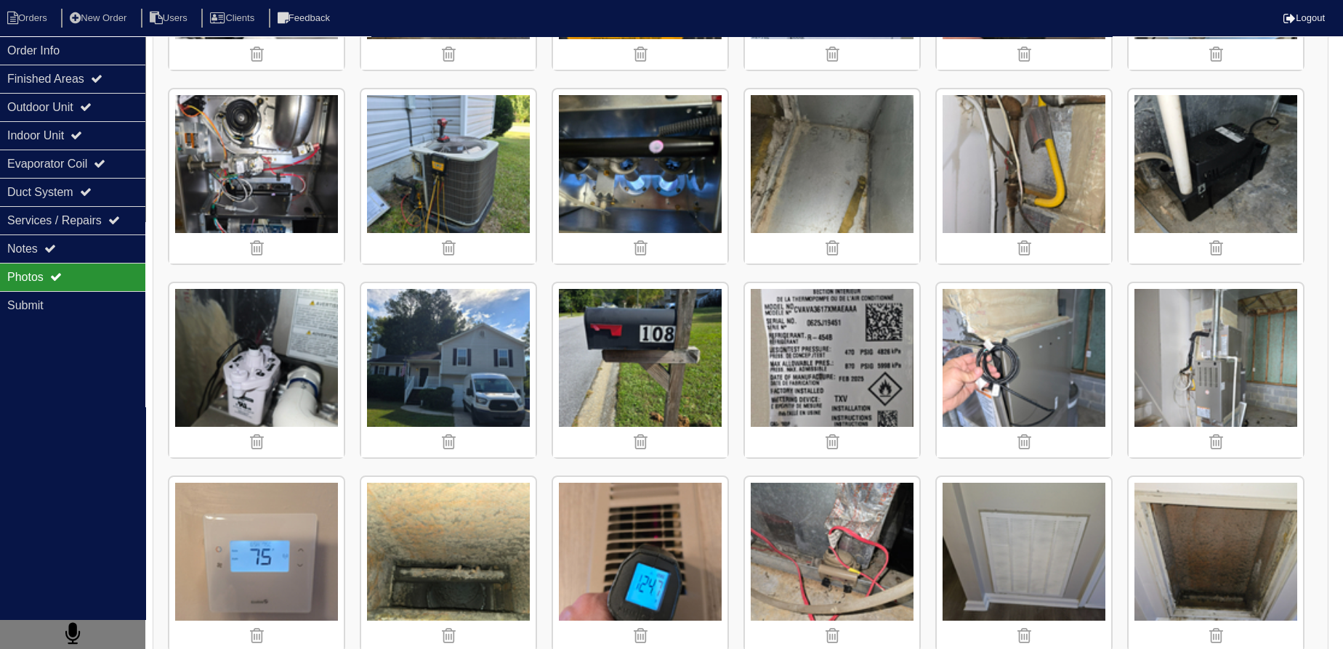
scroll to position [529, 0]
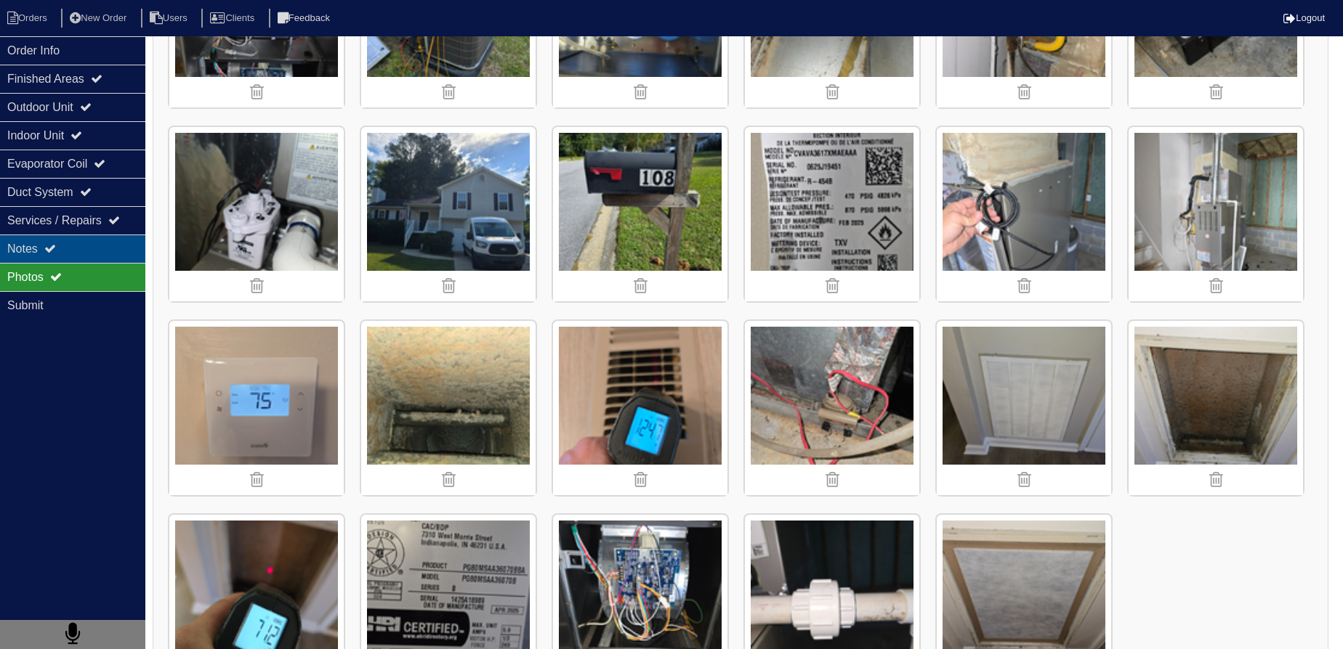
click at [93, 252] on div "Notes" at bounding box center [72, 249] width 145 height 28
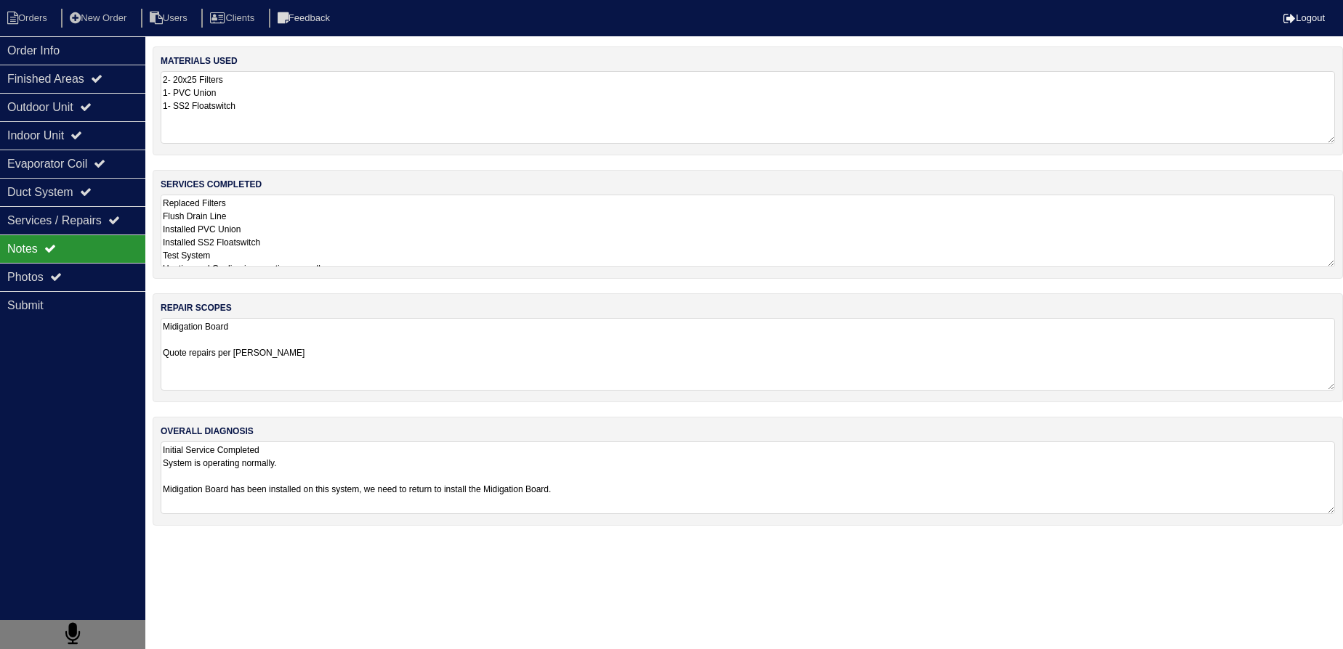
scroll to position [0, 0]
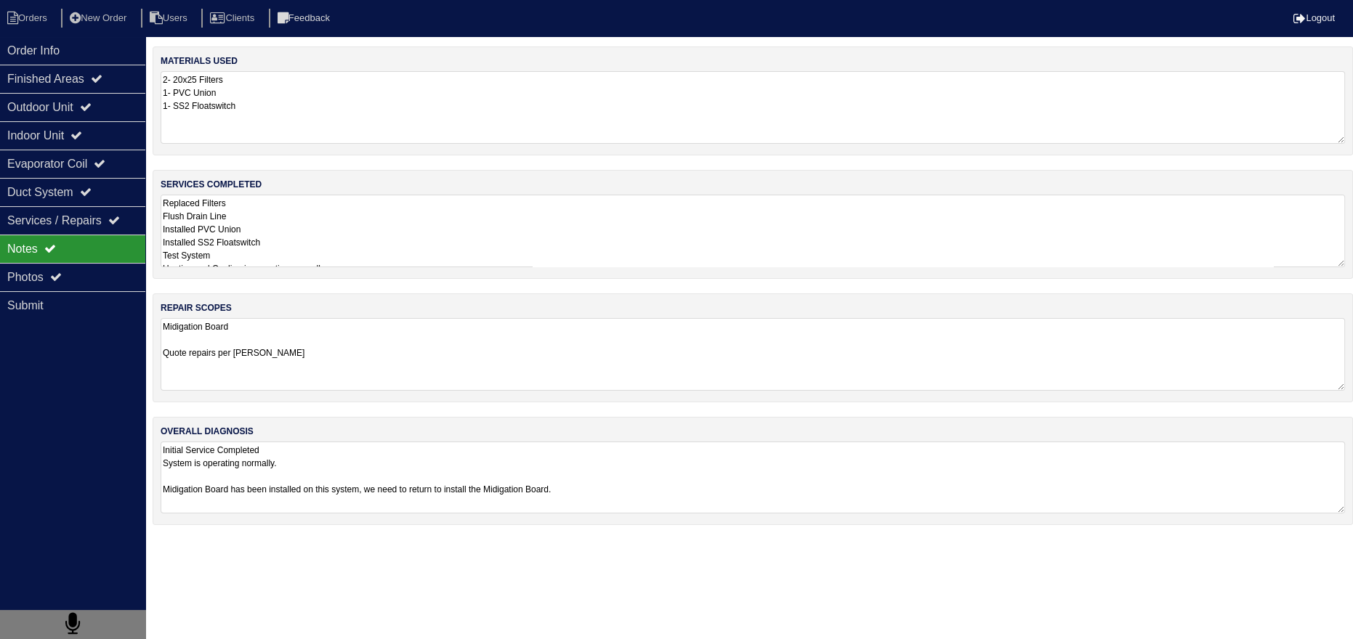
click at [330, 474] on textarea "Initial Service Completed System is operating normally. Midigation Board has be…" at bounding box center [753, 478] width 1184 height 72
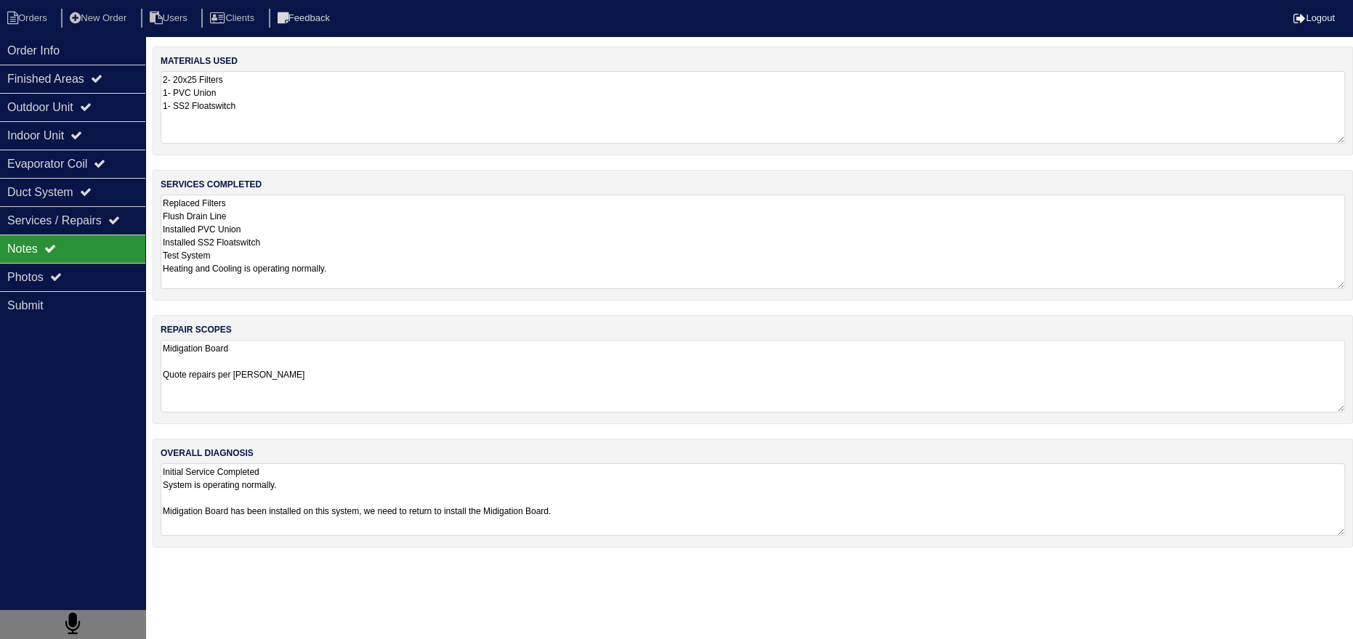
click at [312, 263] on textarea "Replaced Filters Flush Drain Line Installed PVC Union Installed SS2 Floatswitch…" at bounding box center [753, 242] width 1184 height 94
click at [131, 253] on div "Notes" at bounding box center [72, 249] width 145 height 28
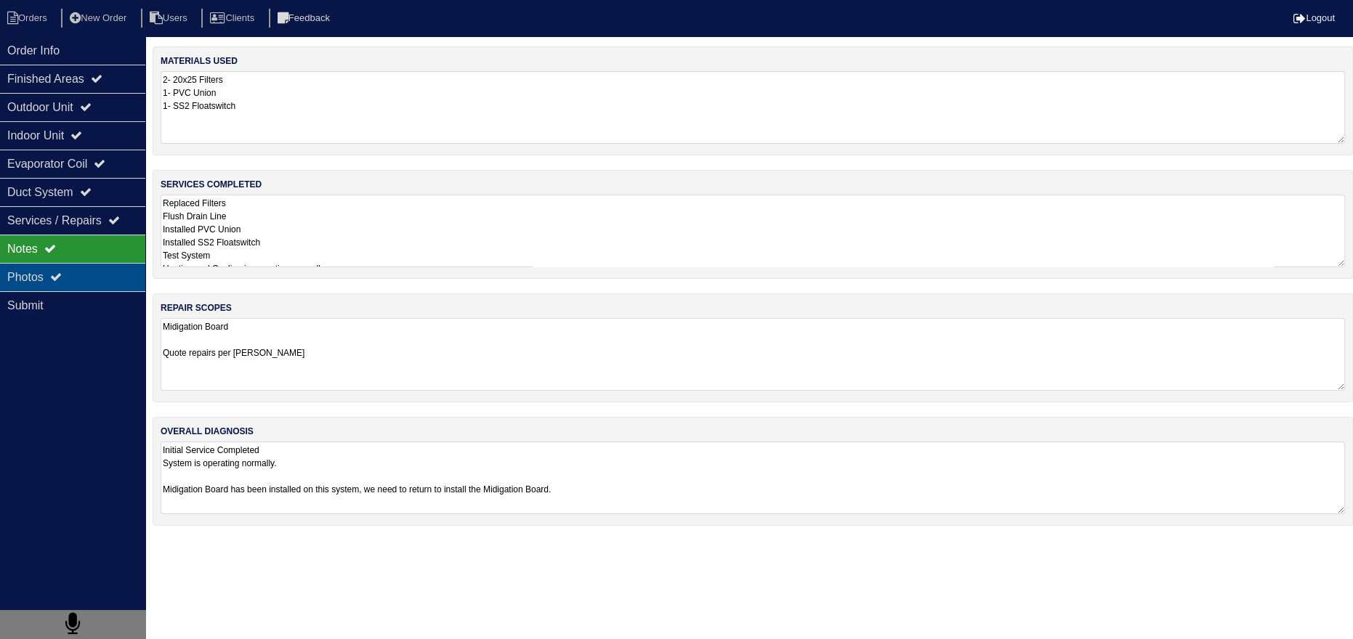
click at [99, 267] on div "Photos" at bounding box center [72, 277] width 145 height 28
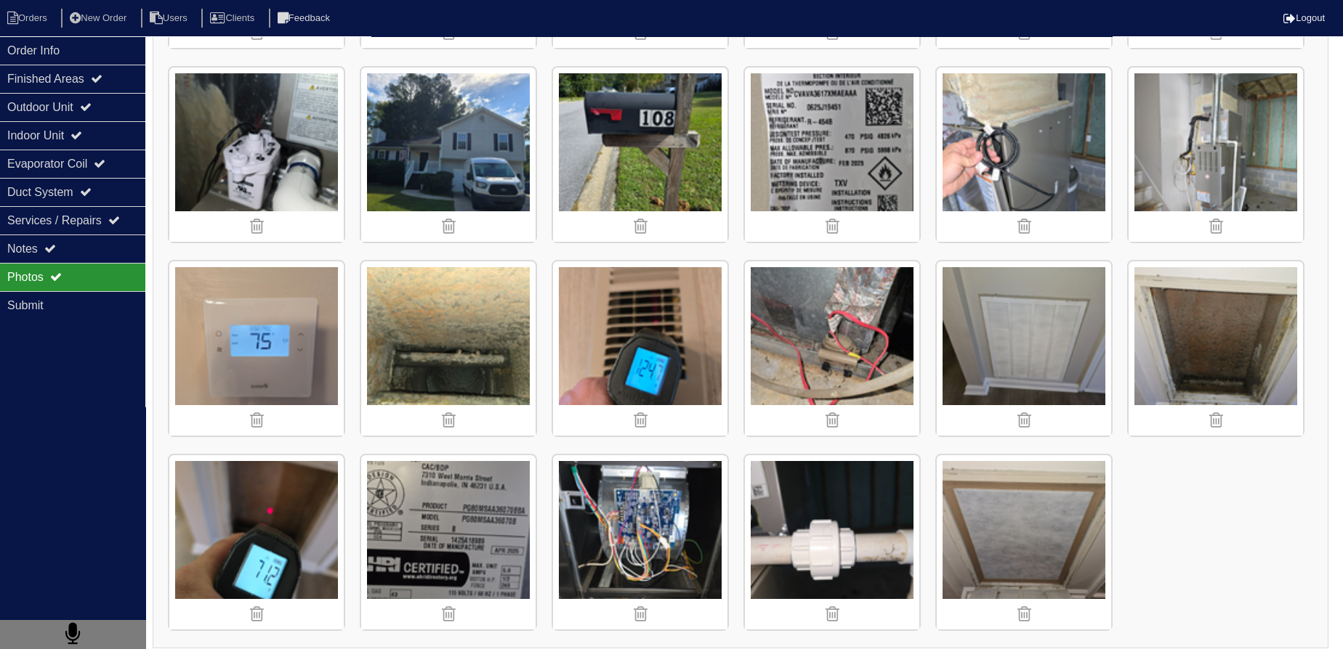
scroll to position [595, 0]
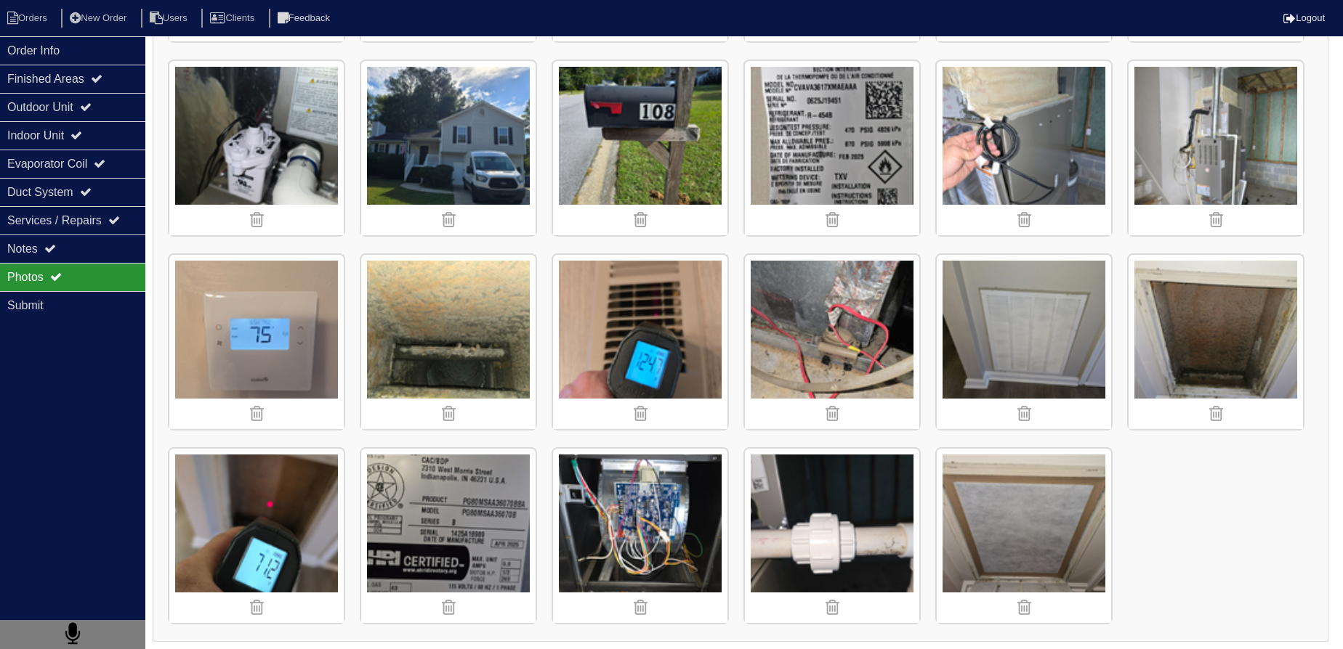
click at [896, 348] on img at bounding box center [832, 342] width 174 height 174
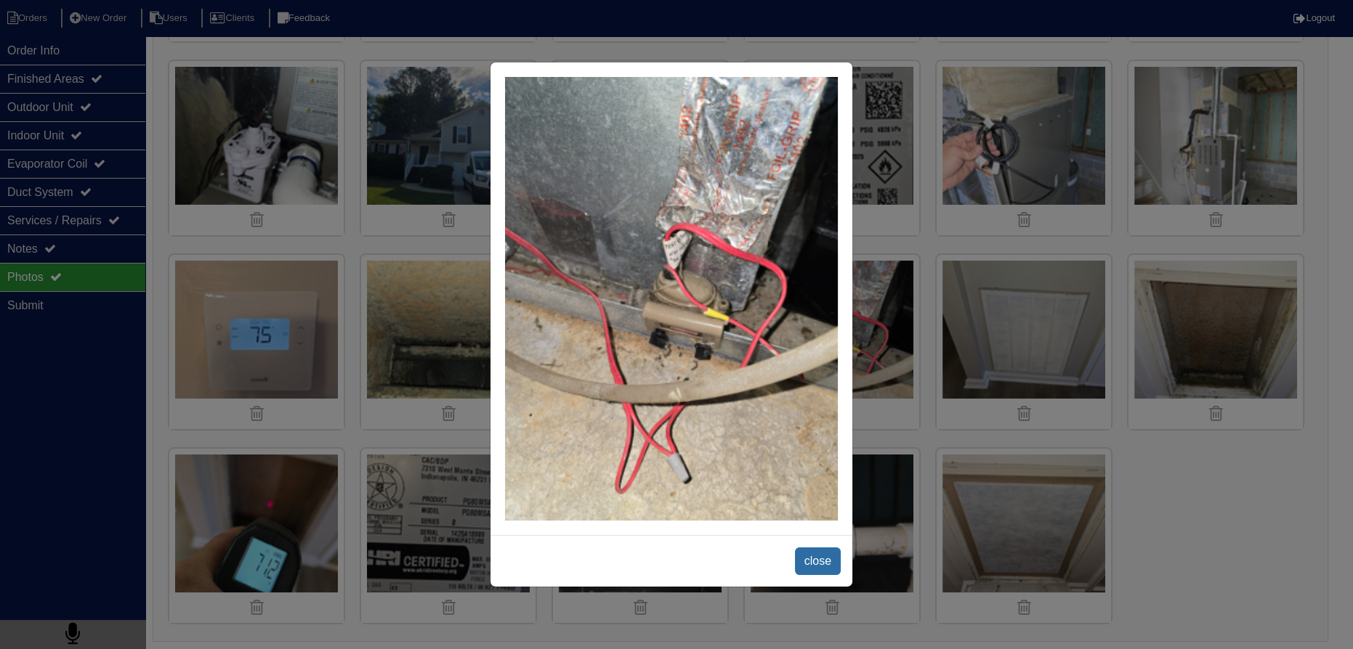
click at [815, 572] on span "close" at bounding box center [818, 562] width 46 height 28
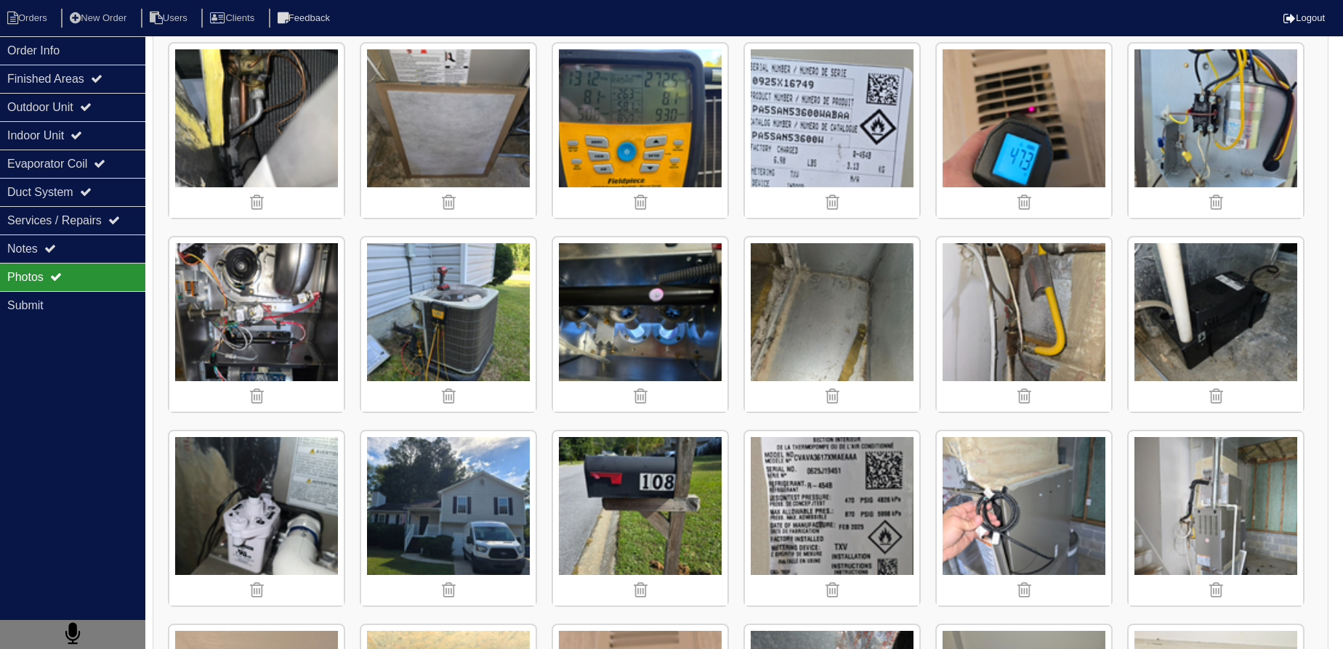
scroll to position [397, 0]
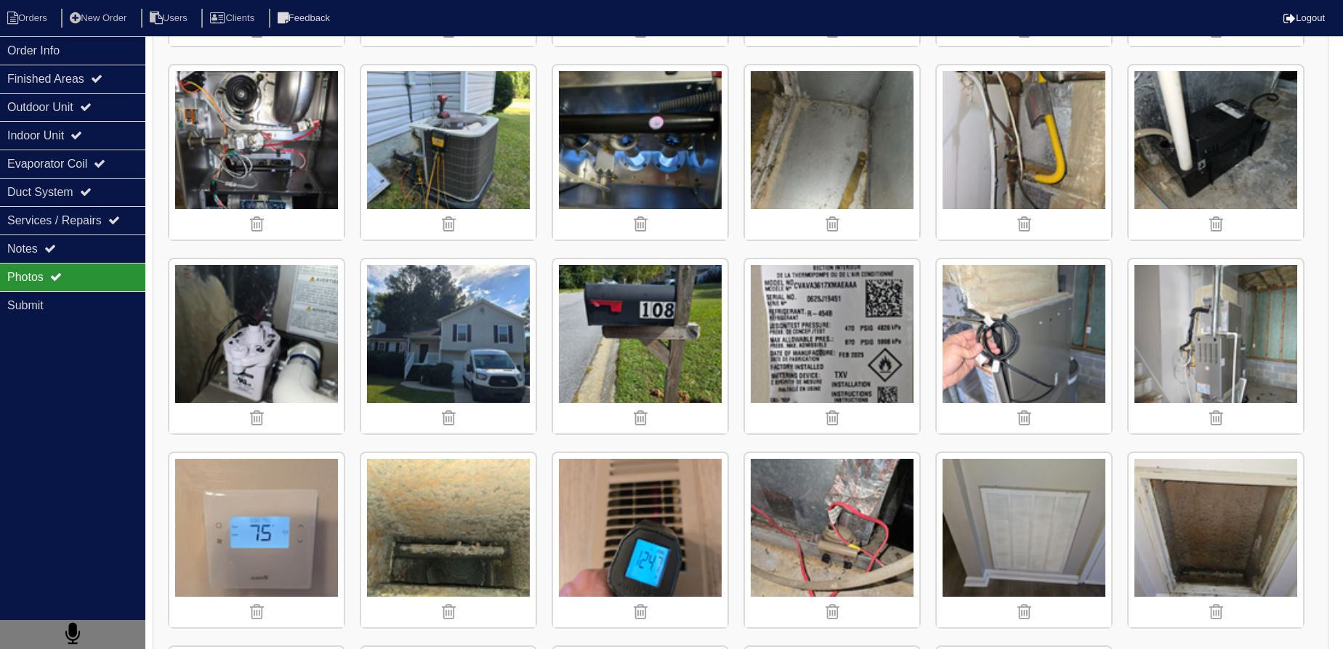
click at [1243, 311] on img at bounding box center [1215, 346] width 174 height 174
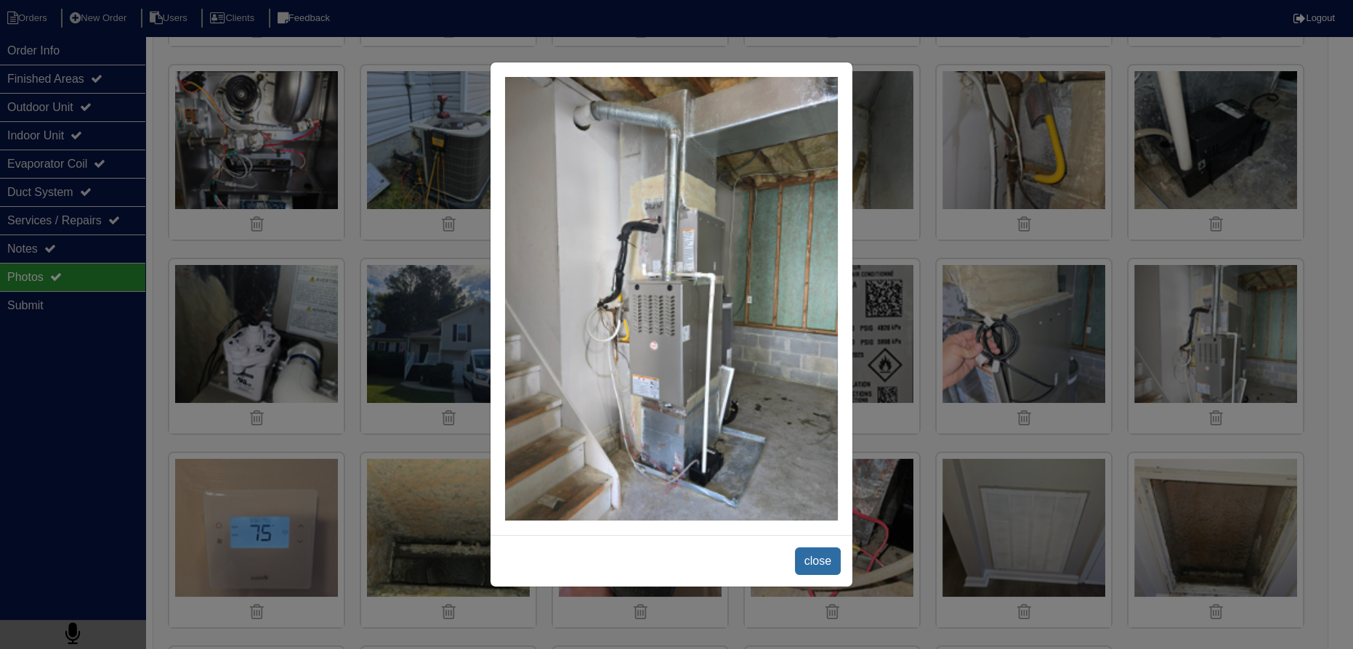
click at [811, 558] on span "close" at bounding box center [818, 562] width 46 height 28
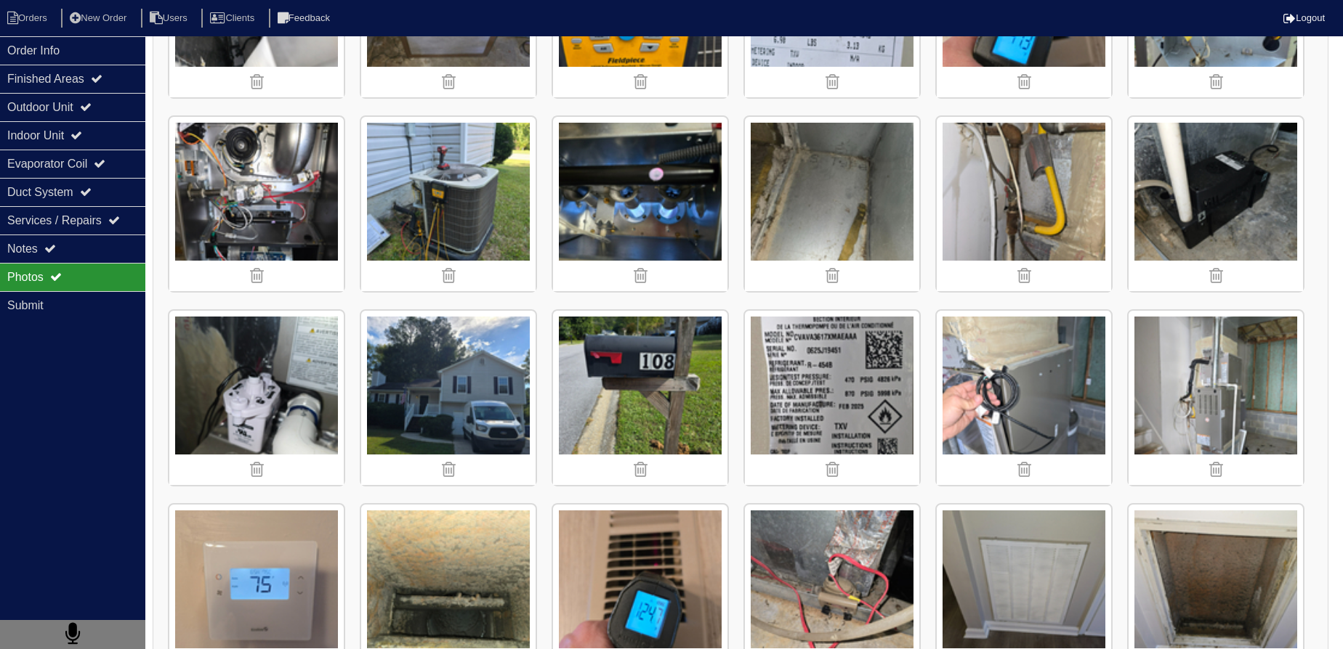
scroll to position [199, 0]
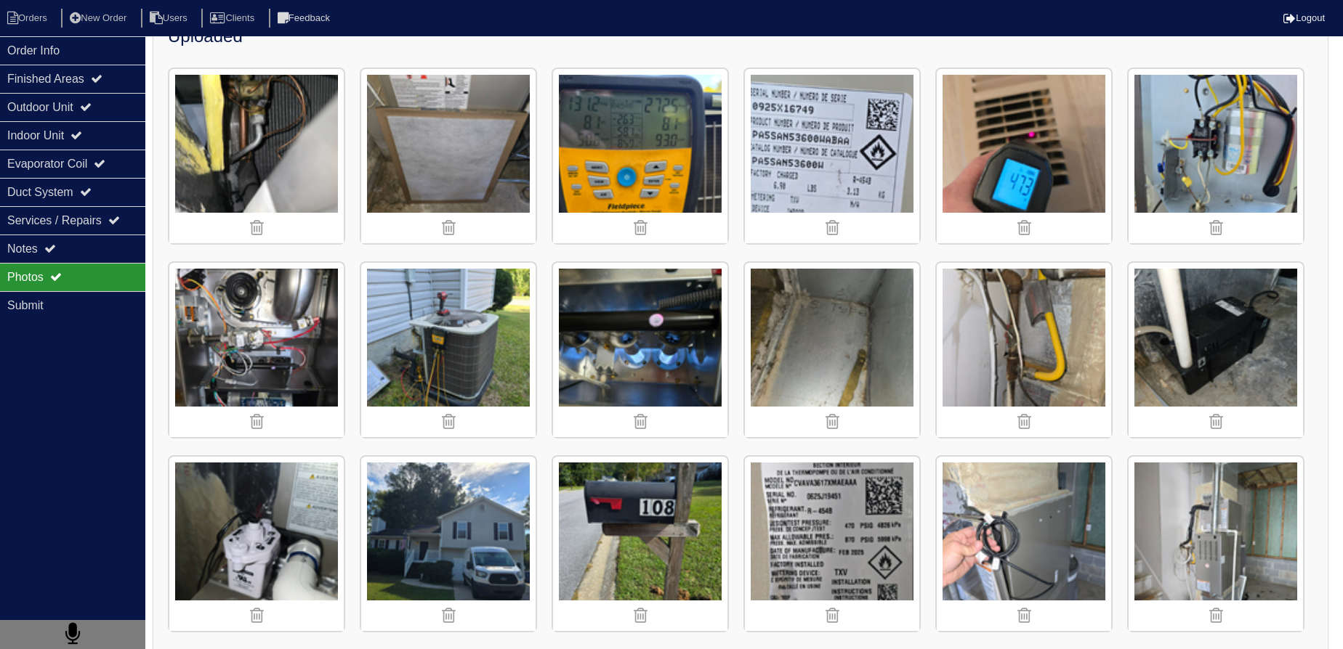
click at [1215, 508] on img at bounding box center [1215, 544] width 174 height 174
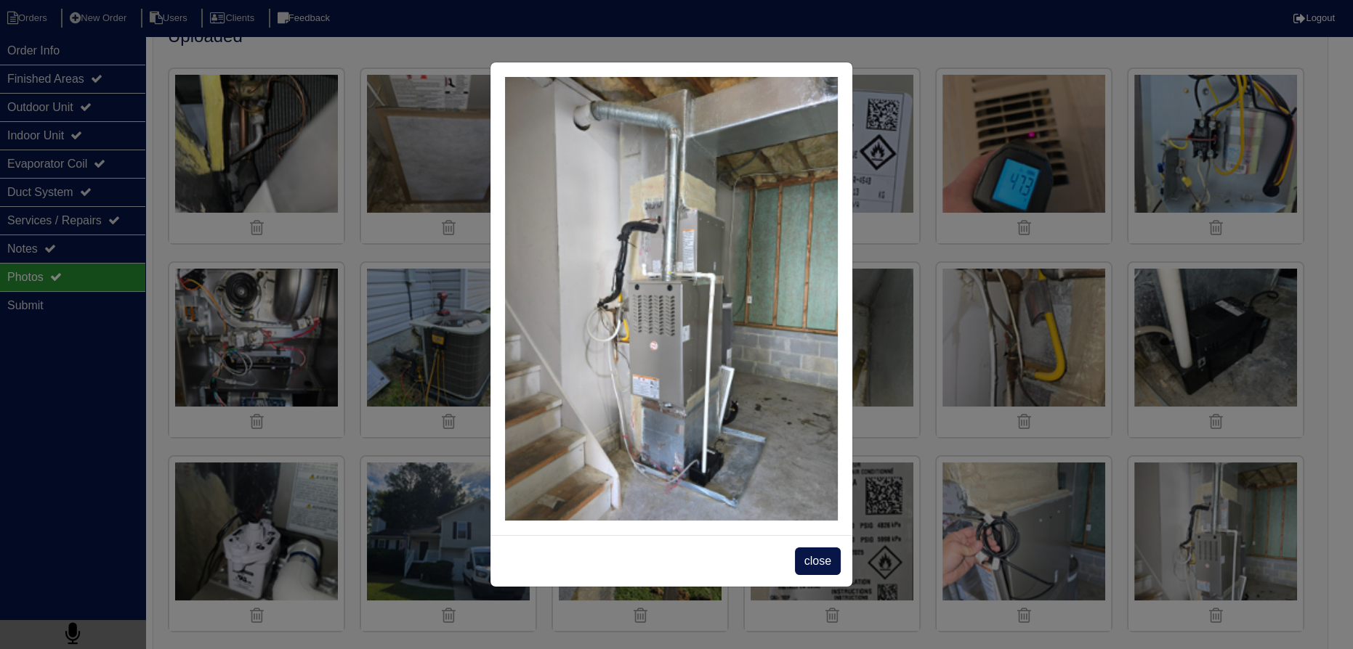
click at [800, 554] on span "close" at bounding box center [818, 562] width 46 height 28
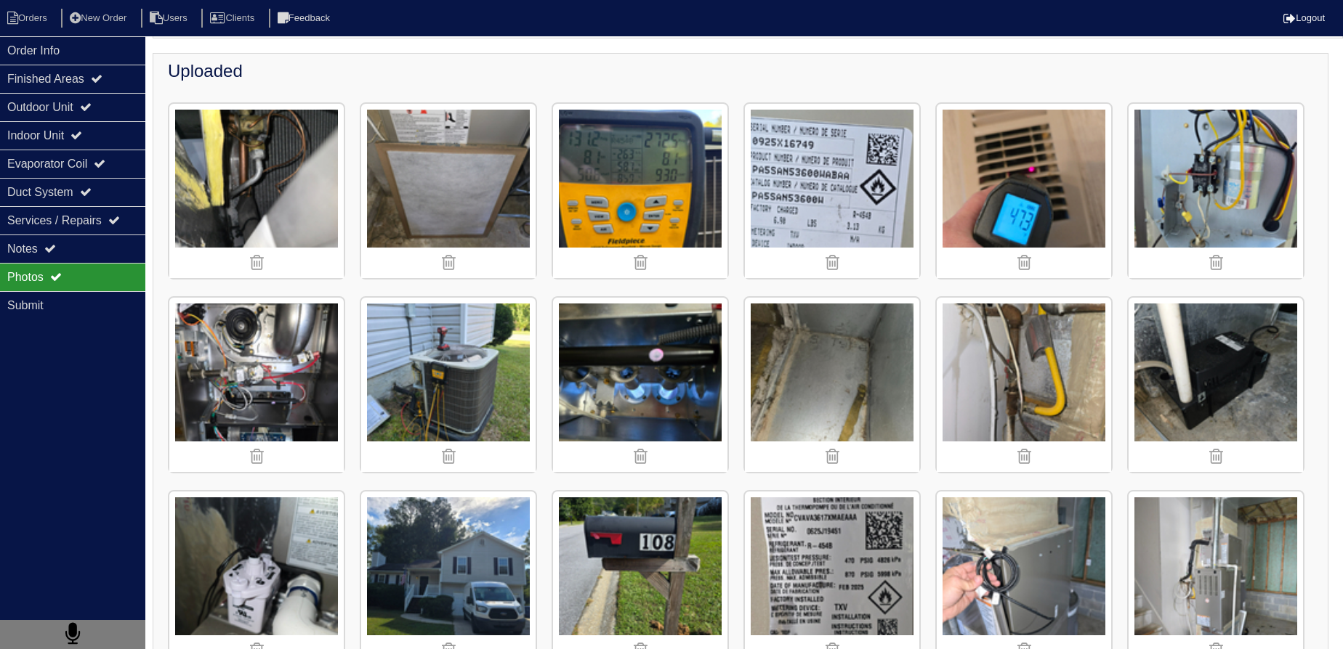
scroll to position [396, 0]
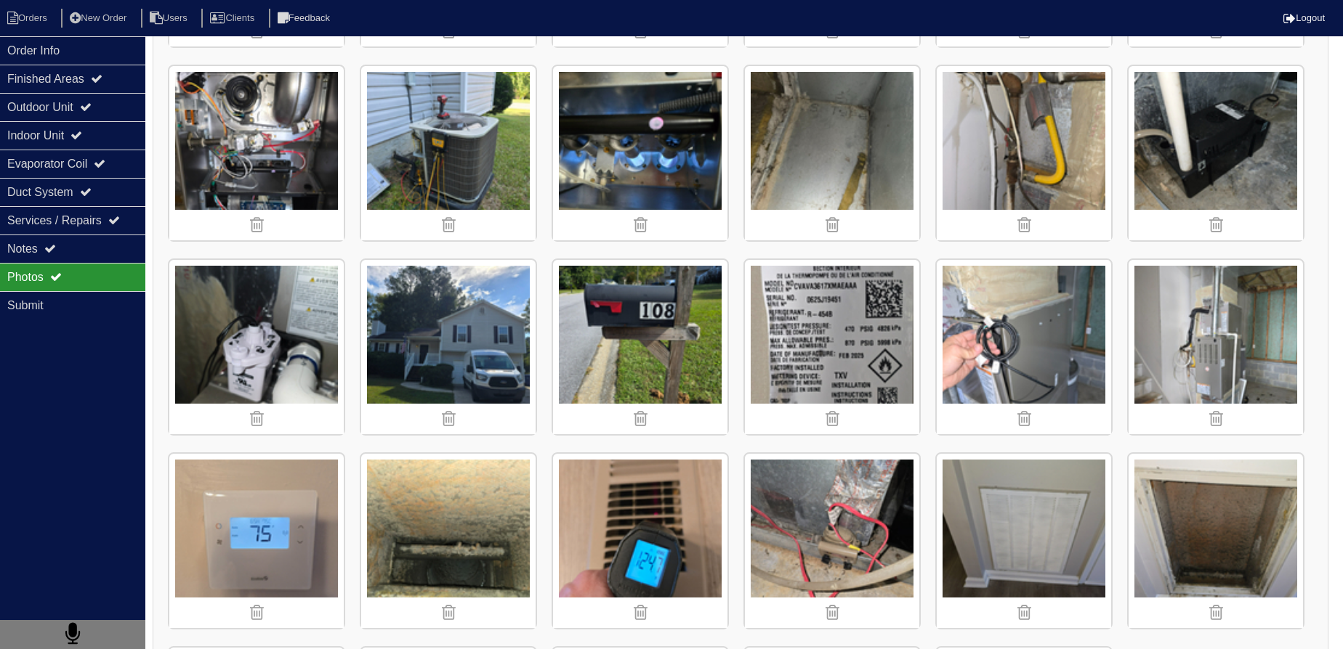
click at [1230, 316] on img at bounding box center [1215, 347] width 174 height 174
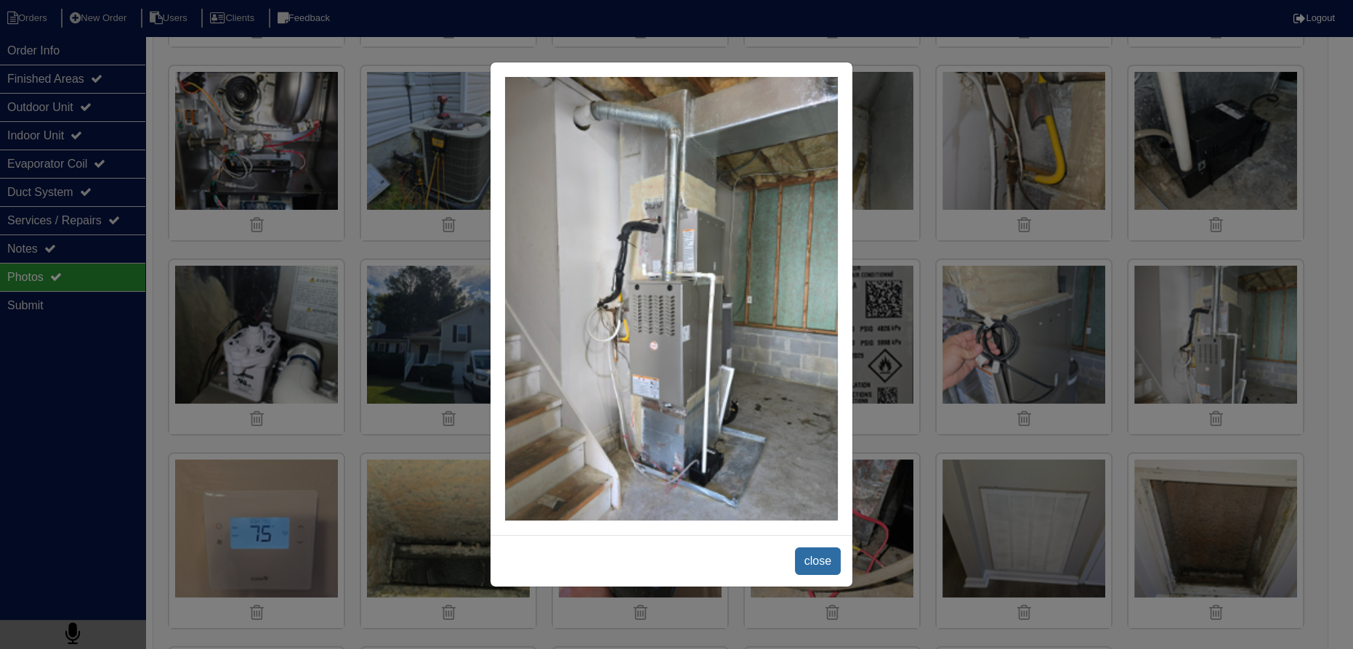
click at [825, 570] on span "close" at bounding box center [818, 562] width 46 height 28
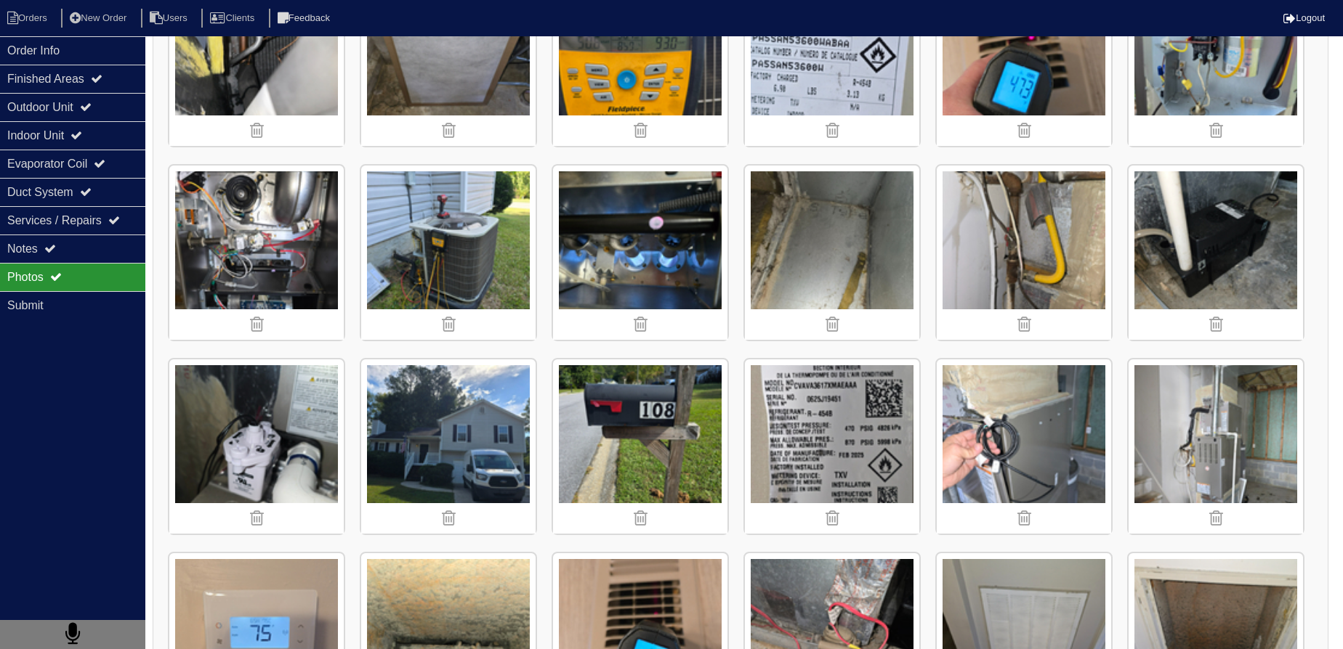
scroll to position [133, 0]
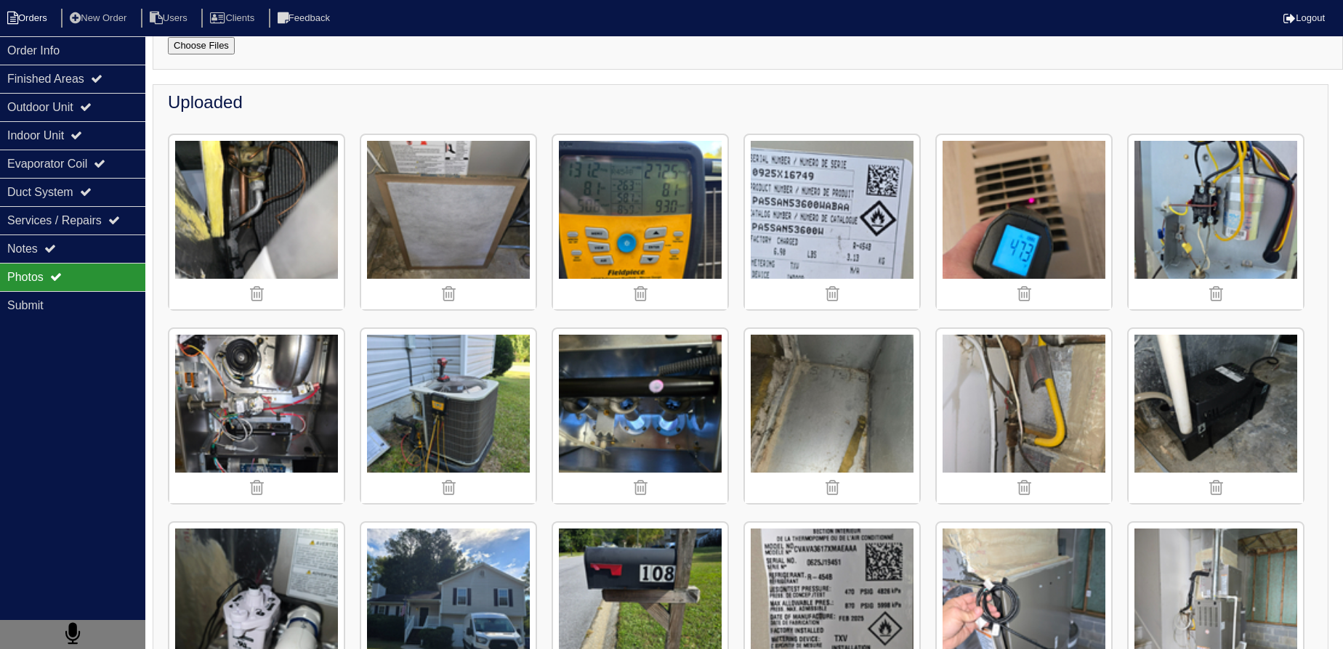
click at [29, 27] on li "Orders" at bounding box center [29, 19] width 59 height 20
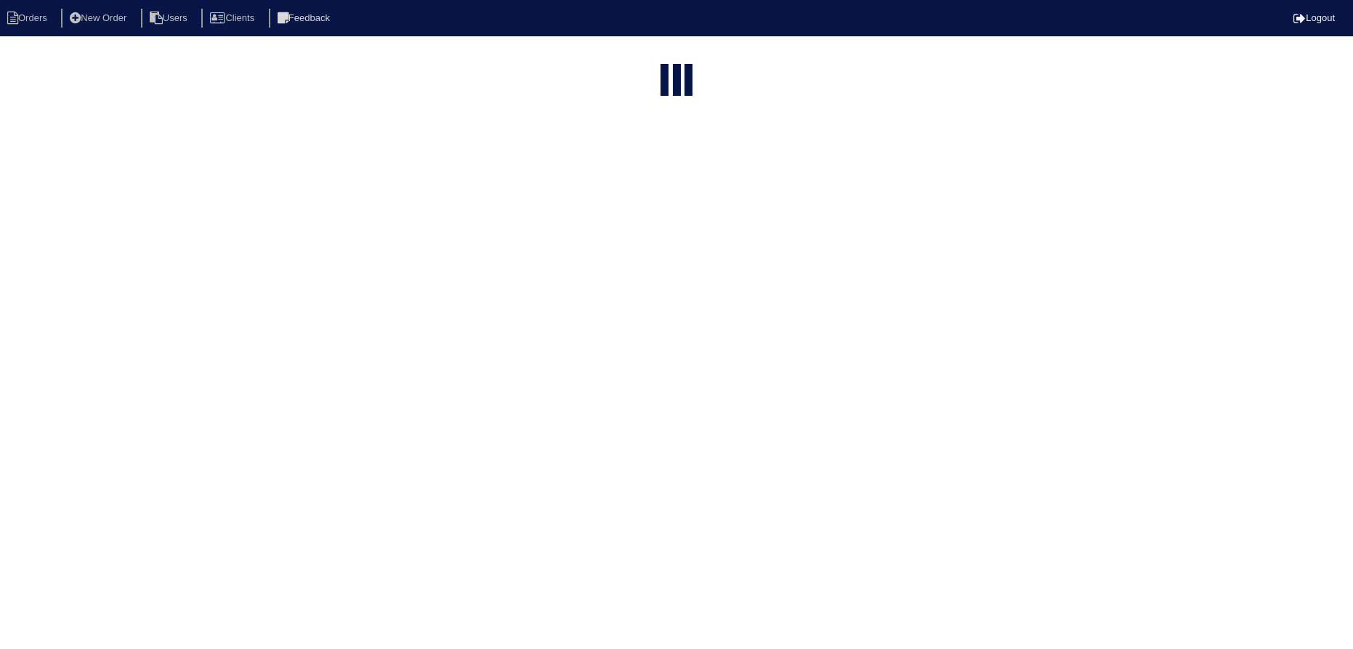
select select "15"
click at [643, 41] on html "Orders New Order Users Clients Feedback Logout Orders New Order Users Clients M…" at bounding box center [676, 221] width 1353 height 442
click at [633, 47] on th "108 ivey" at bounding box center [645, 62] width 174 height 30
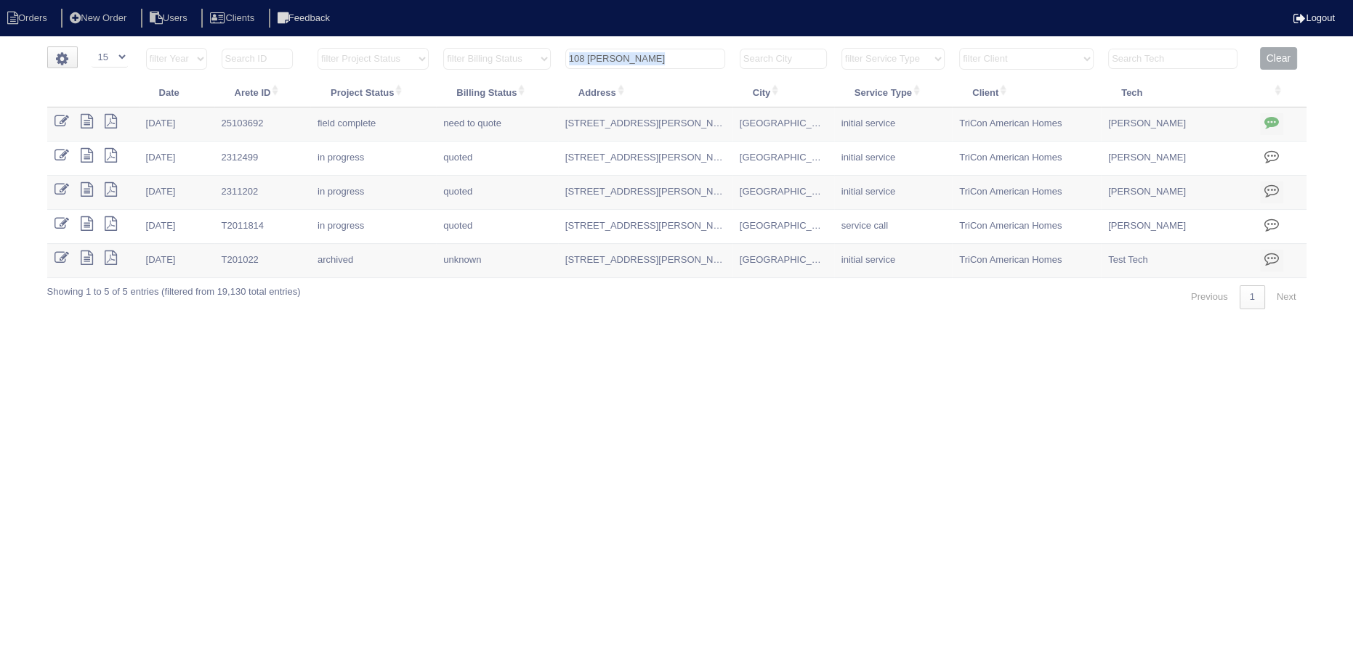
click at [633, 47] on th "108 ivey" at bounding box center [645, 62] width 174 height 30
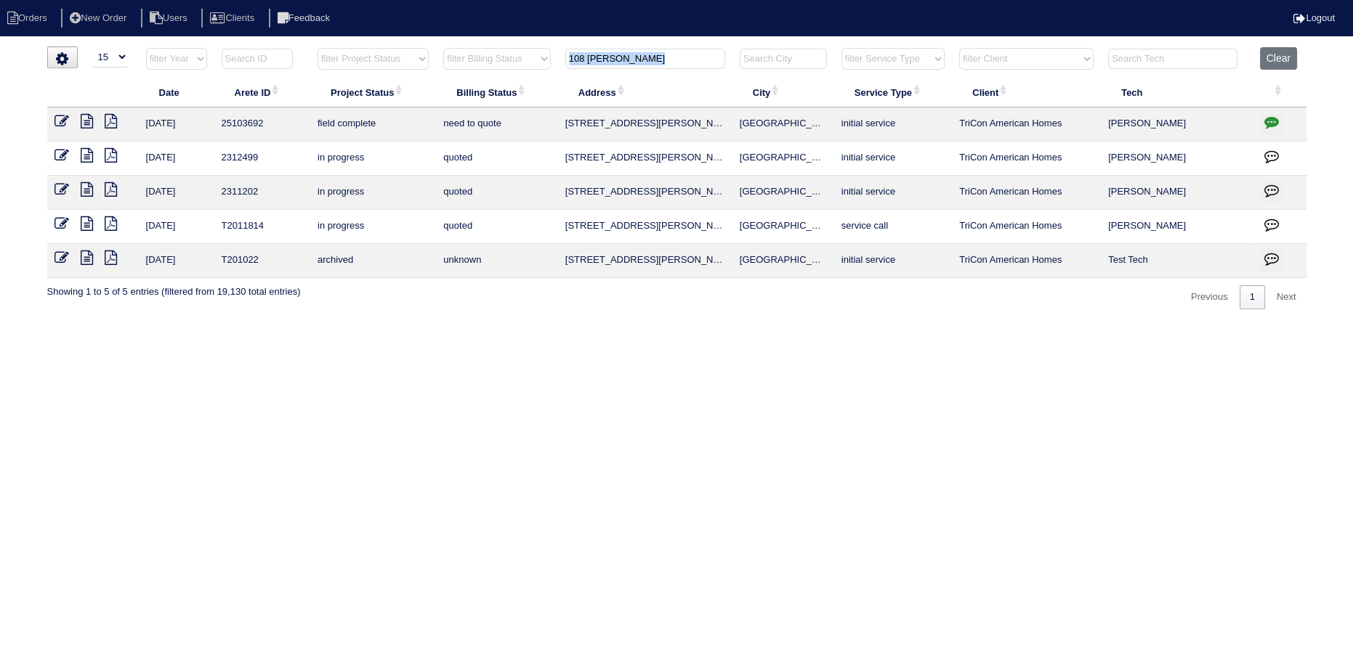
click at [625, 60] on input "108 ivey" at bounding box center [645, 59] width 160 height 20
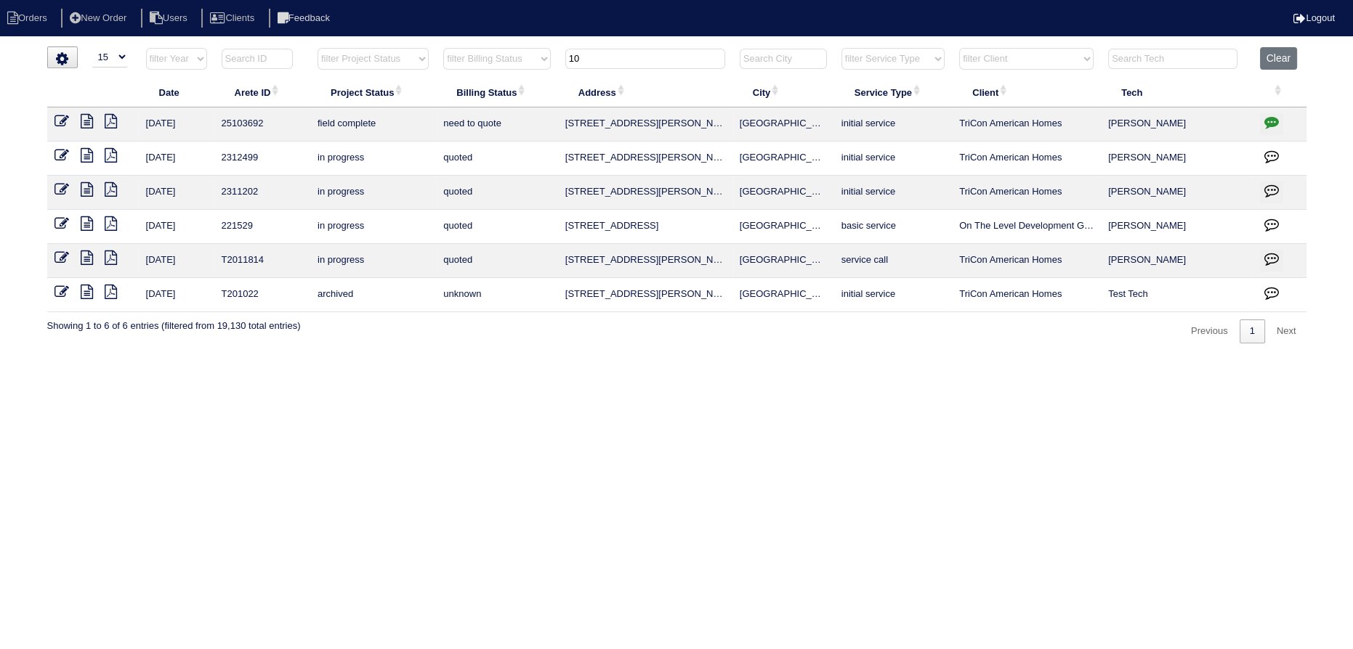
type input "1"
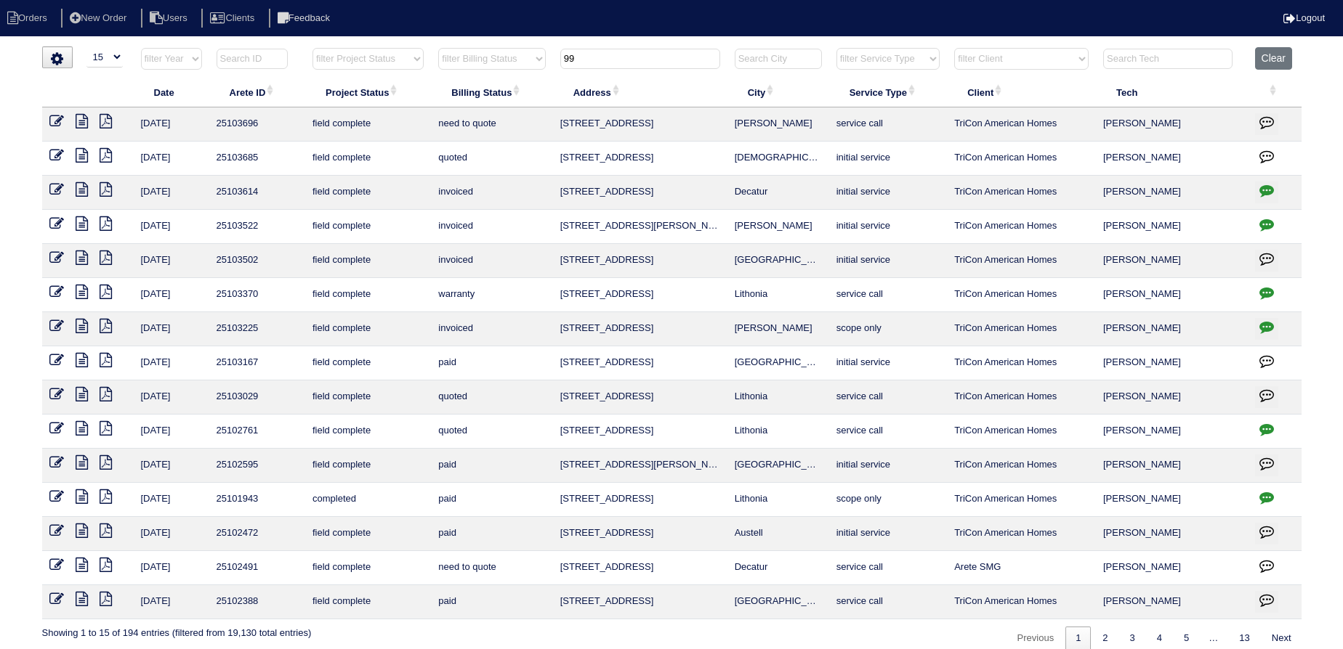
type input "99"
click at [83, 120] on icon at bounding box center [82, 121] width 12 height 15
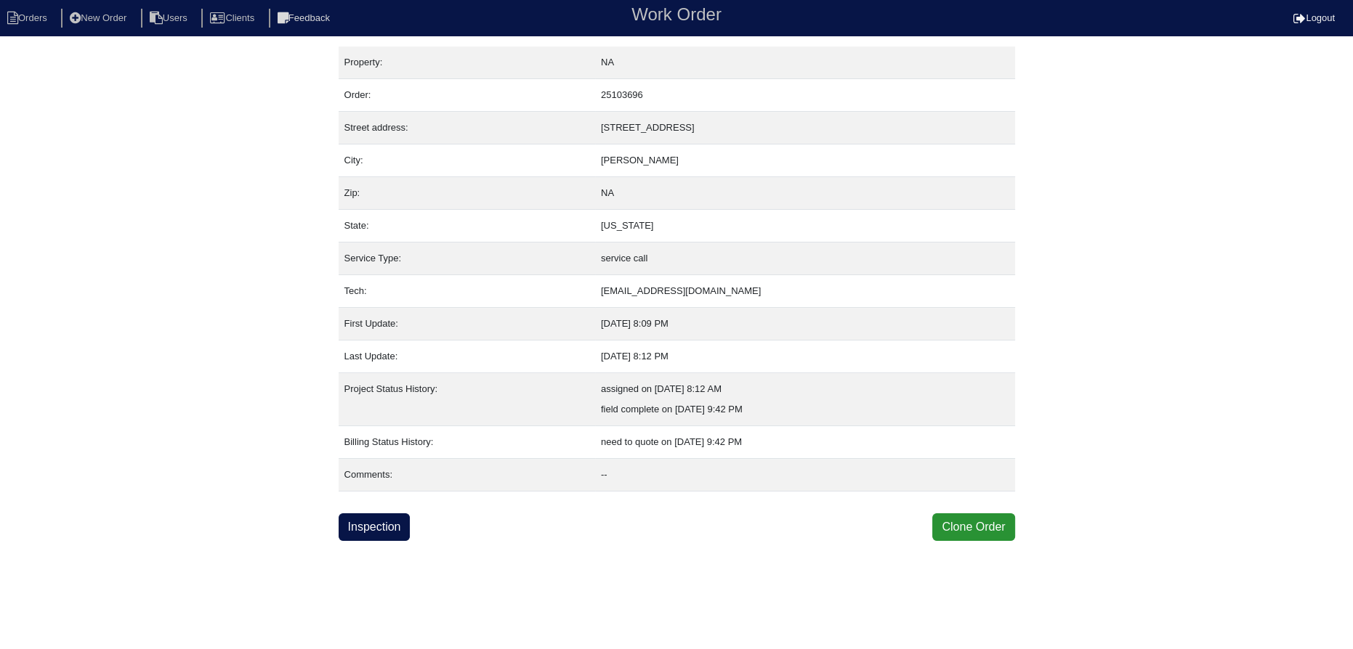
click at [418, 527] on div "Inspection Clone Order" at bounding box center [677, 528] width 676 height 28
click at [410, 528] on link "Inspection" at bounding box center [375, 528] width 72 height 28
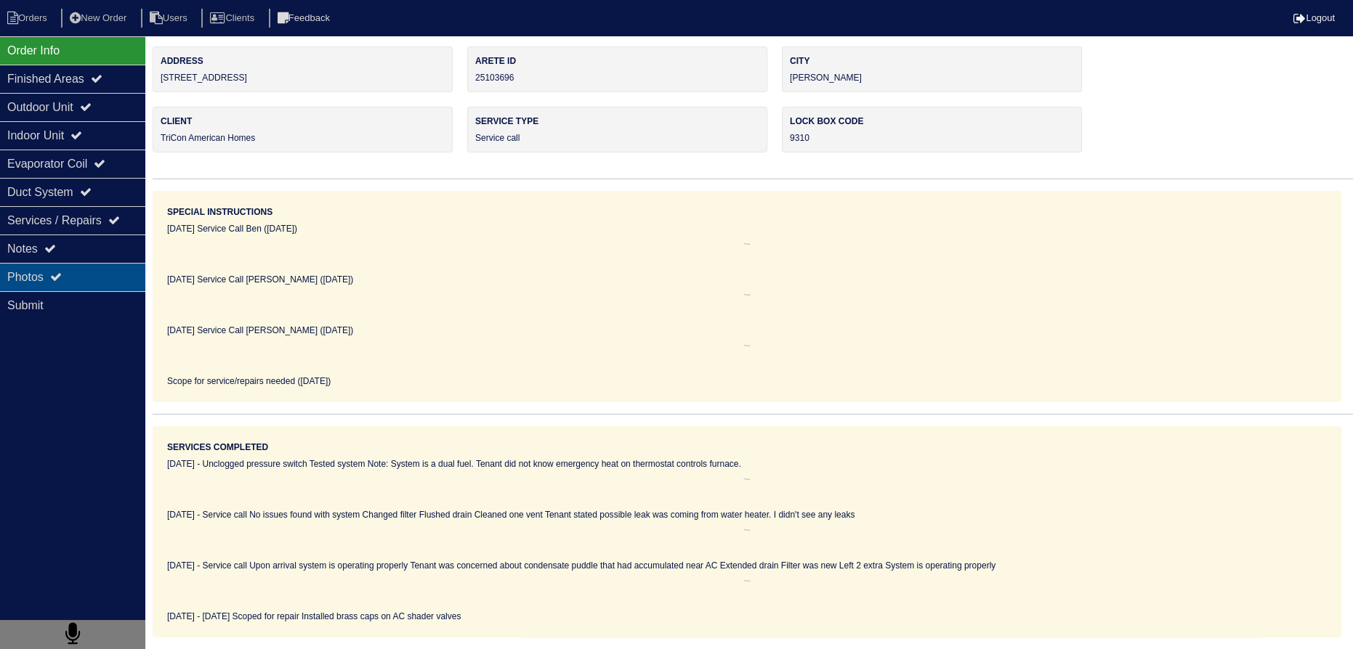
click at [129, 280] on div "Photos" at bounding box center [72, 277] width 145 height 28
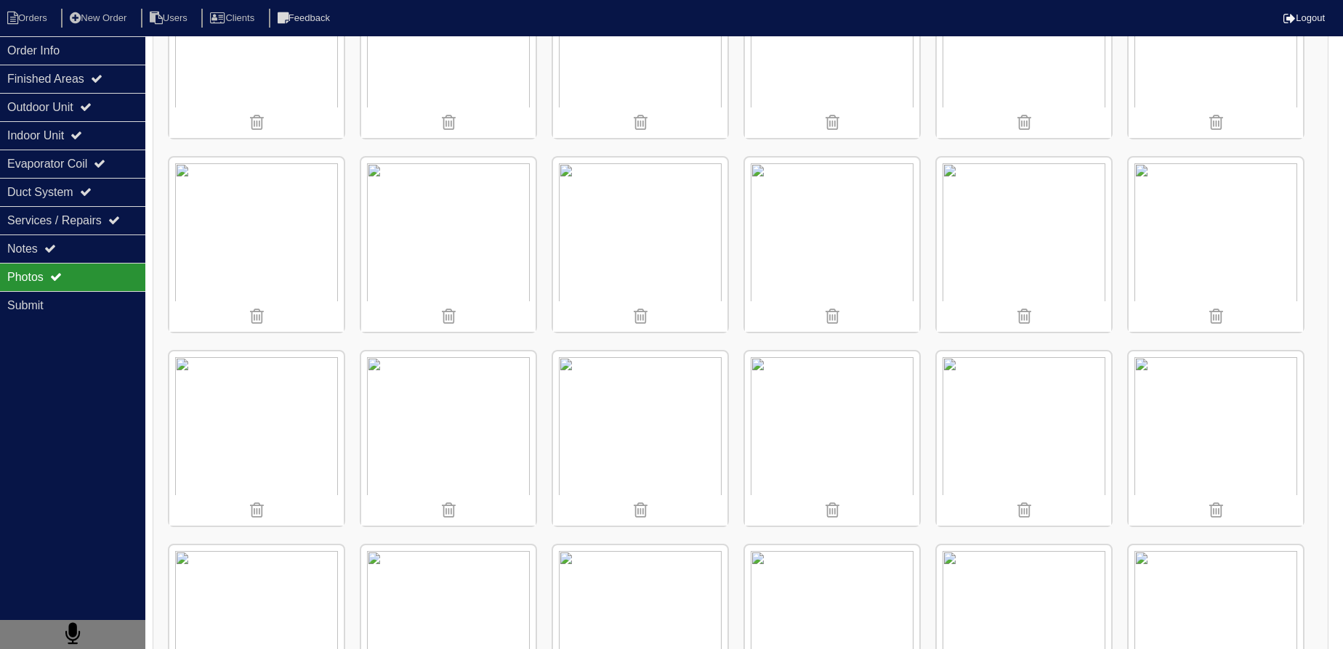
scroll to position [1321, 0]
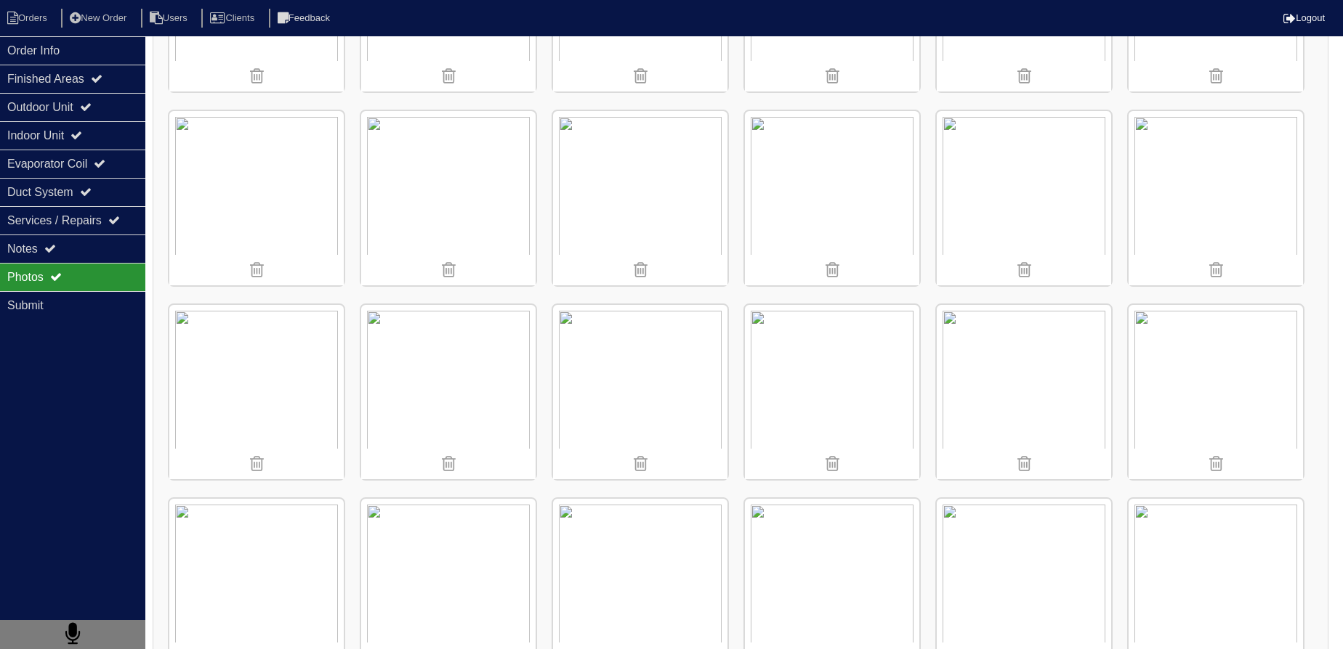
click at [623, 305] on img at bounding box center [640, 392] width 174 height 174
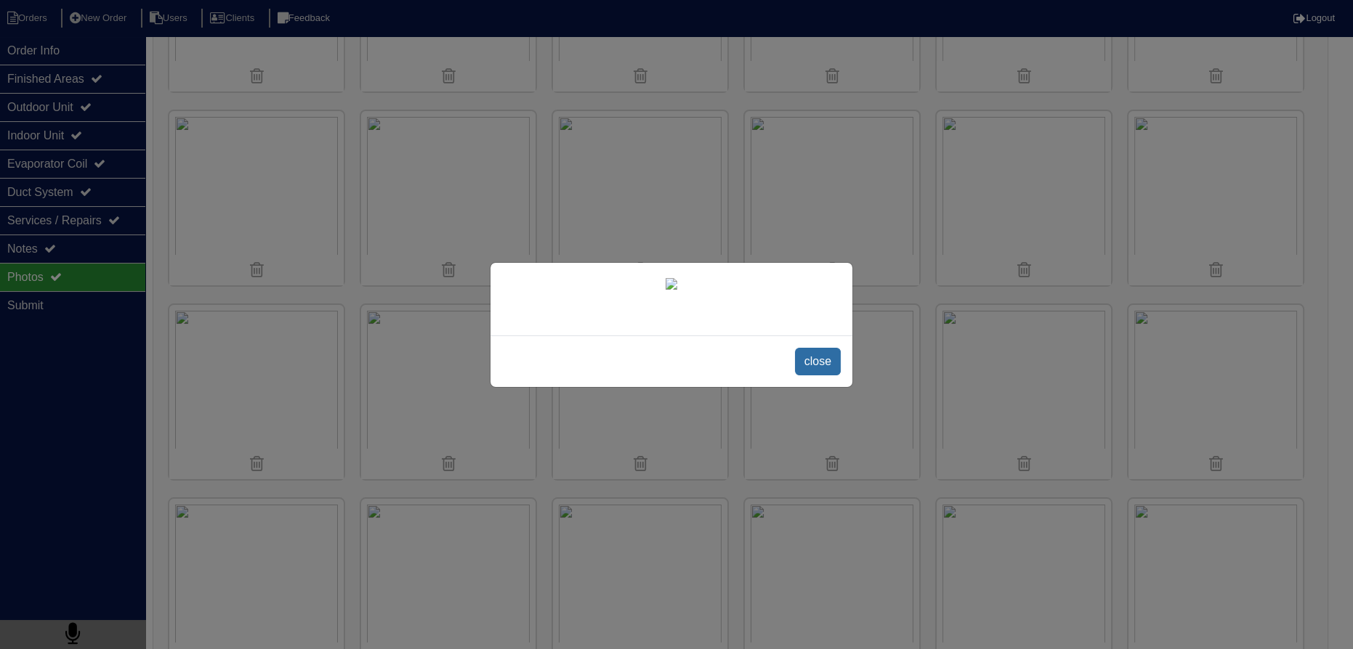
click at [825, 376] on span "close" at bounding box center [818, 362] width 46 height 28
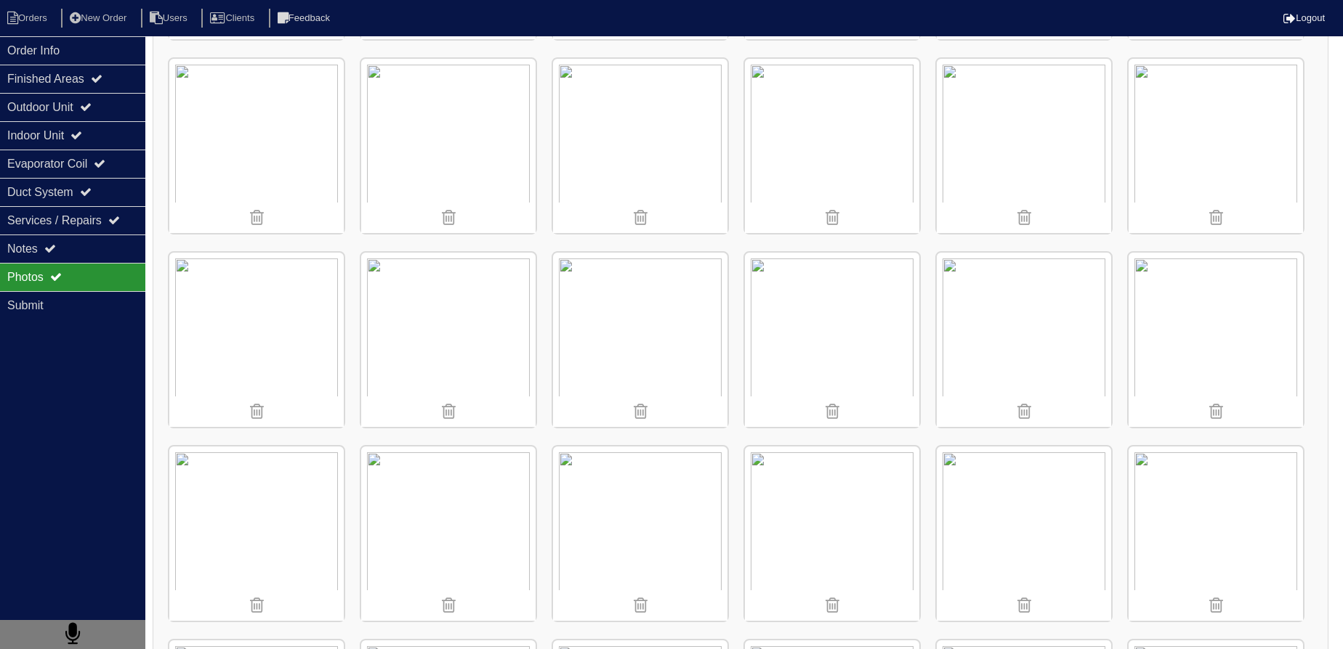
scroll to position [2113, 0]
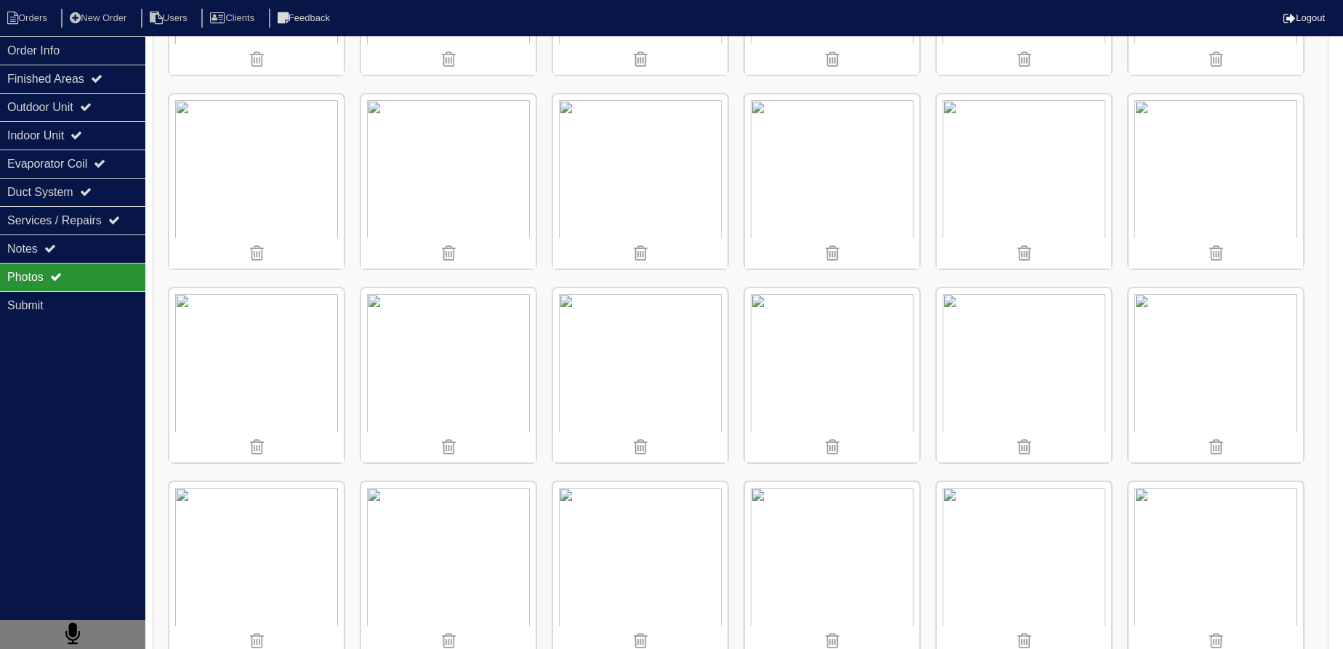
click at [424, 366] on img at bounding box center [448, 375] width 174 height 174
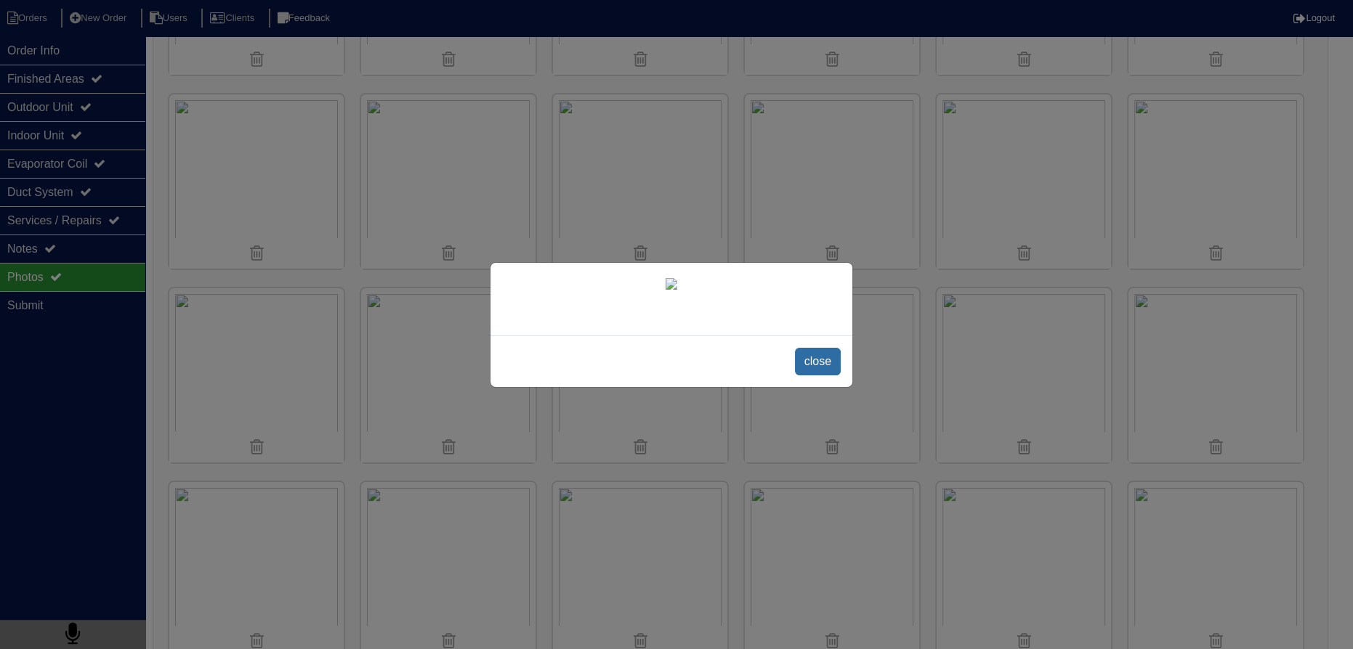
click at [833, 376] on span "close" at bounding box center [818, 362] width 46 height 28
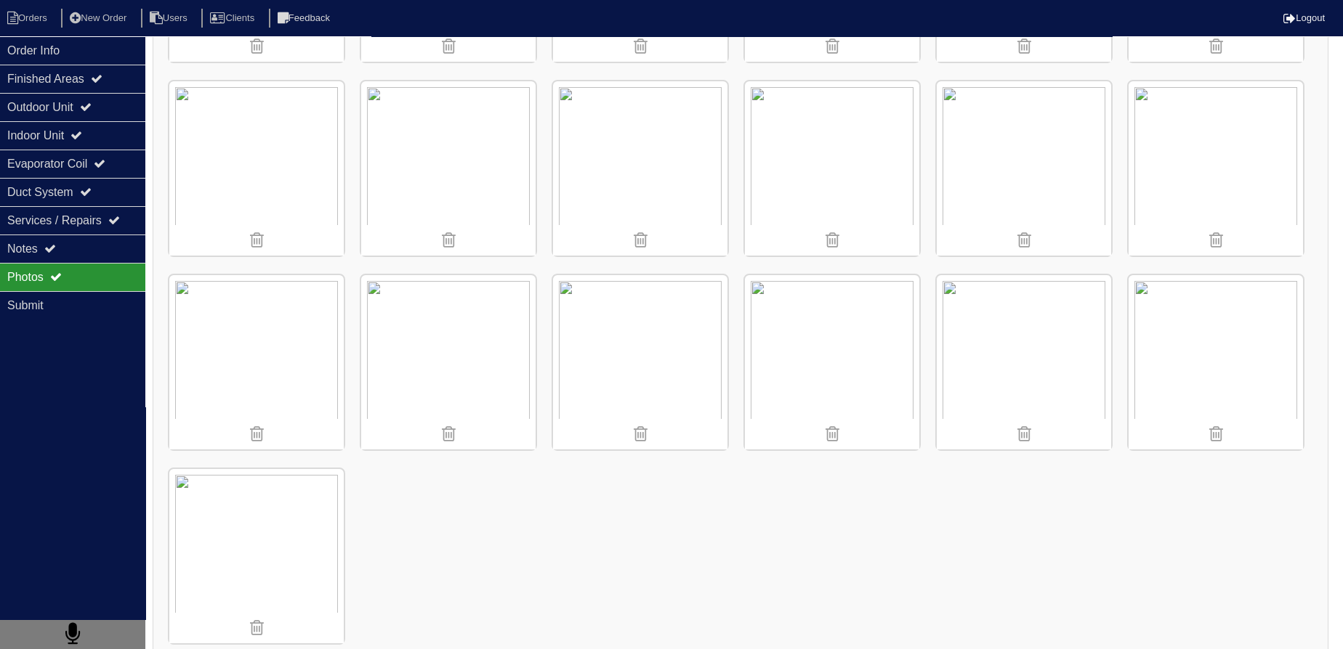
scroll to position [2332, 0]
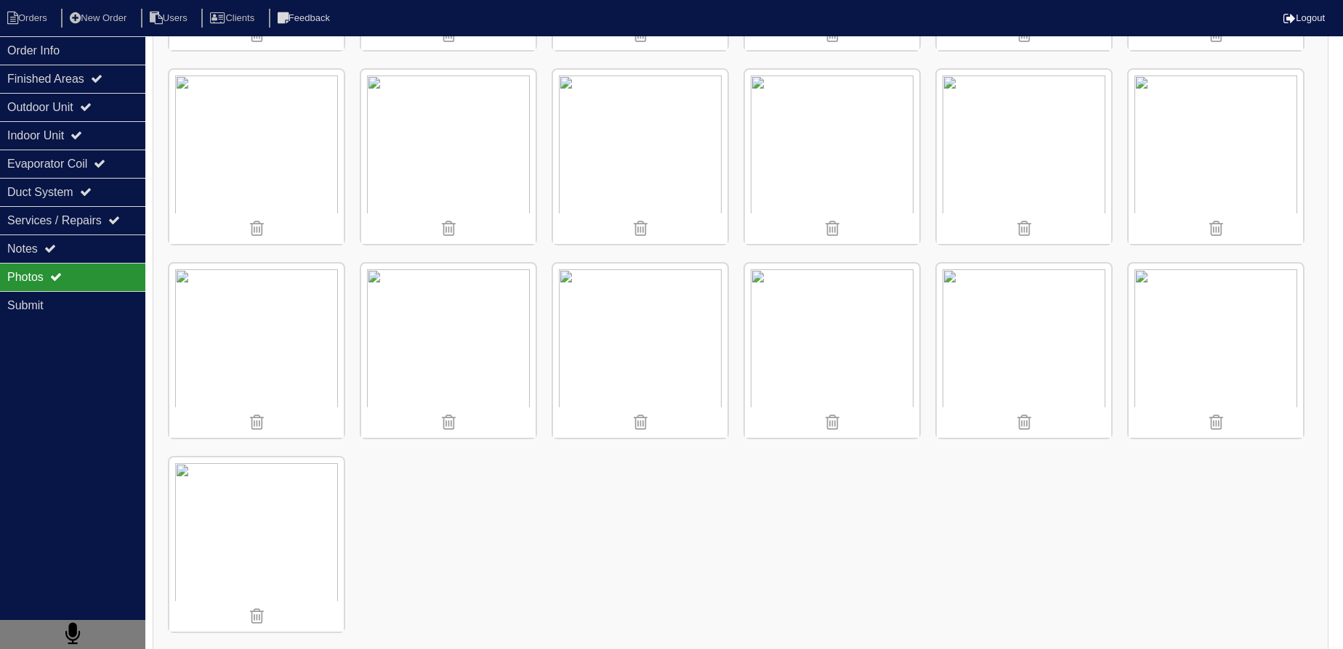
click at [1187, 296] on img at bounding box center [1215, 351] width 174 height 174
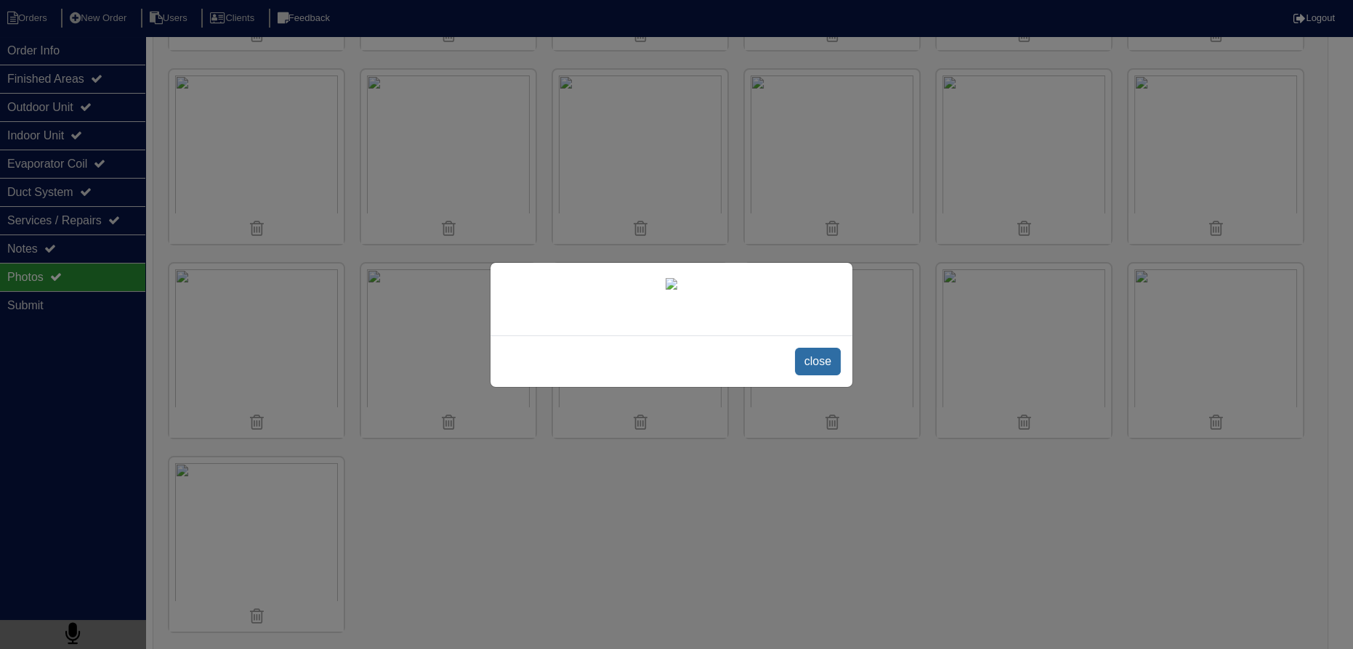
click at [809, 376] on span "close" at bounding box center [818, 362] width 46 height 28
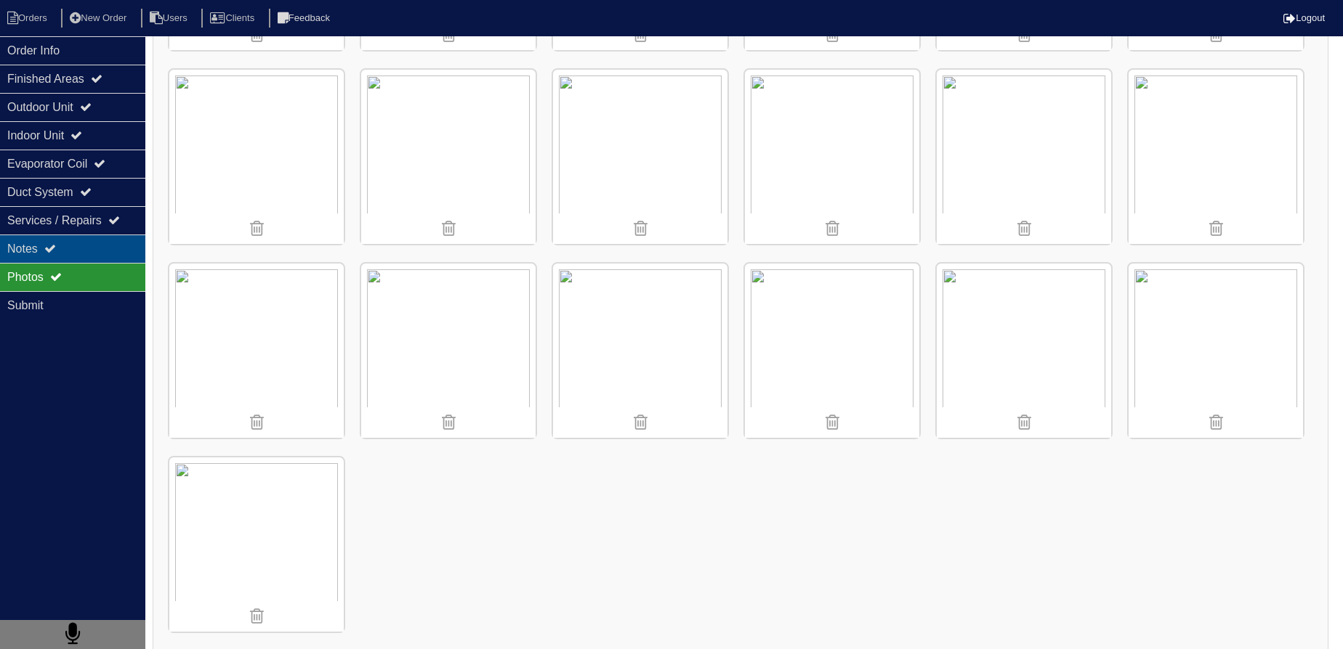
click at [62, 238] on div "Notes" at bounding box center [72, 249] width 145 height 28
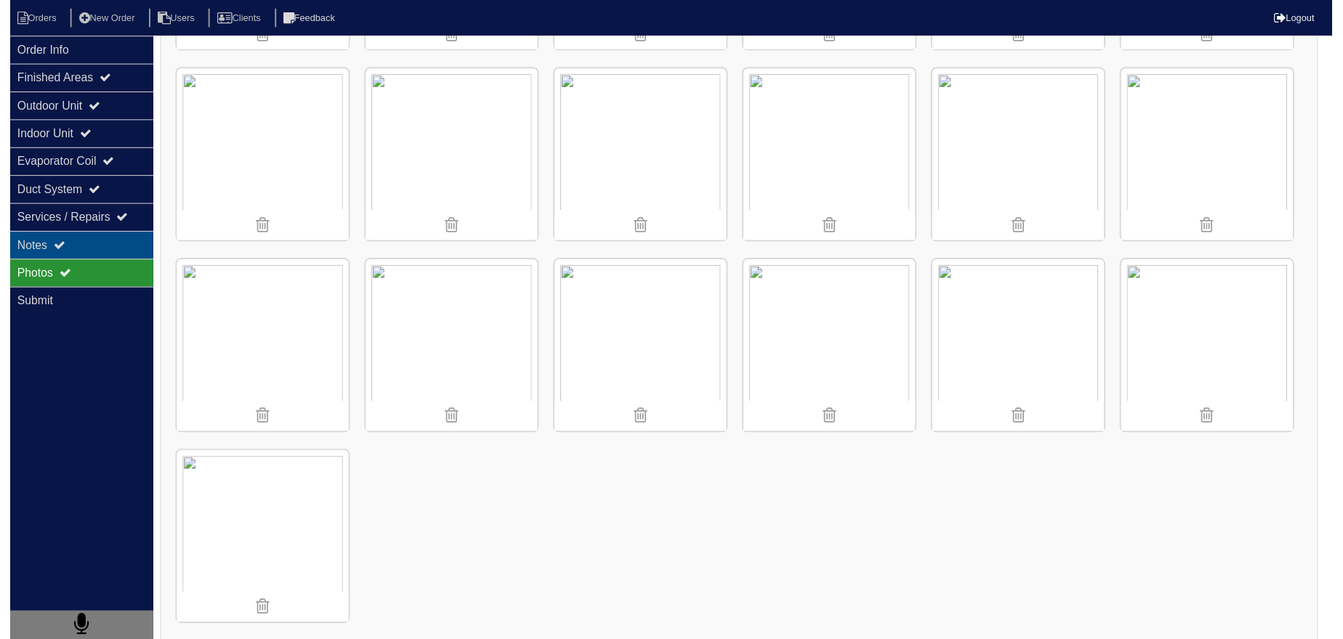
scroll to position [0, 0]
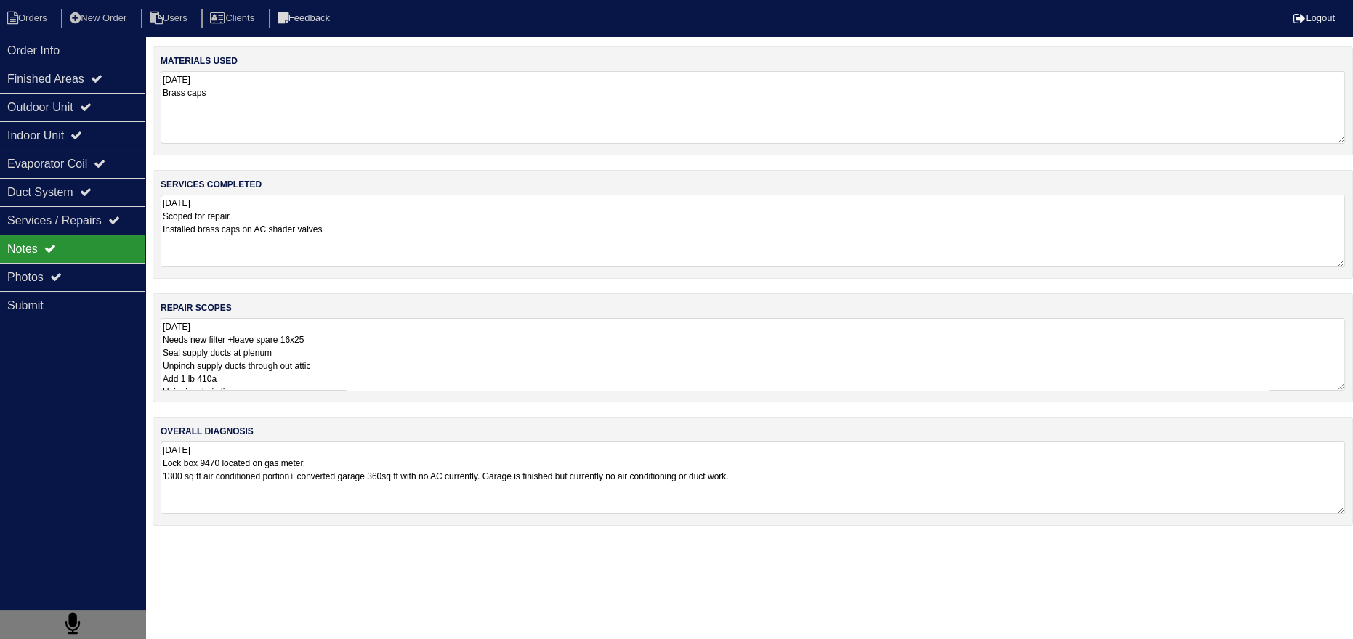
click at [347, 247] on textarea "10.8.25 Scoped for repair Installed brass caps on AC shader valves" at bounding box center [753, 231] width 1184 height 73
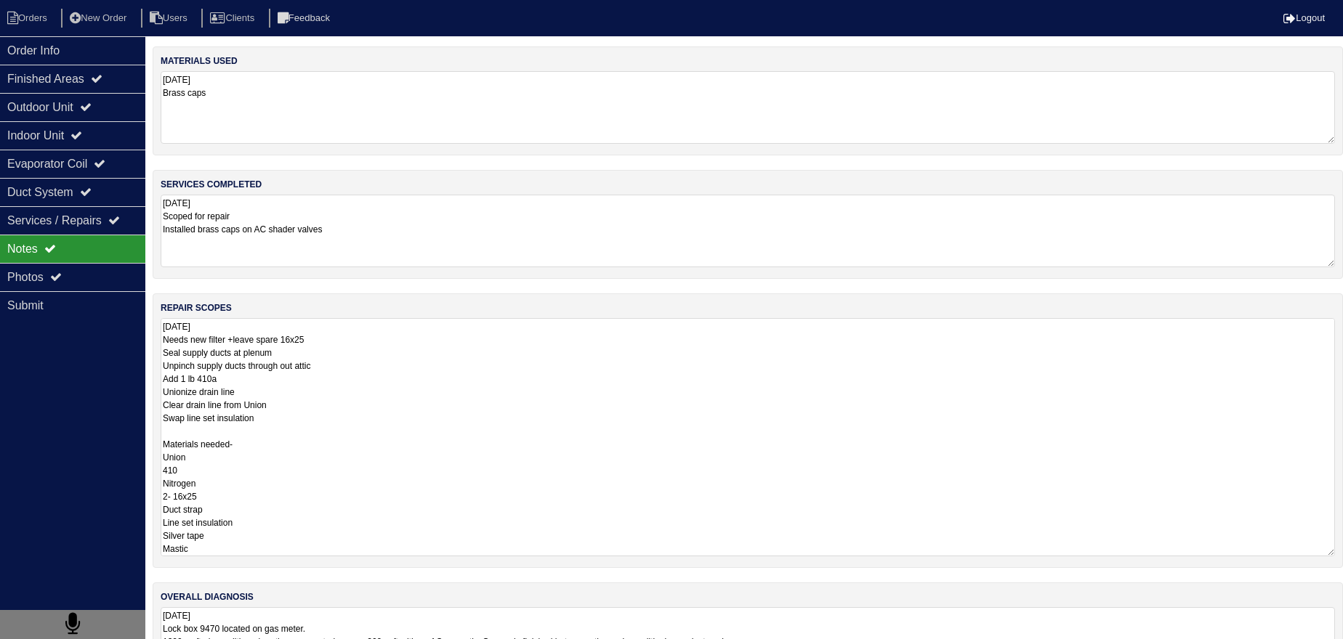
click at [315, 347] on textarea "10.8.25 Needs new filter +leave spare 16x25 Seal supply ducts at plenum Unpinch…" at bounding box center [748, 437] width 1174 height 238
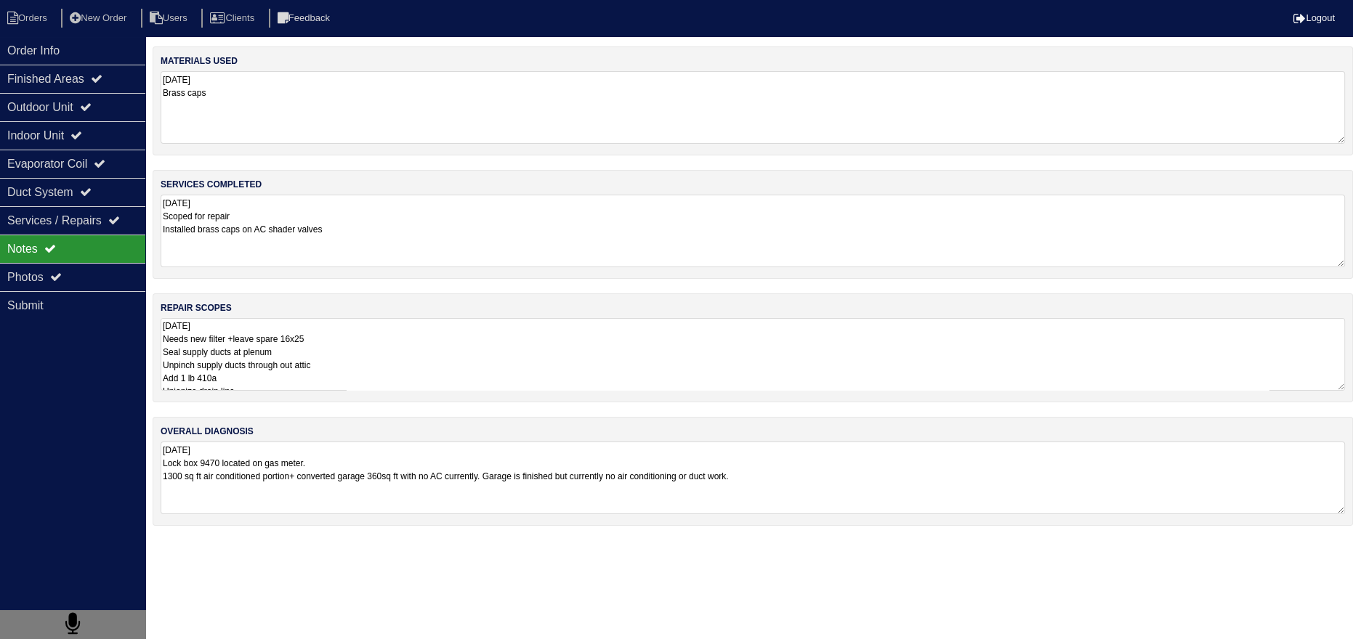
drag, startPoint x: 37, startPoint y: 40, endPoint x: 32, endPoint y: 29, distance: 12.0
click at [36, 40] on div "Order Info" at bounding box center [72, 50] width 145 height 28
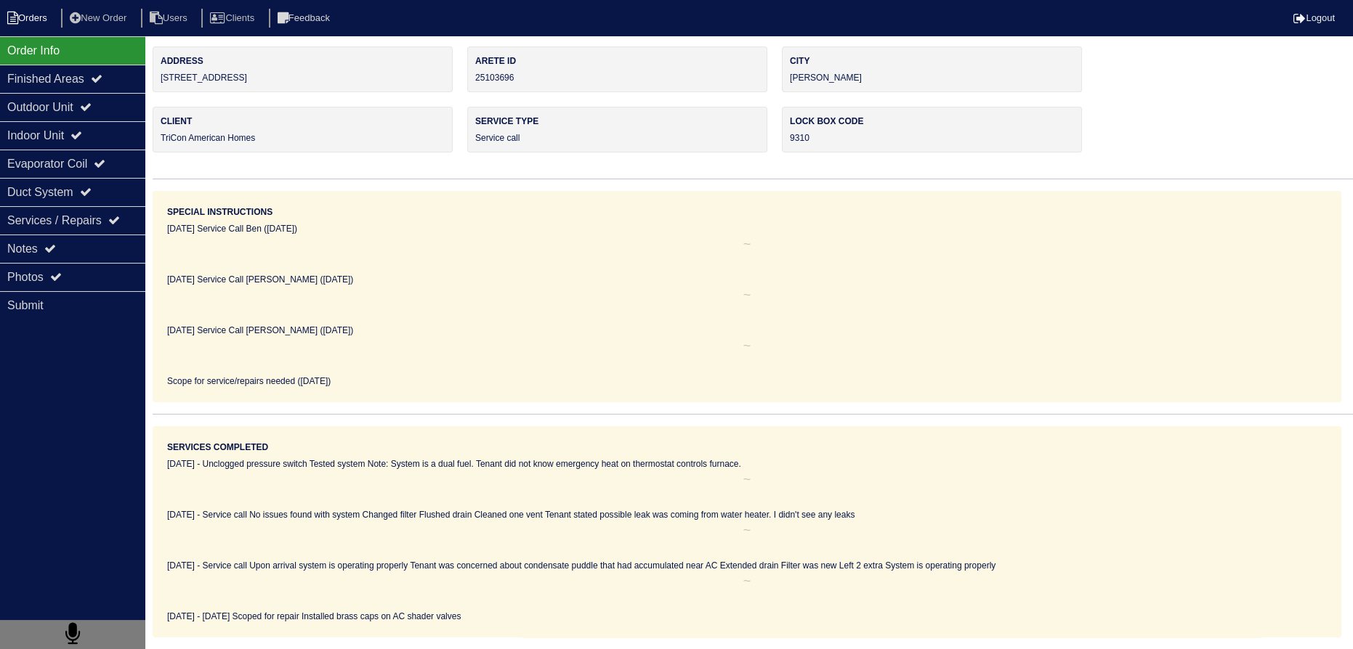
click at [27, 22] on li "Orders" at bounding box center [29, 19] width 59 height 20
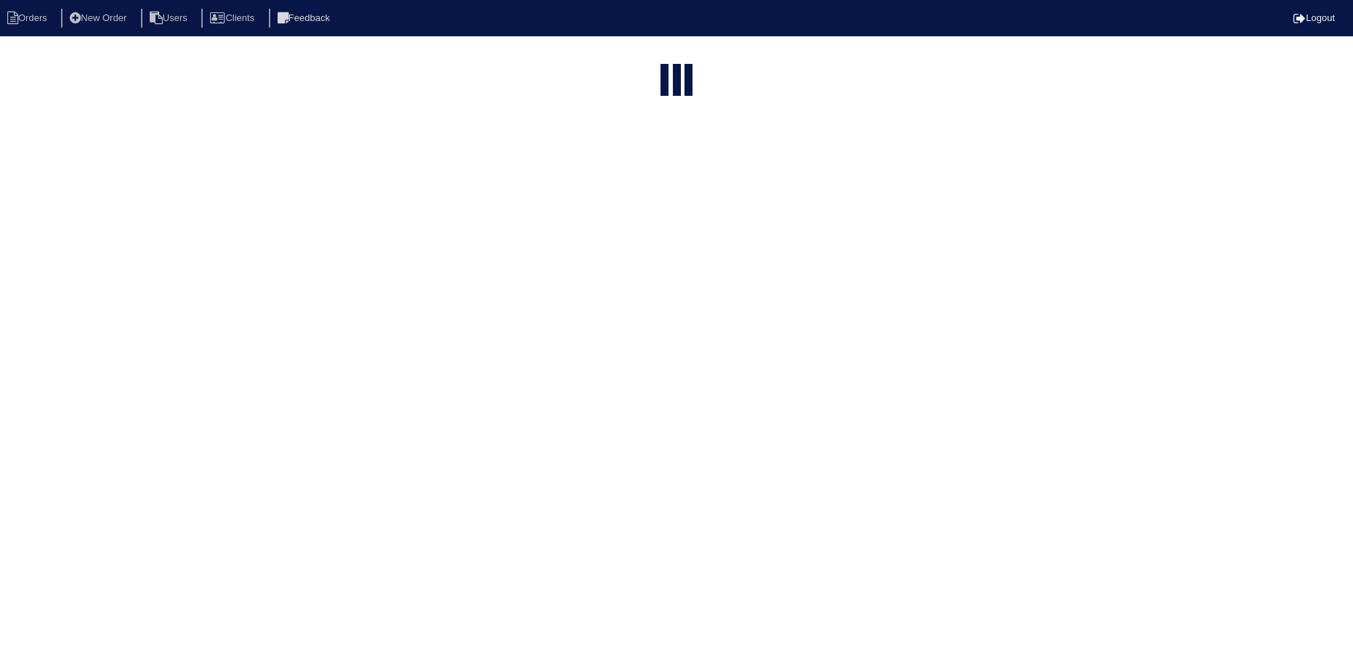
select select "15"
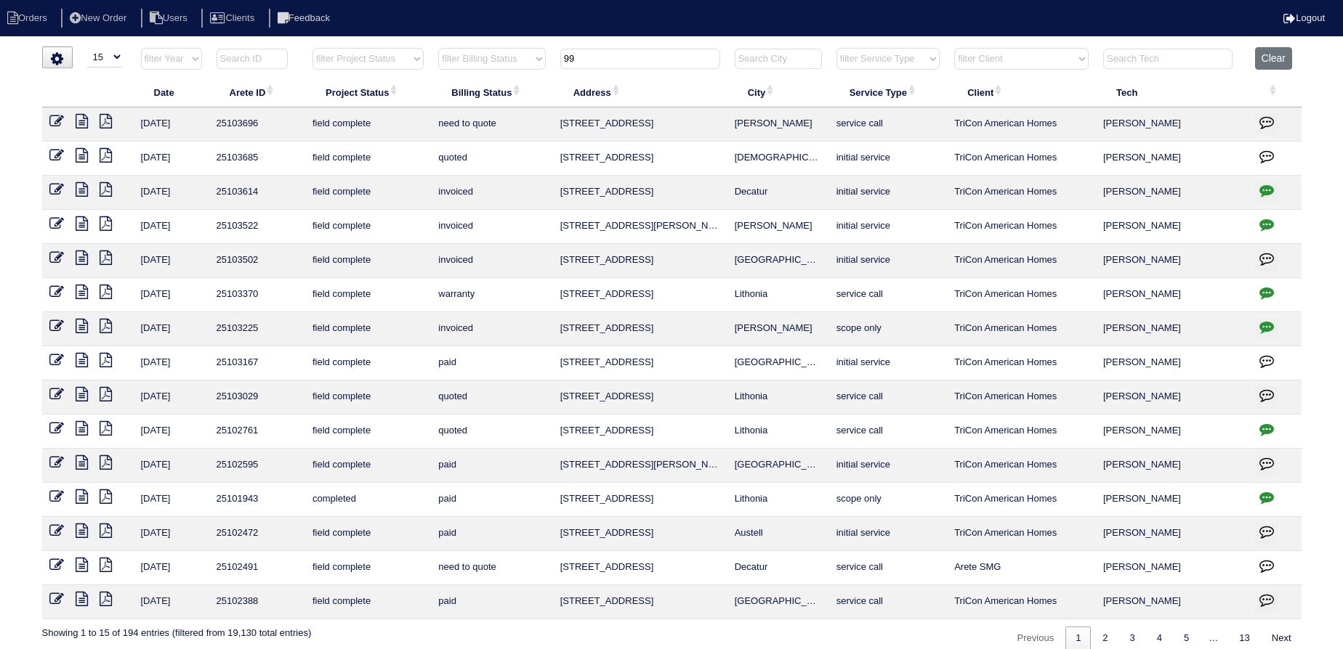
click at [614, 52] on input "99" at bounding box center [640, 59] width 160 height 20
click at [613, 54] on input "99" at bounding box center [640, 59] width 160 height 20
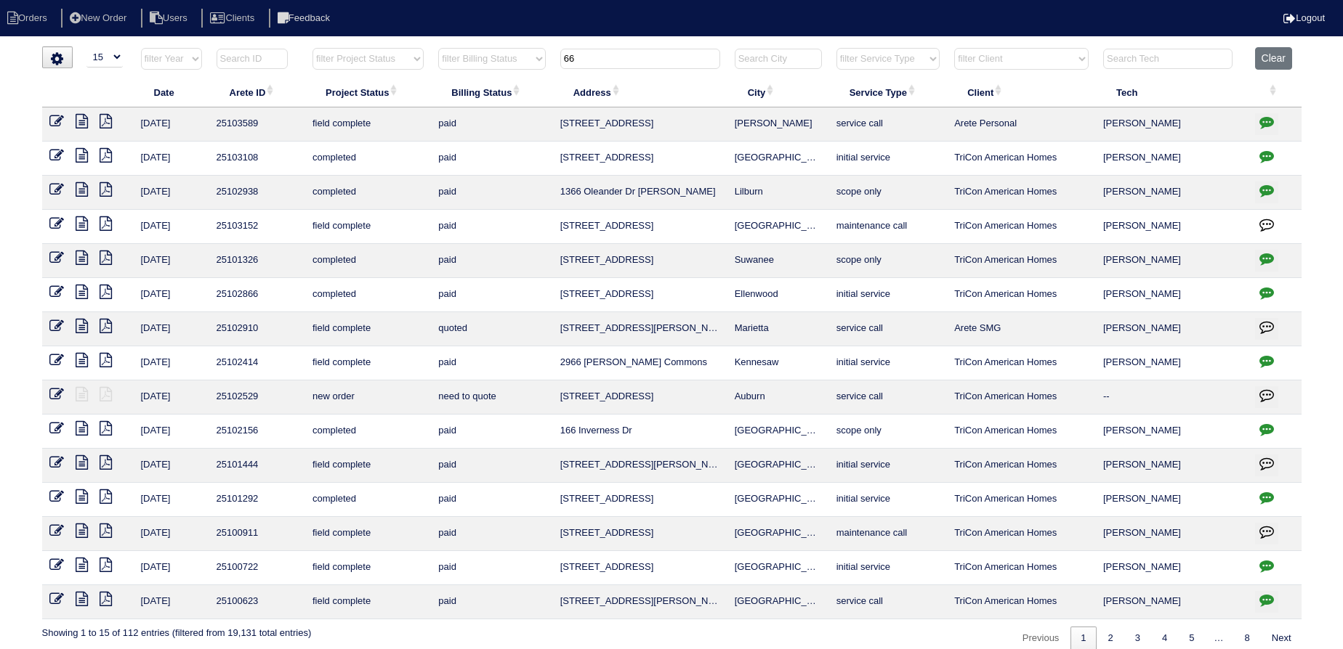
type input "66"
click at [1260, 116] on icon "button" at bounding box center [1266, 122] width 15 height 15
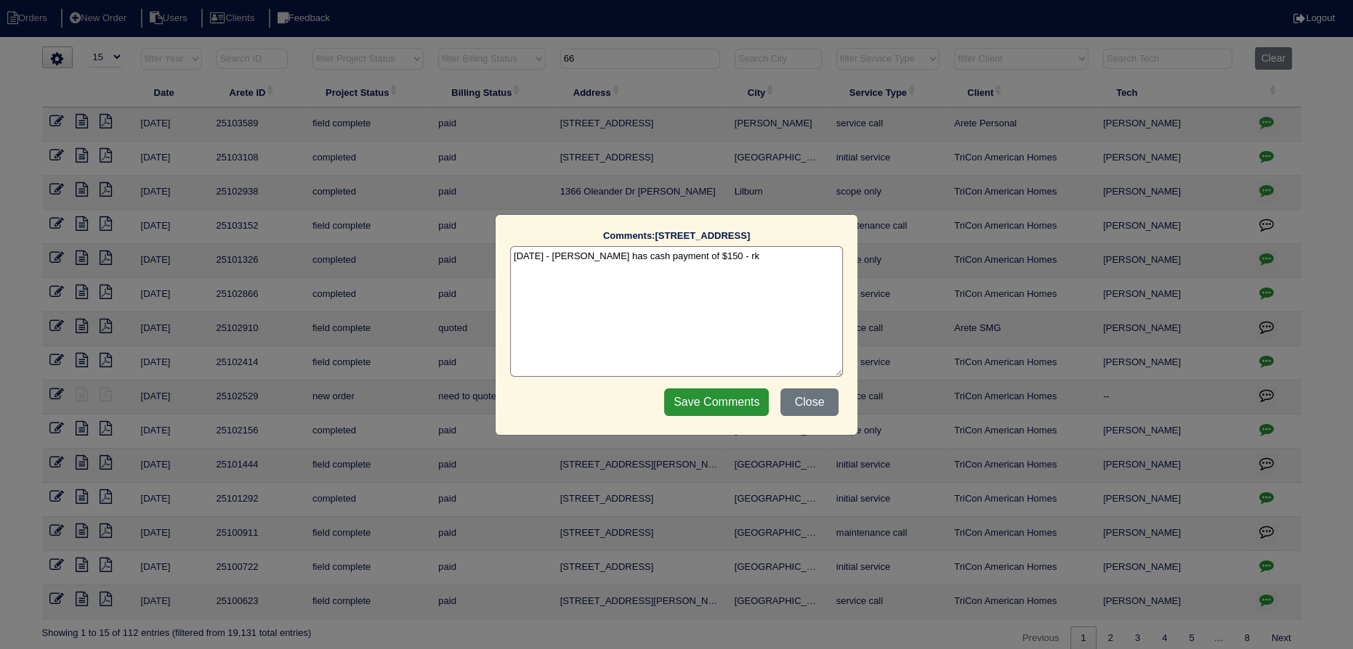
click at [1260, 116] on div "Comments: [STREET_ADDRESS] The comments on file have changed since you started …" at bounding box center [676, 324] width 1353 height 649
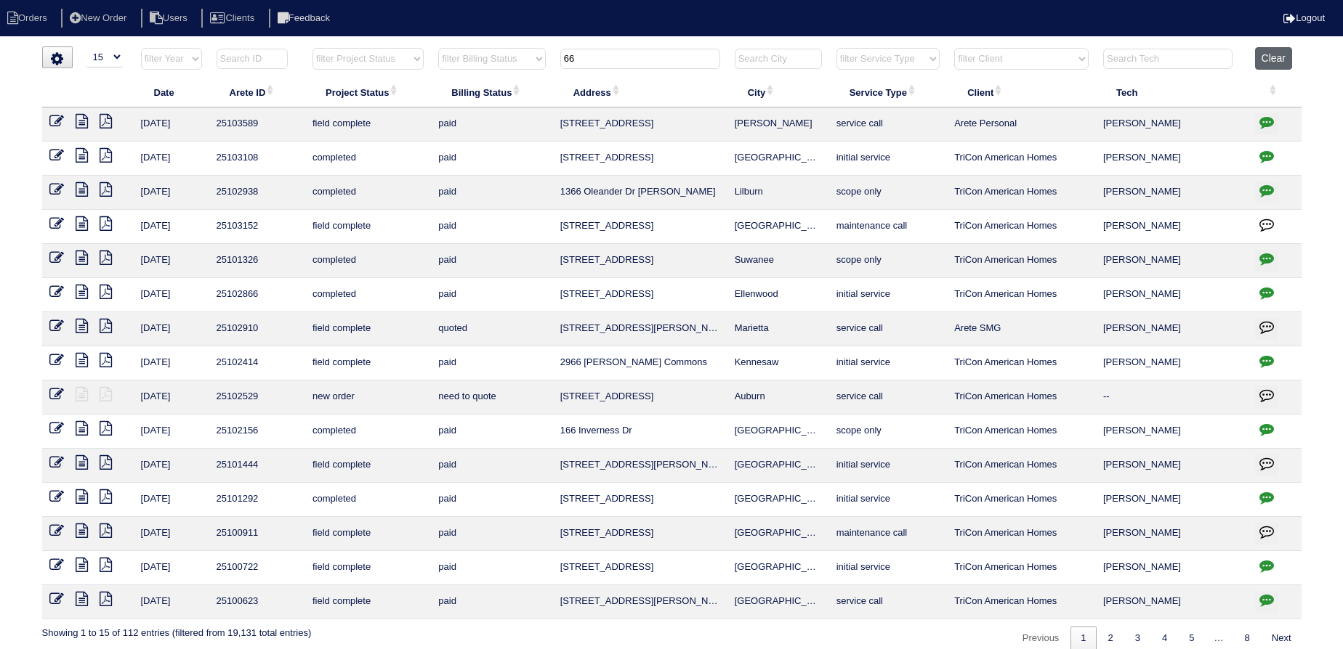
click at [1272, 54] on button "Clear" at bounding box center [1273, 58] width 37 height 23
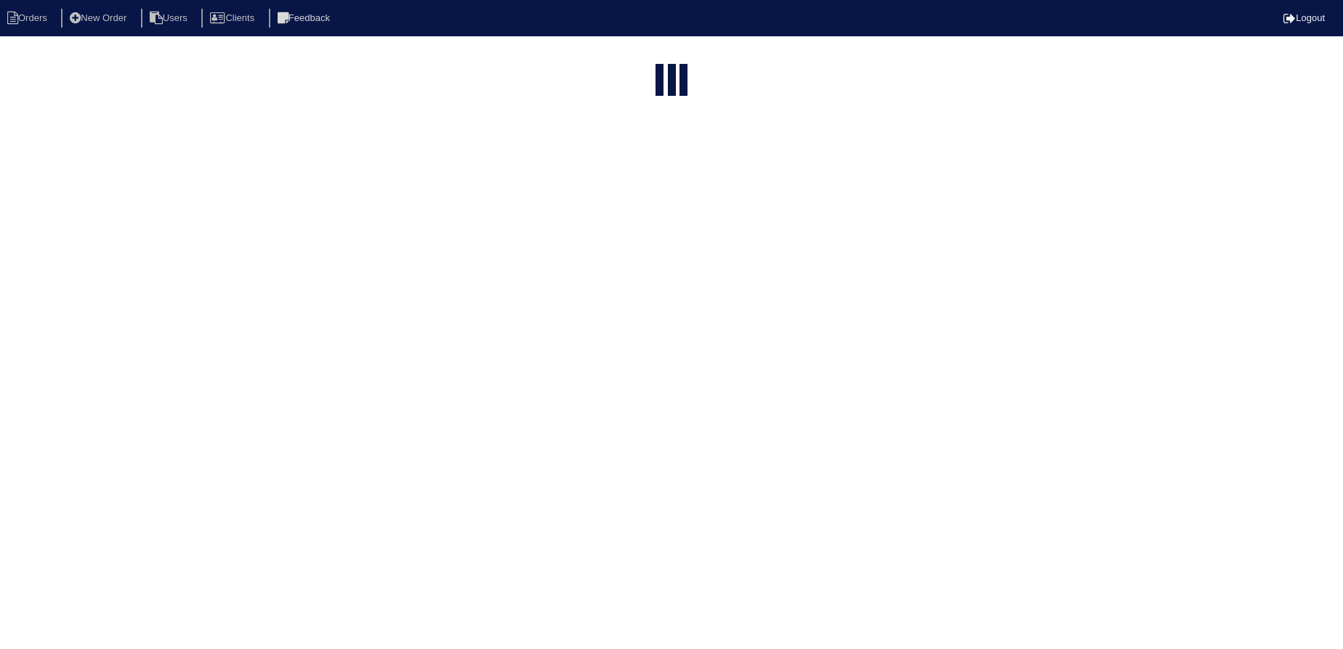
select select "15"
